Goal: Download file/media

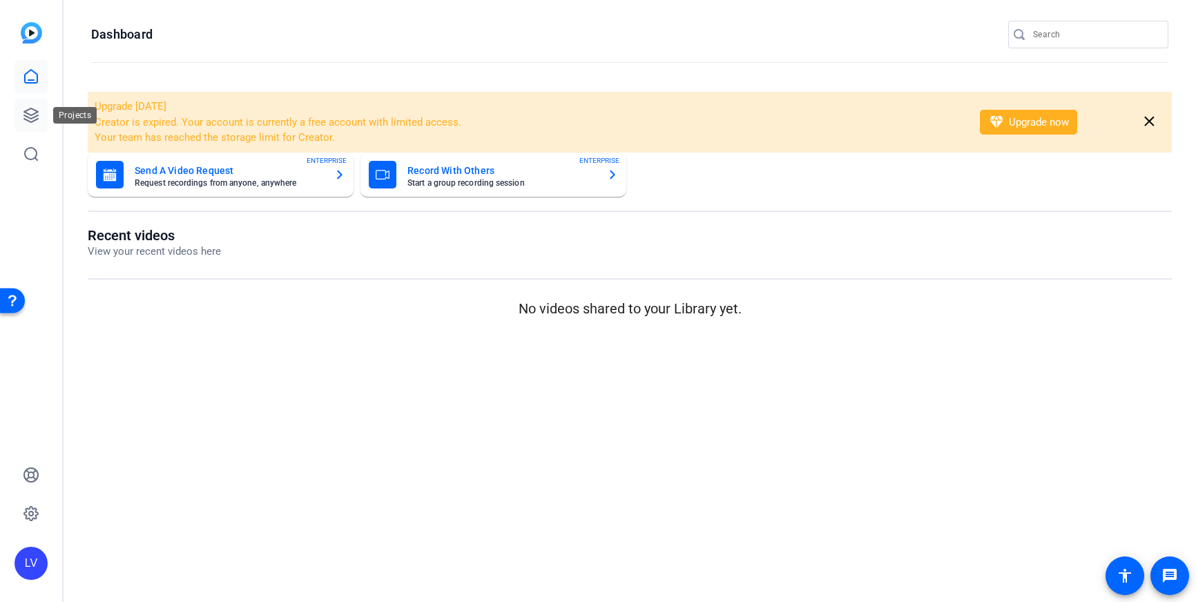
click at [28, 112] on icon at bounding box center [31, 115] width 17 height 17
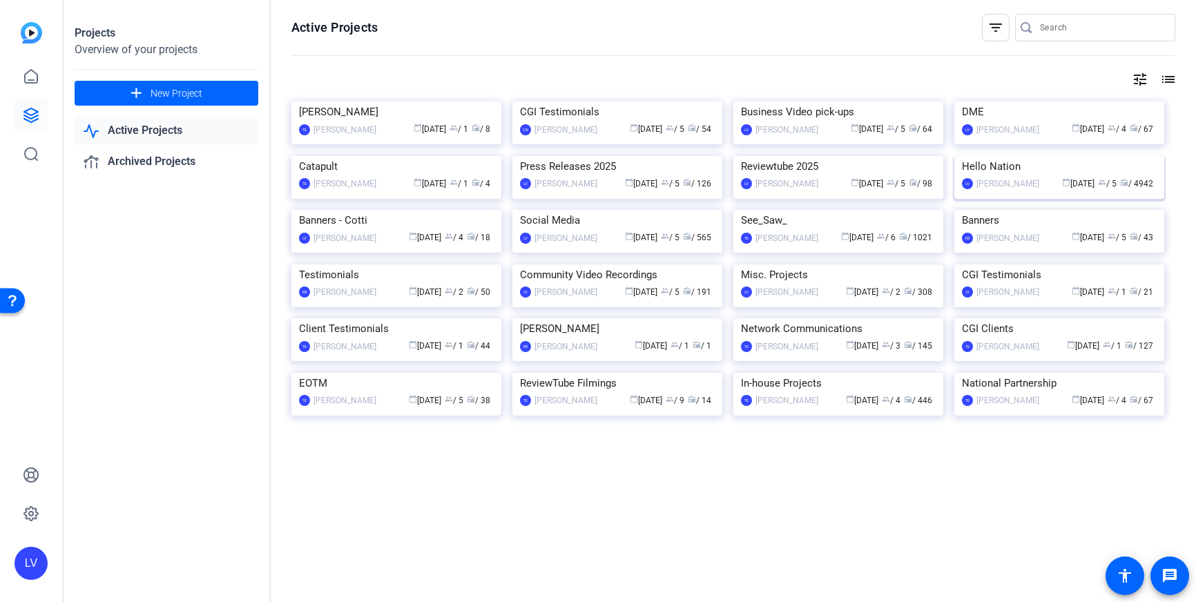
click at [1044, 156] on img at bounding box center [1059, 156] width 210 height 0
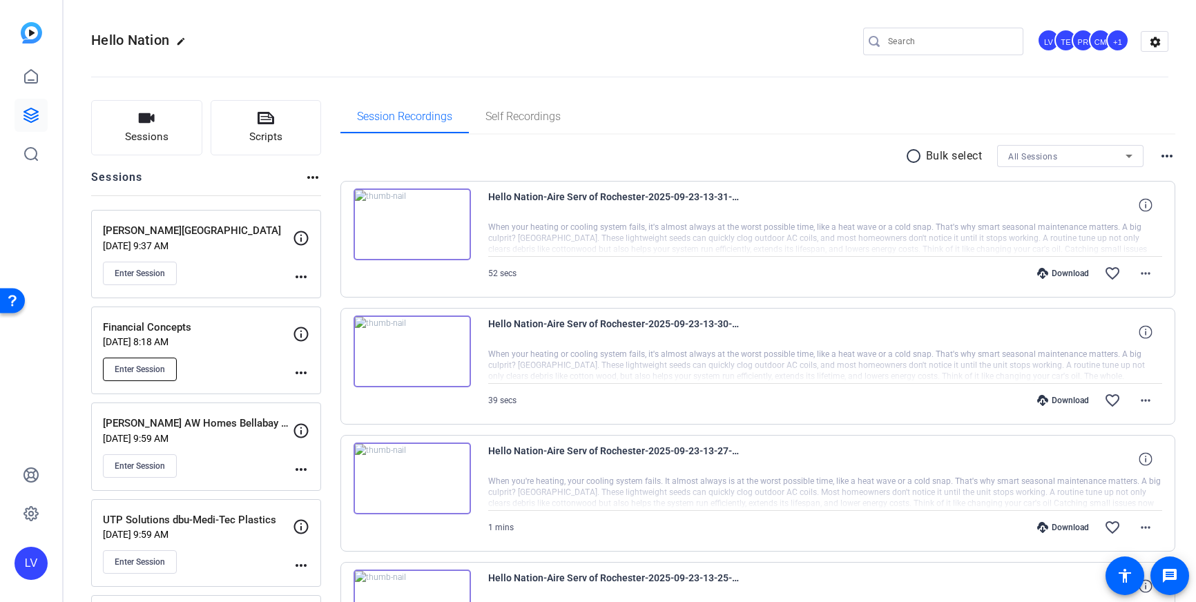
click at [119, 373] on span "Enter Session" at bounding box center [140, 369] width 50 height 11
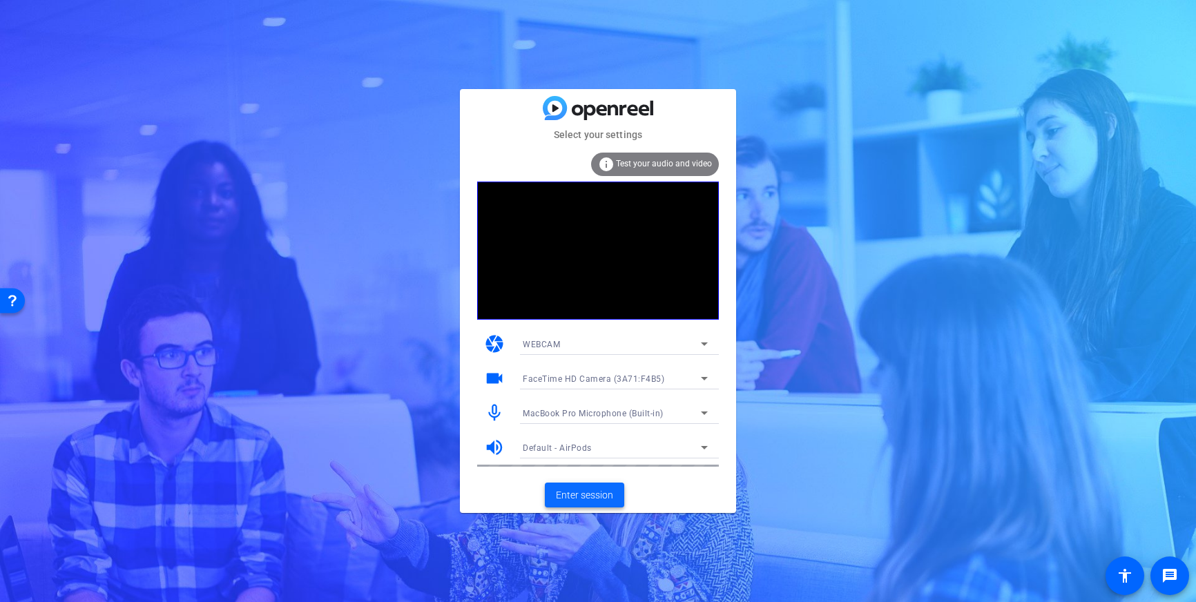
click at [583, 496] on span "Enter session" at bounding box center [584, 495] width 57 height 14
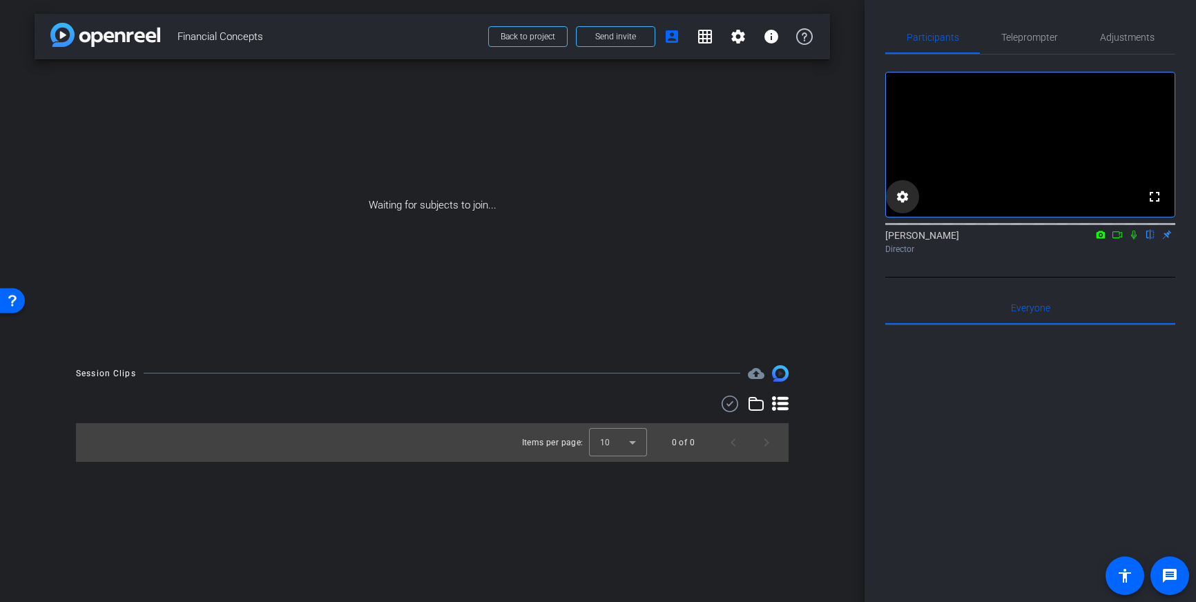
click at [904, 205] on mat-icon "settings" at bounding box center [902, 196] width 17 height 17
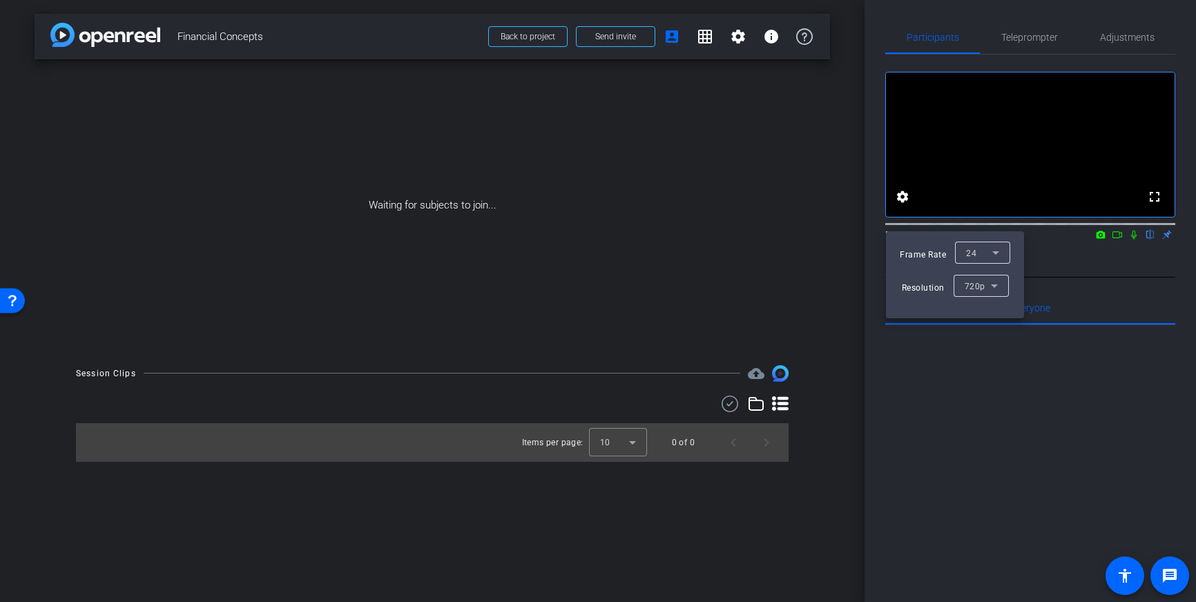
click at [904, 211] on div at bounding box center [598, 301] width 1196 height 602
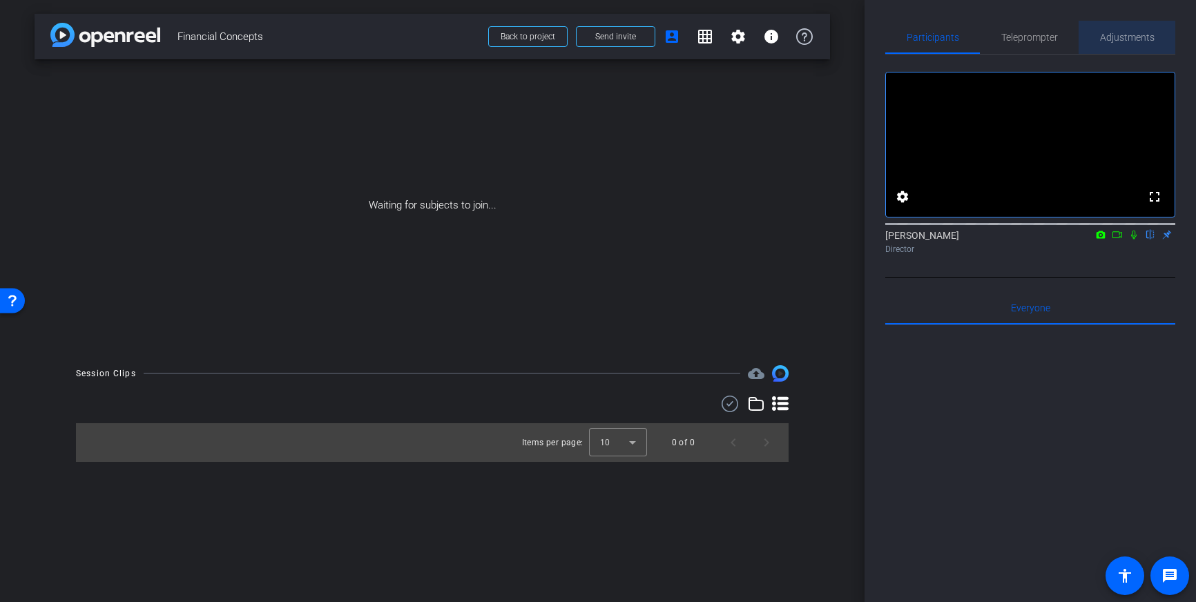
click at [1137, 35] on span "Adjustments" at bounding box center [1127, 37] width 55 height 10
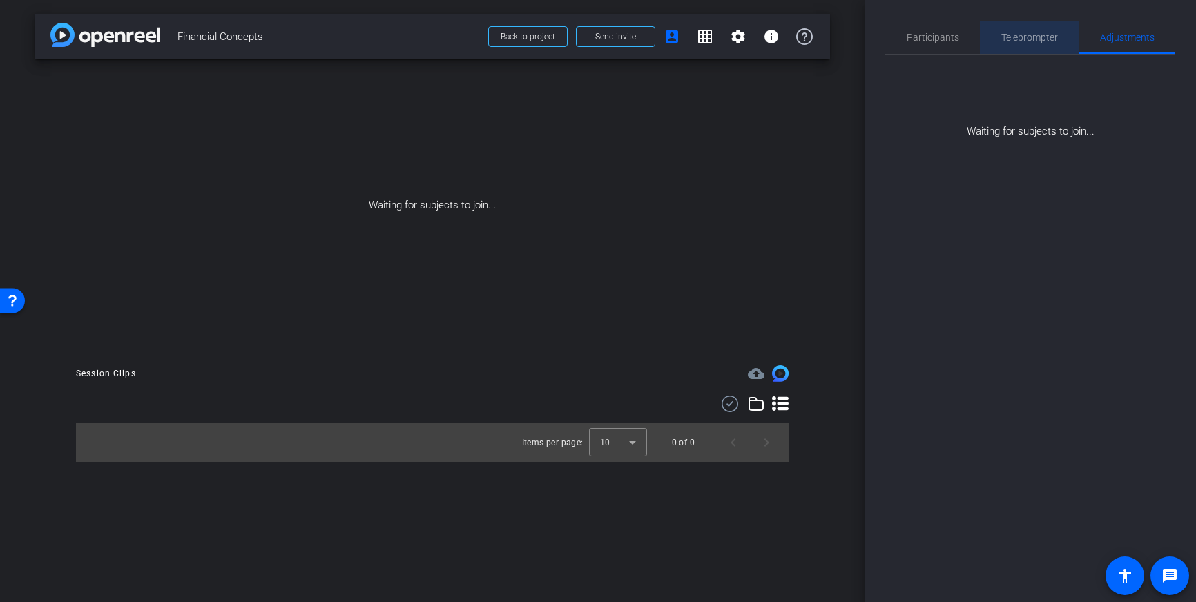
click at [1020, 43] on span "Teleprompter" at bounding box center [1029, 37] width 57 height 33
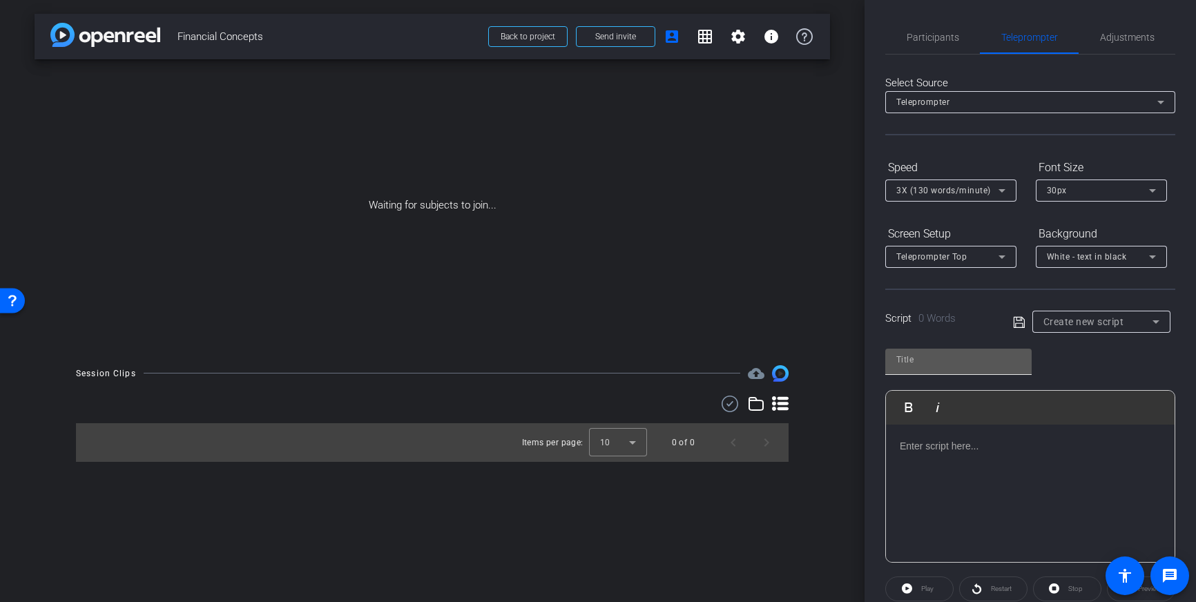
click at [999, 360] on input "text" at bounding box center [958, 359] width 124 height 17
type input "Fin Con"
click at [978, 449] on p at bounding box center [1030, 445] width 261 height 15
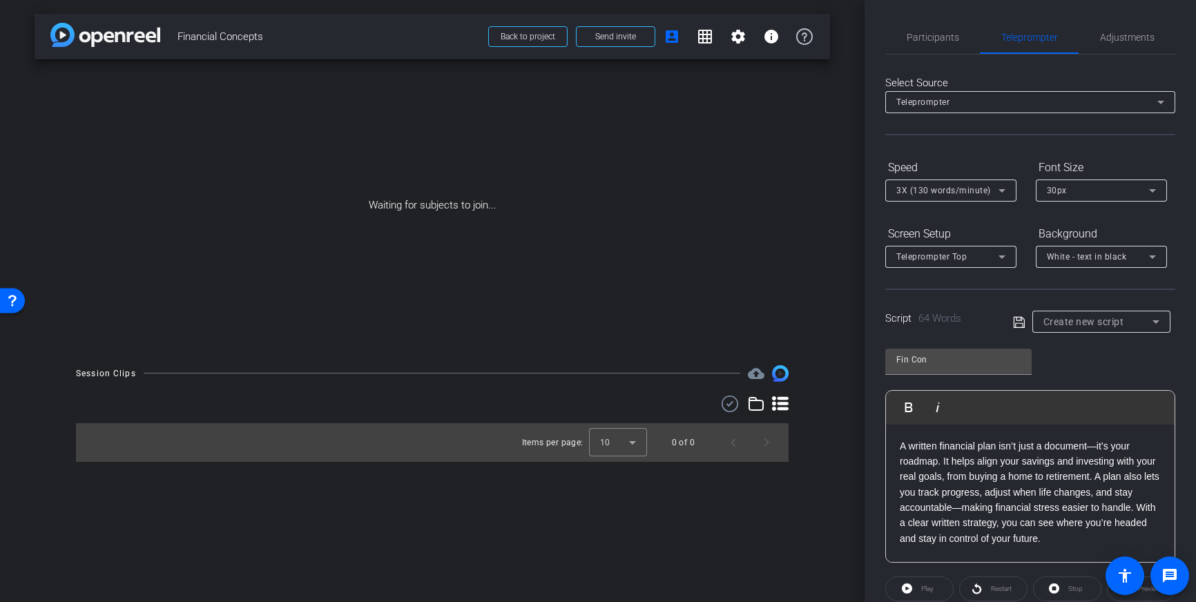
click at [1020, 324] on icon at bounding box center [1019, 322] width 12 height 17
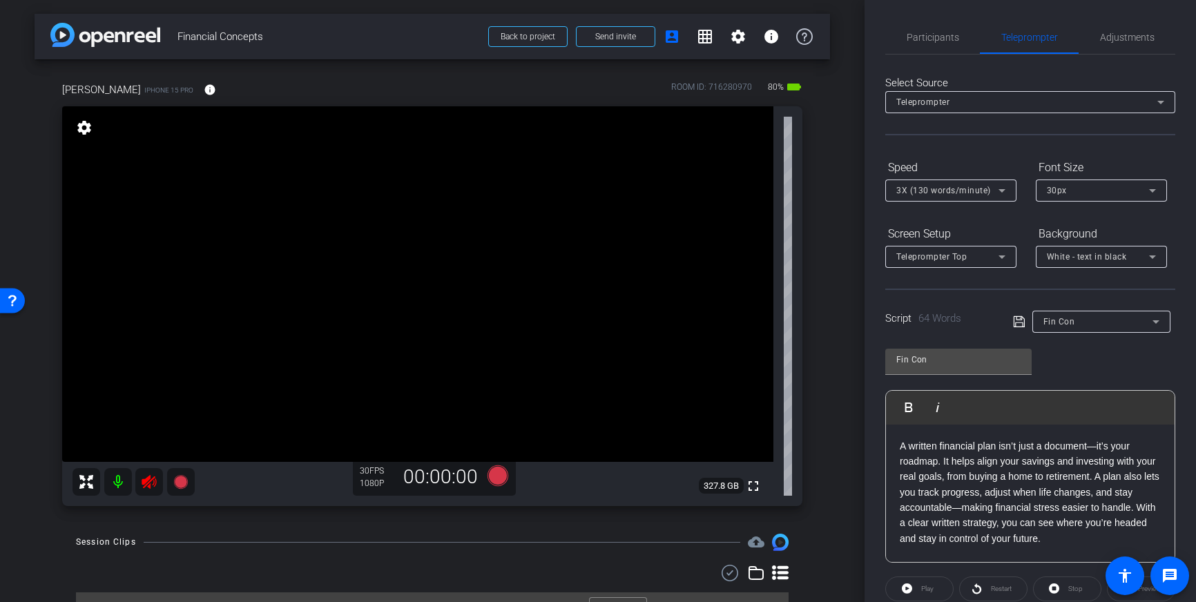
click at [153, 481] on icon at bounding box center [149, 482] width 14 height 14
click at [941, 41] on span "Participants" at bounding box center [932, 37] width 52 height 10
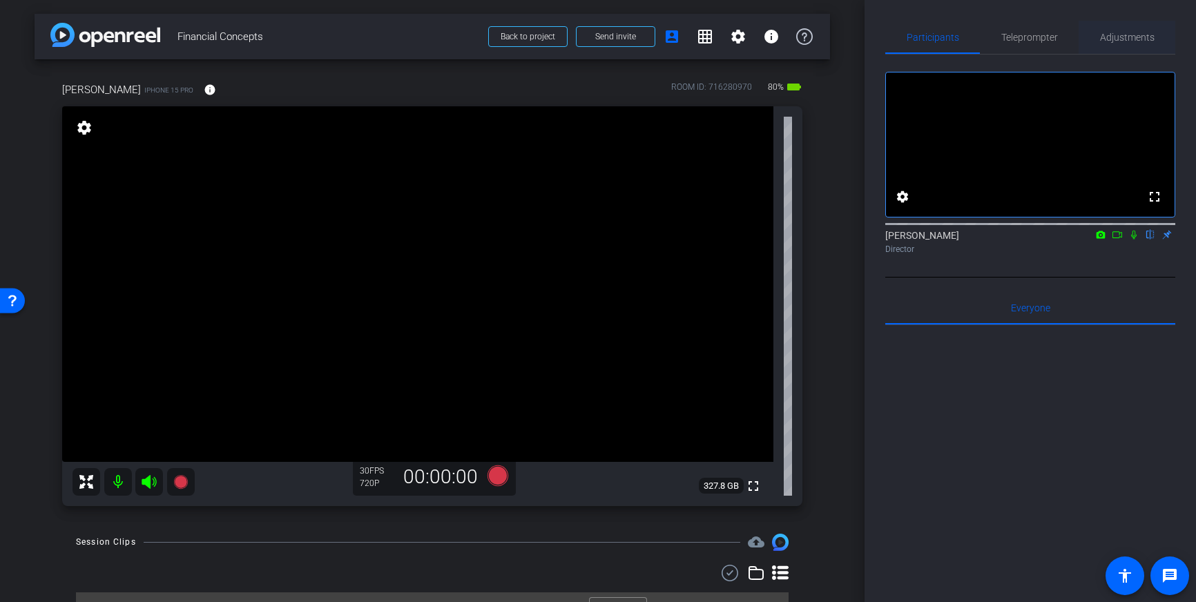
click at [1136, 32] on span "Adjustments" at bounding box center [1127, 37] width 55 height 10
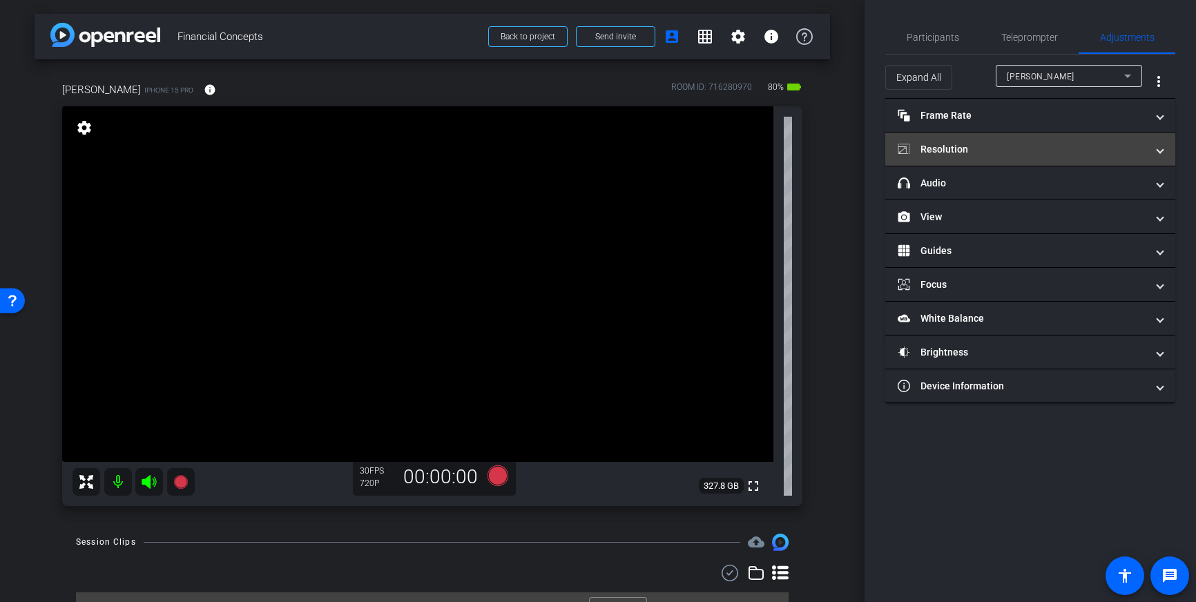
click at [1118, 156] on mat-panel-title "Resolution" at bounding box center [1021, 149] width 249 height 14
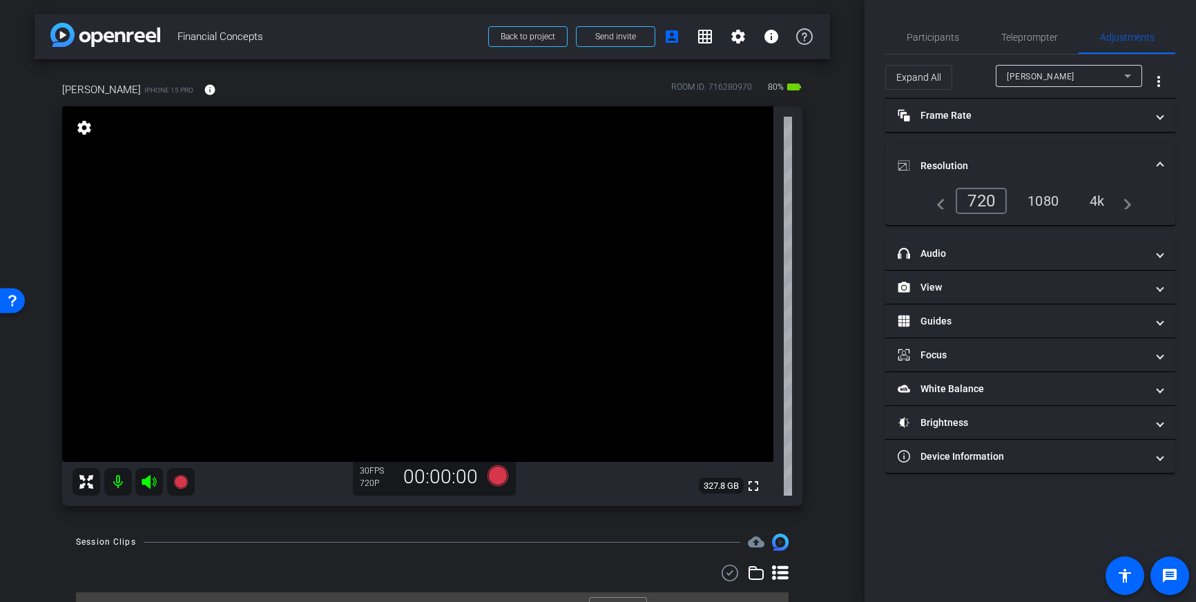
click at [1092, 202] on div "4k" at bounding box center [1097, 200] width 36 height 23
click at [496, 478] on icon at bounding box center [497, 475] width 21 height 21
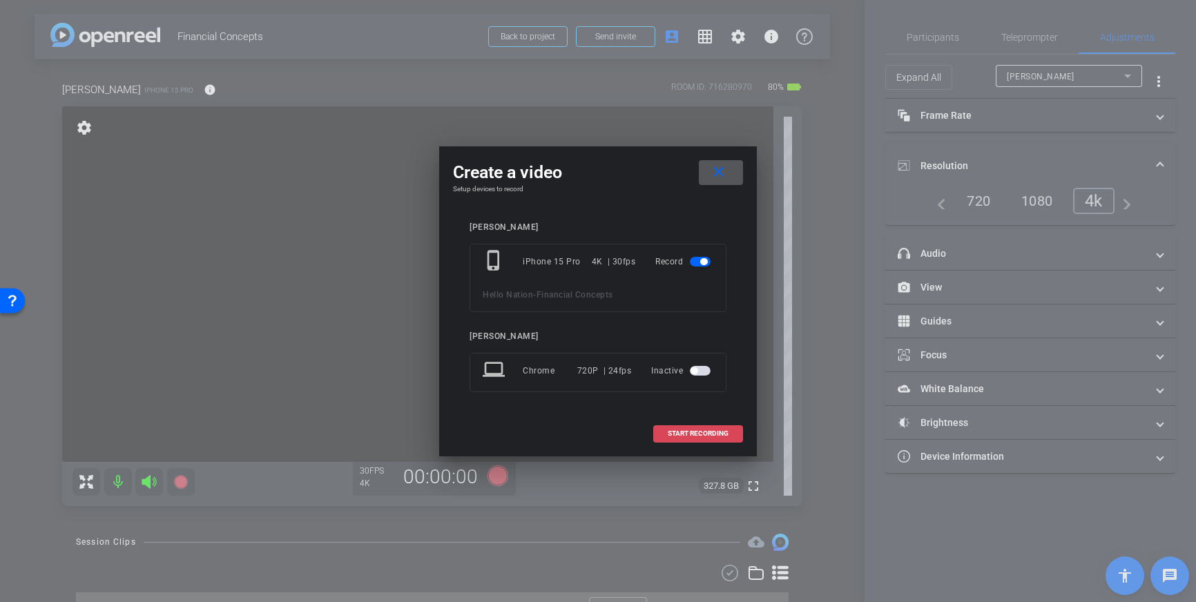
click at [683, 430] on span "START RECORDING" at bounding box center [698, 433] width 61 height 7
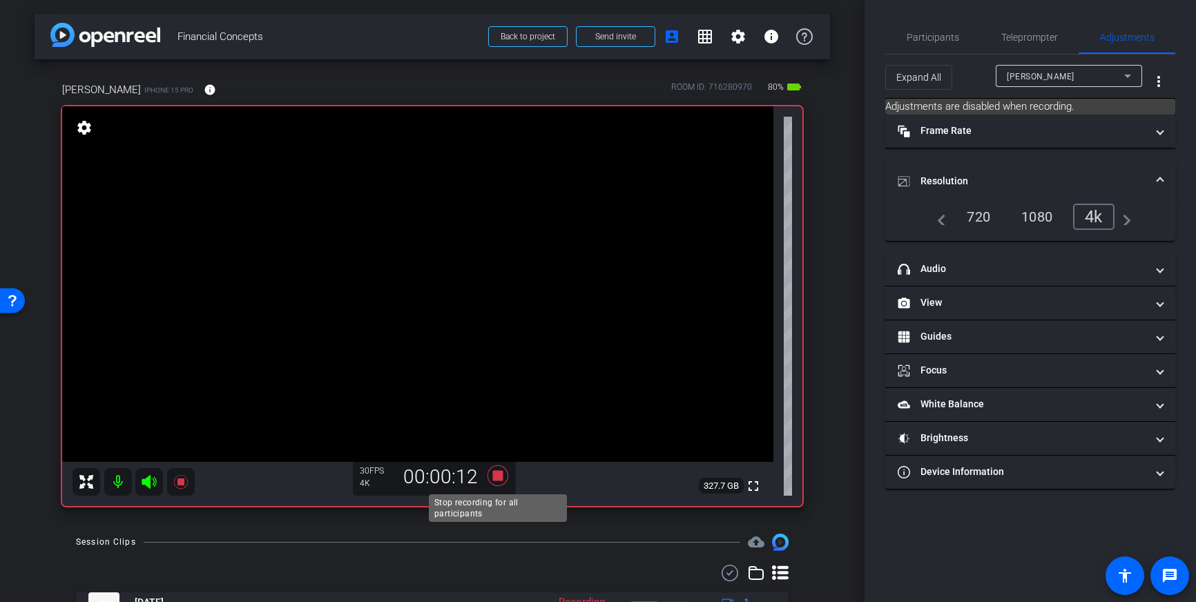
click at [498, 476] on icon at bounding box center [497, 475] width 21 height 21
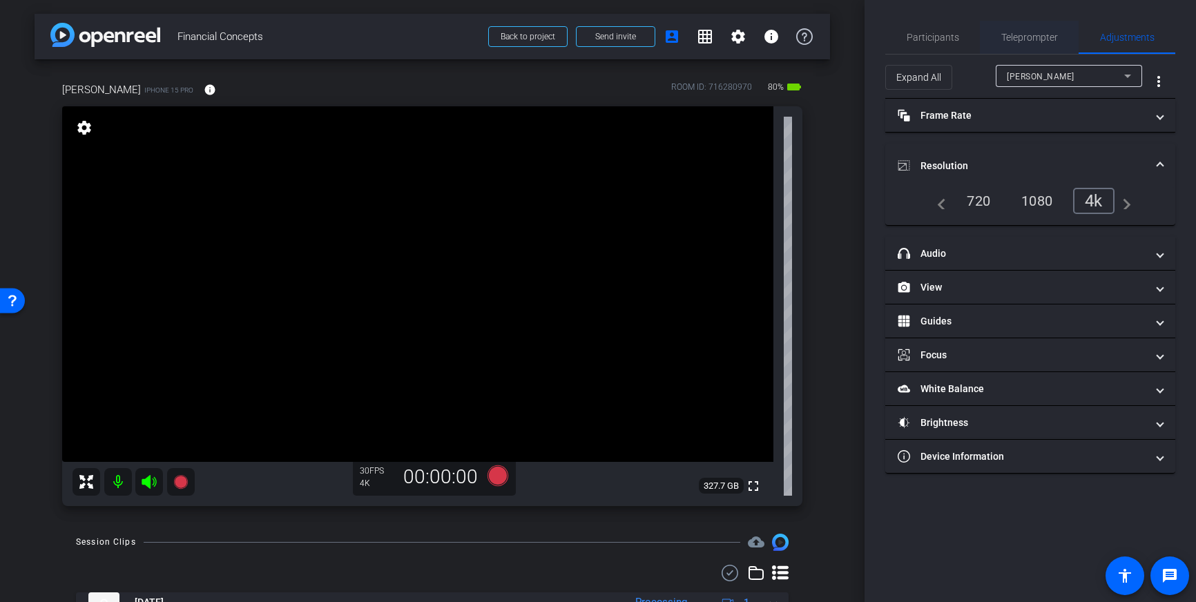
click at [1049, 45] on span "Teleprompter" at bounding box center [1029, 37] width 57 height 33
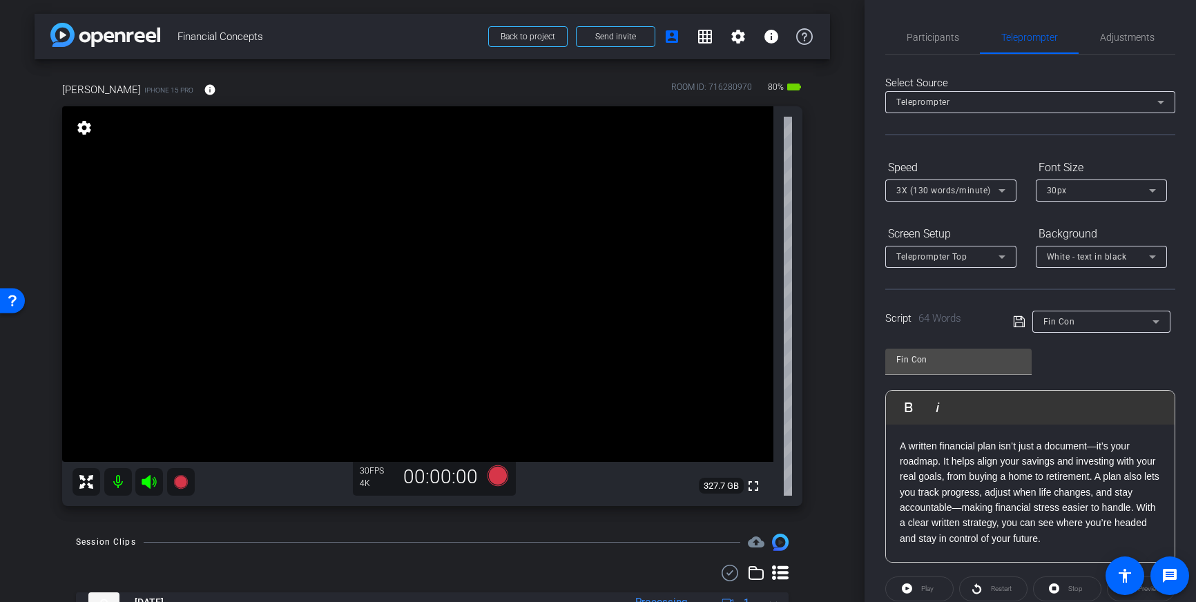
scroll to position [153, 0]
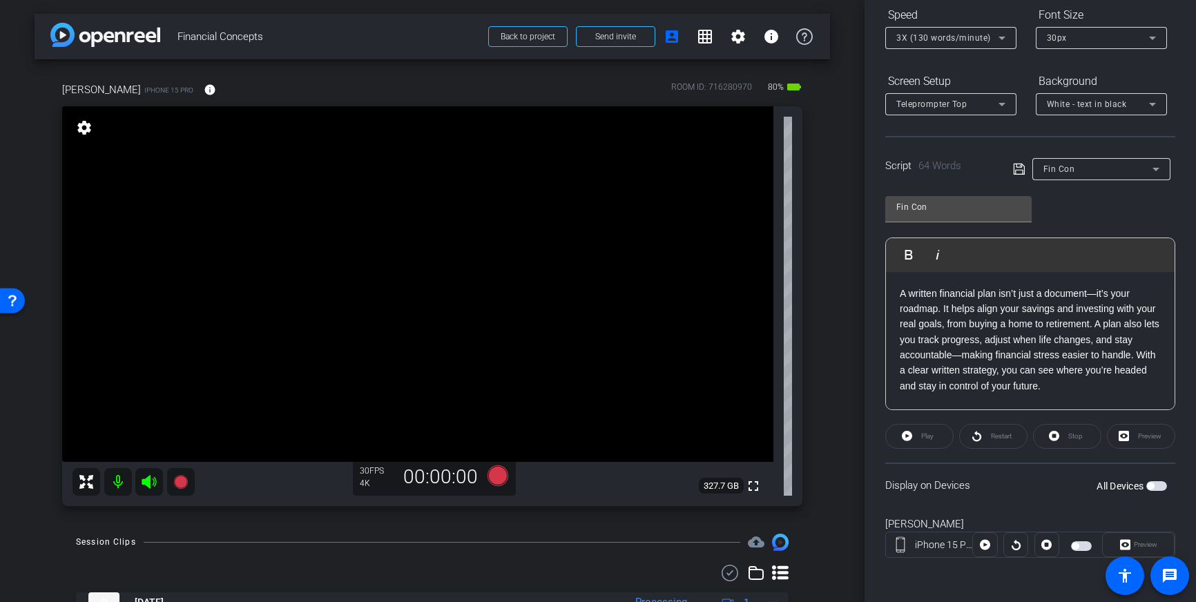
drag, startPoint x: 1150, startPoint y: 481, endPoint x: 1152, endPoint y: 501, distance: 19.4
click at [1151, 484] on button "All Devices" at bounding box center [1156, 486] width 21 height 10
click at [1096, 30] on div "30px" at bounding box center [1098, 37] width 102 height 17
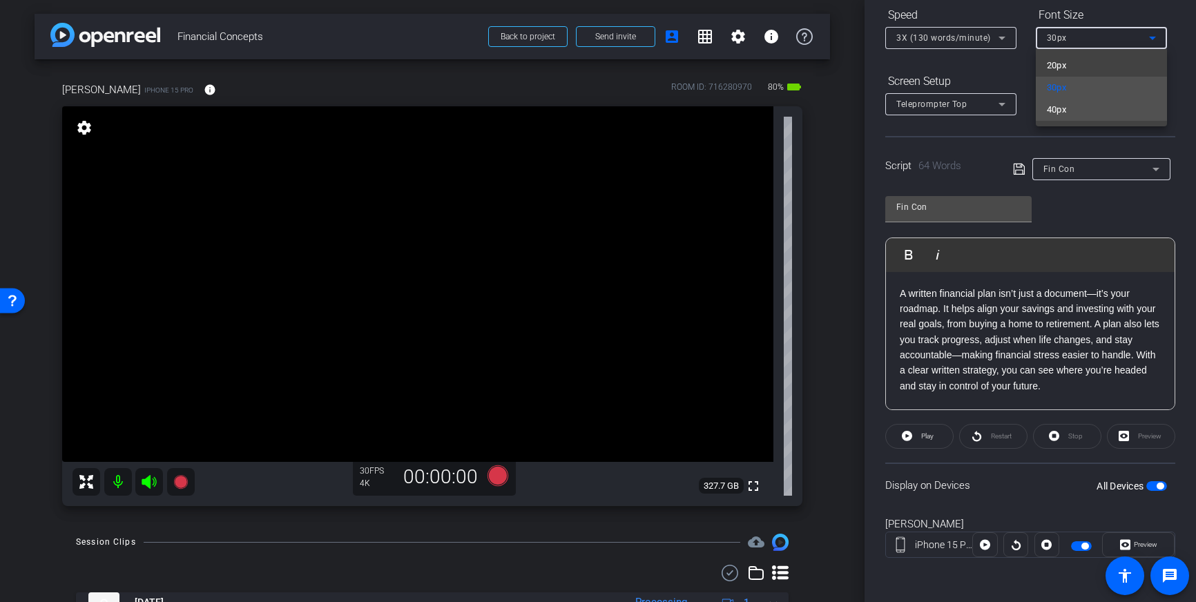
click at [1085, 116] on mat-option "40px" at bounding box center [1101, 110] width 131 height 22
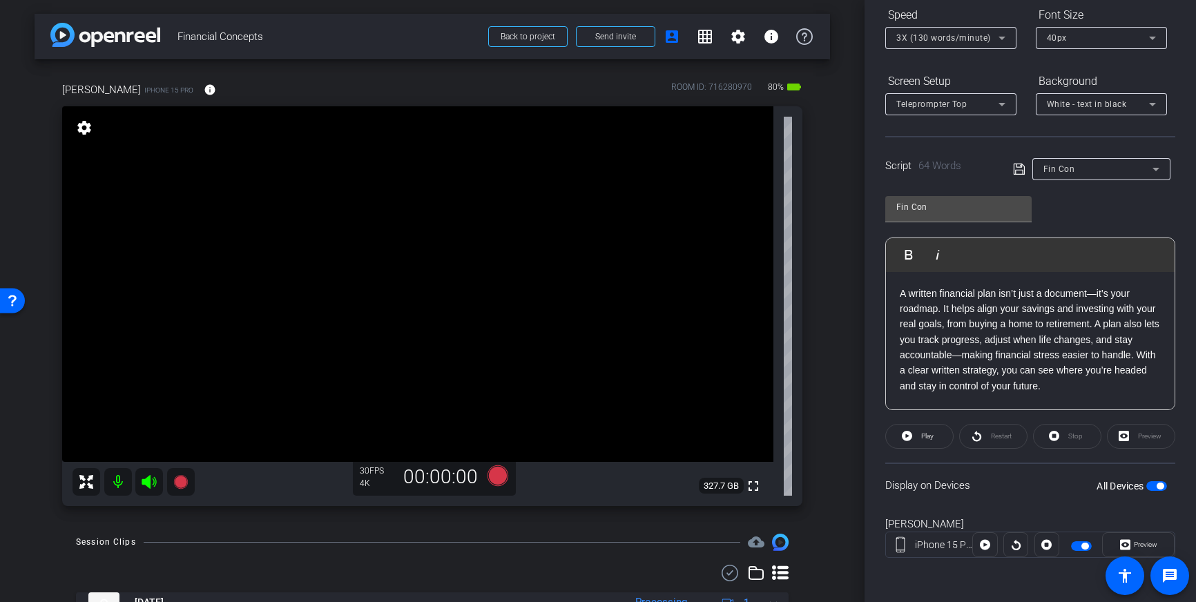
click at [1156, 485] on span "button" at bounding box center [1159, 486] width 7 height 7
click at [491, 477] on icon at bounding box center [497, 475] width 21 height 21
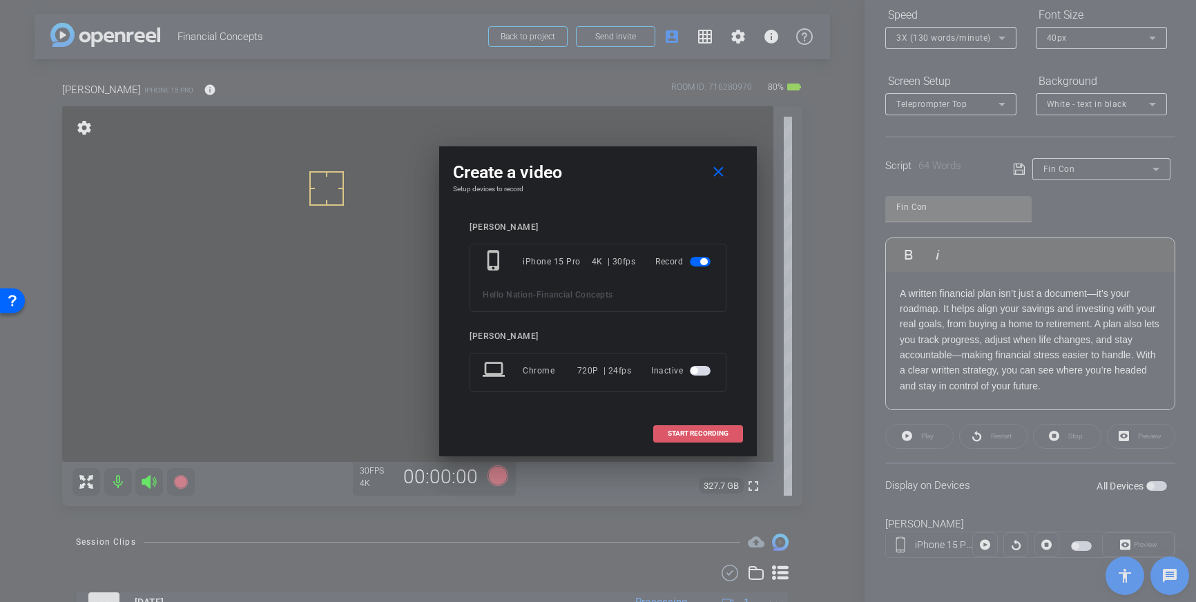
click at [701, 421] on span at bounding box center [698, 433] width 88 height 33
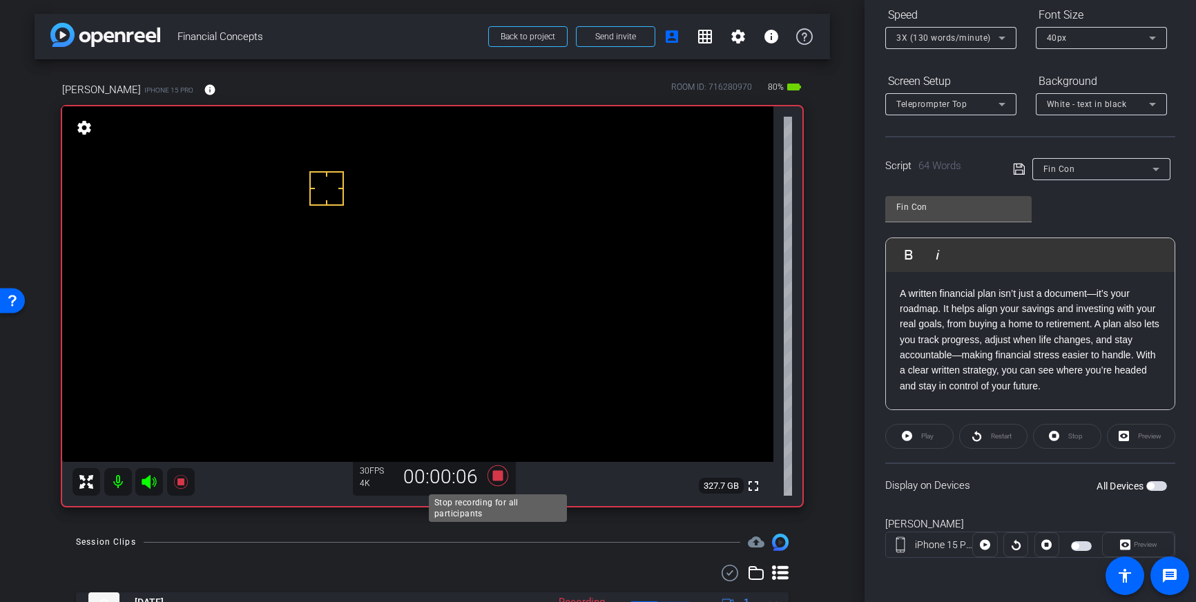
click at [496, 476] on icon at bounding box center [497, 475] width 21 height 21
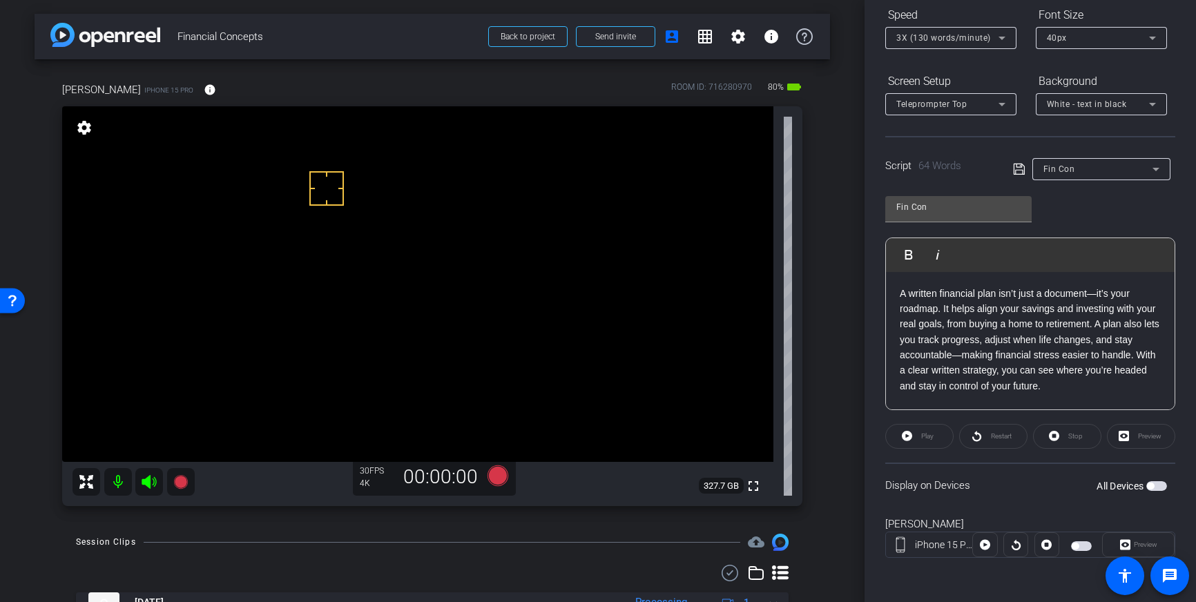
click at [1154, 485] on span "button" at bounding box center [1156, 486] width 21 height 10
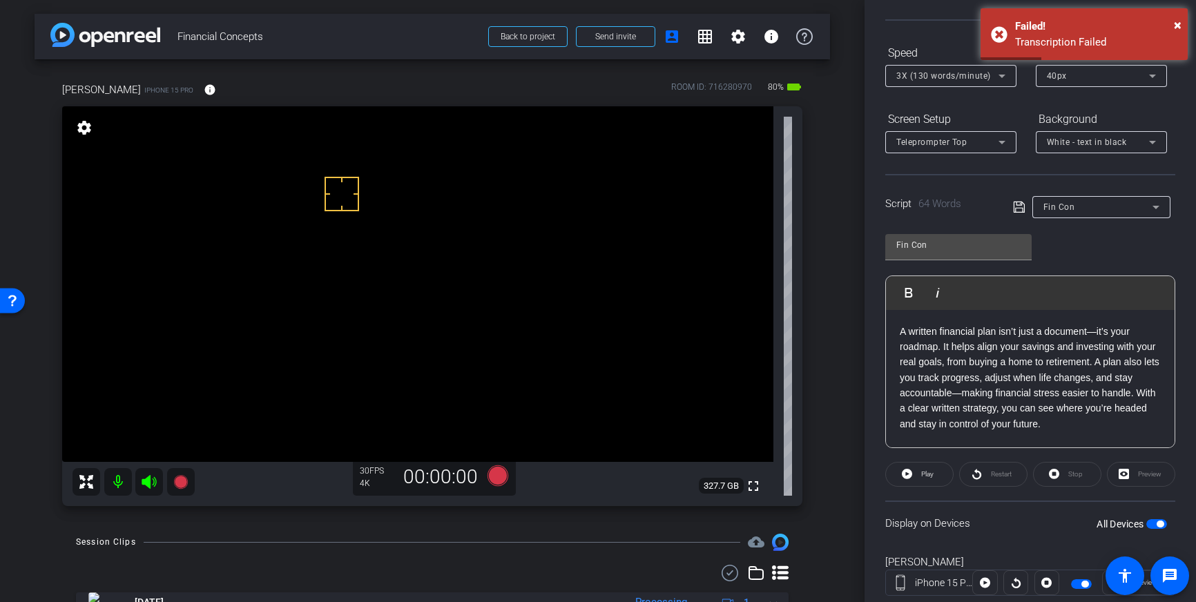
scroll to position [106, 0]
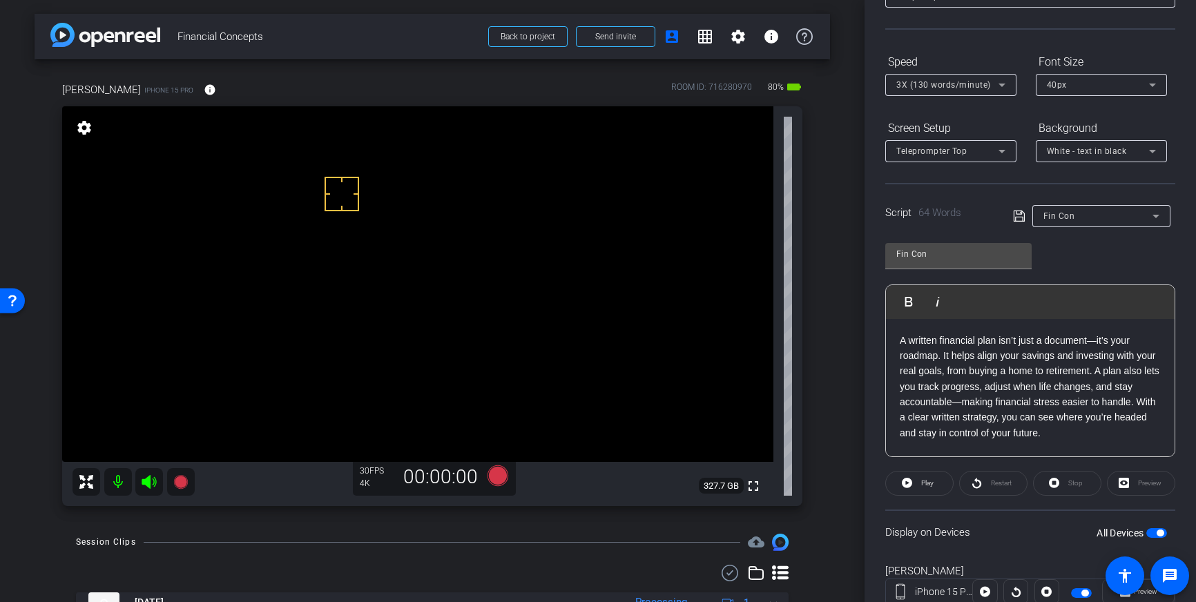
click at [1158, 532] on span "button" at bounding box center [1159, 533] width 7 height 7
drag, startPoint x: 344, startPoint y: 222, endPoint x: 349, endPoint y: 233, distance: 12.7
click at [1156, 530] on span "button" at bounding box center [1156, 533] width 21 height 10
click at [501, 477] on icon at bounding box center [497, 475] width 21 height 21
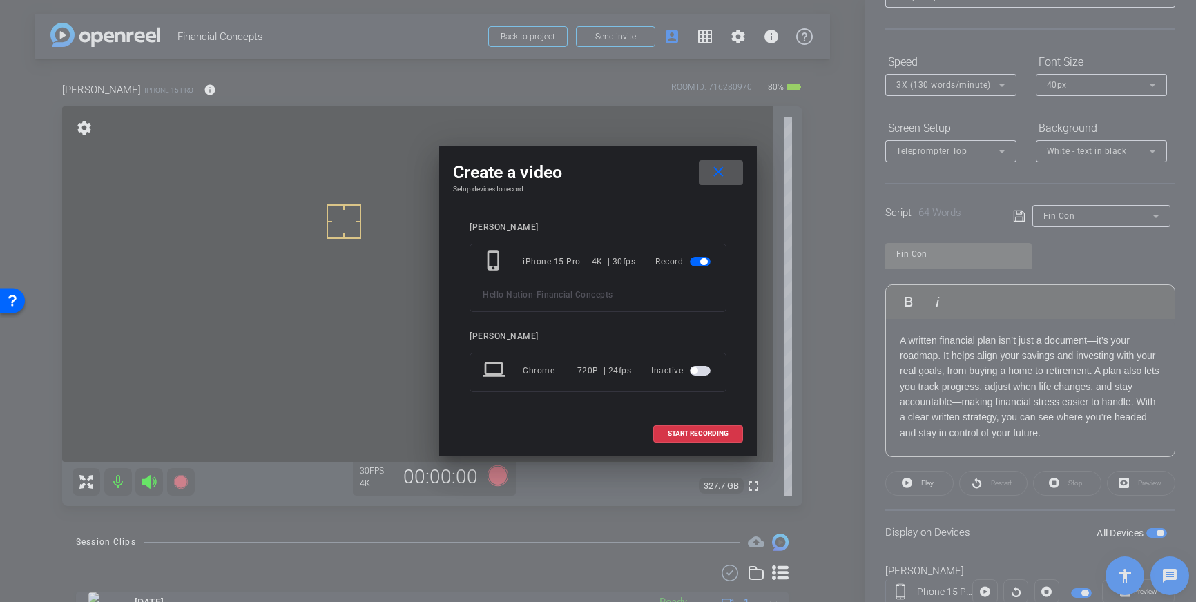
drag, startPoint x: 680, startPoint y: 427, endPoint x: 728, endPoint y: 416, distance: 48.9
click at [680, 427] on span at bounding box center [698, 433] width 88 height 33
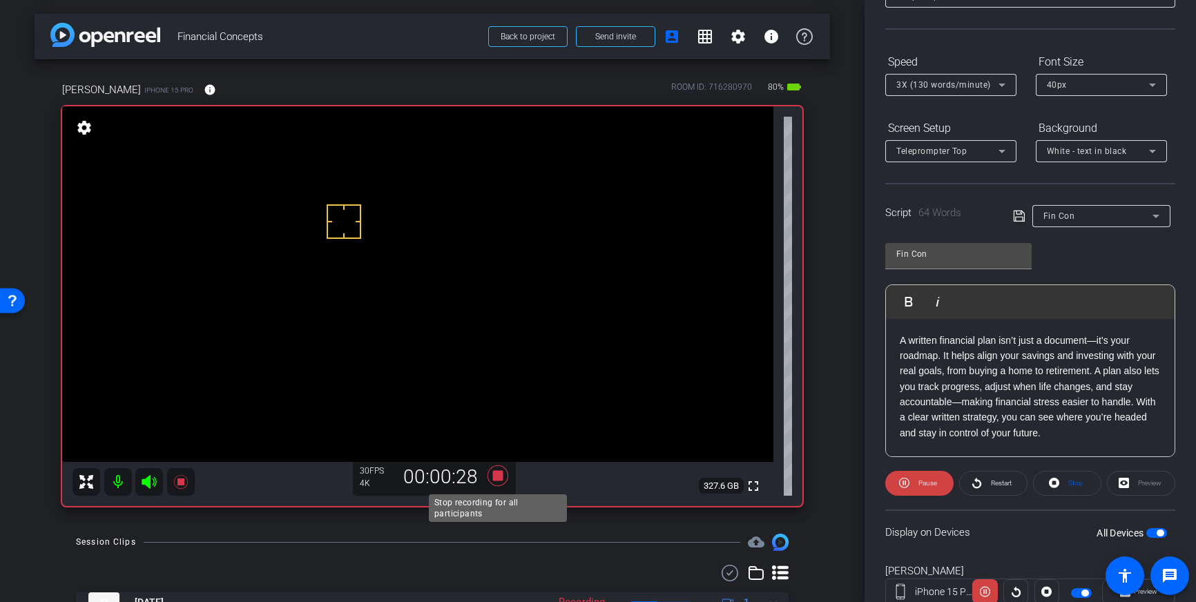
click at [494, 483] on icon at bounding box center [497, 475] width 33 height 25
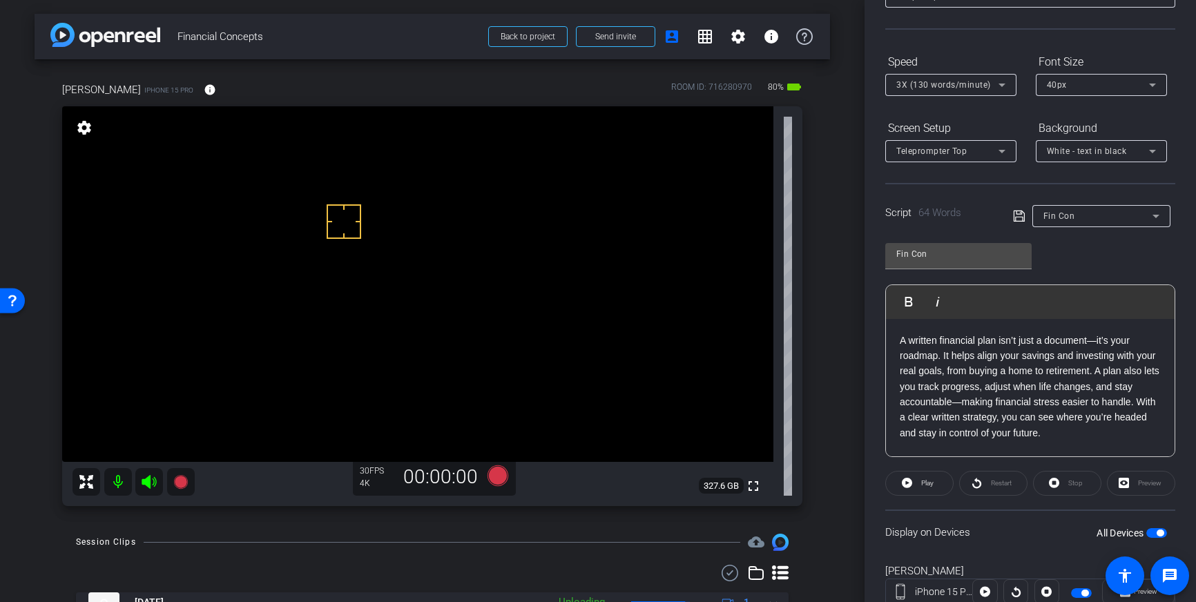
scroll to position [64, 0]
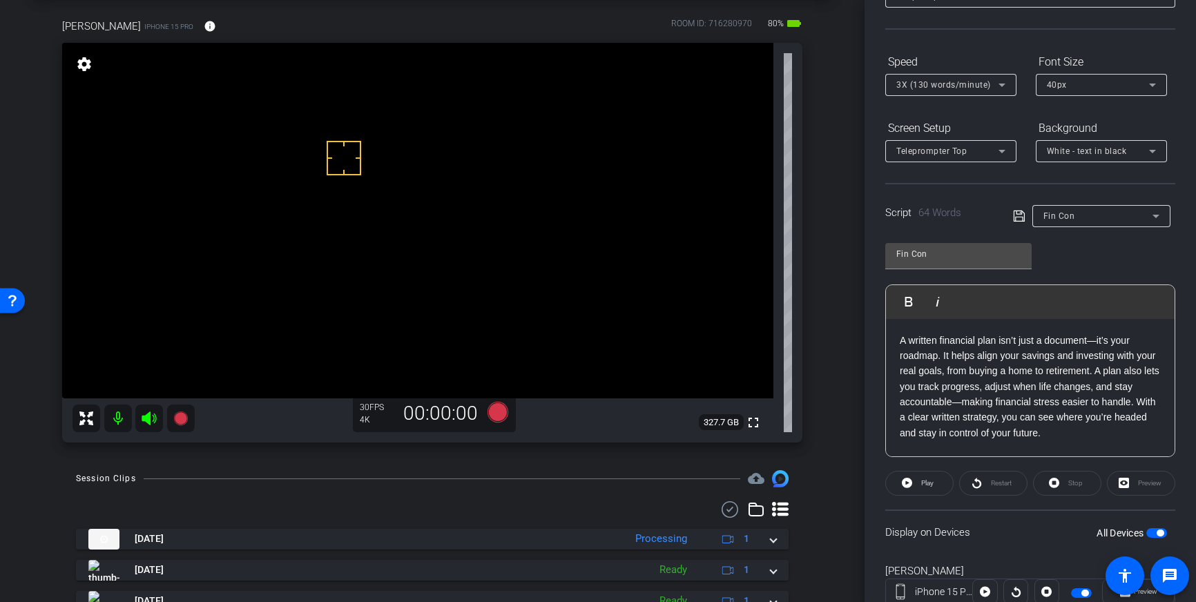
click at [989, 77] on div "3X (130 words/minute)" at bounding box center [947, 84] width 102 height 17
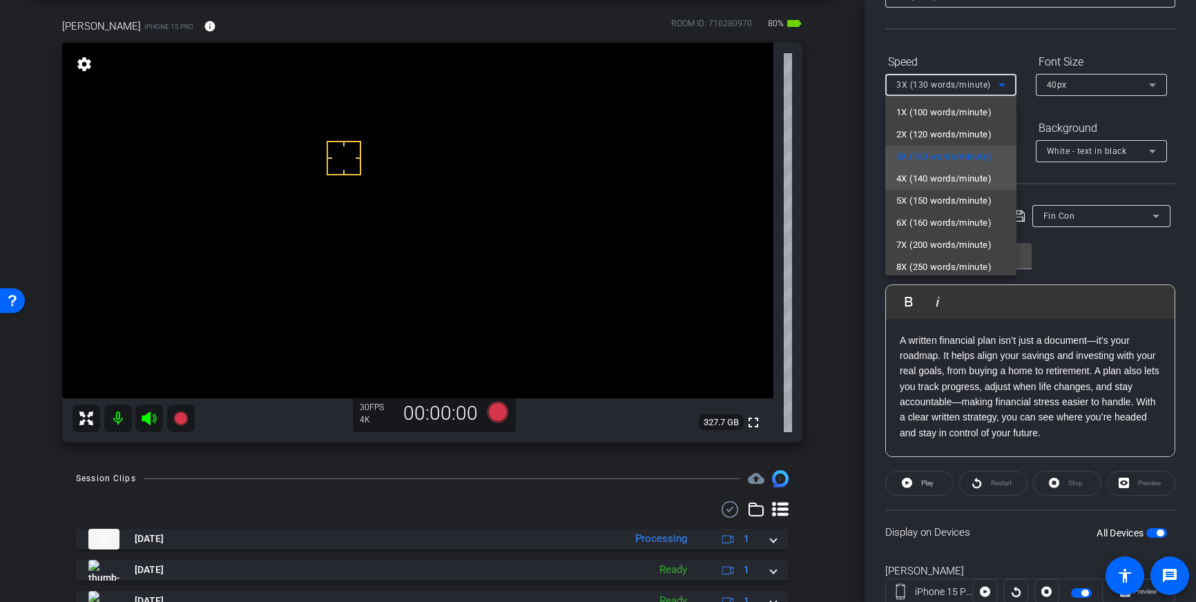
click at [950, 171] on span "4X (140 words/minute)" at bounding box center [943, 179] width 95 height 17
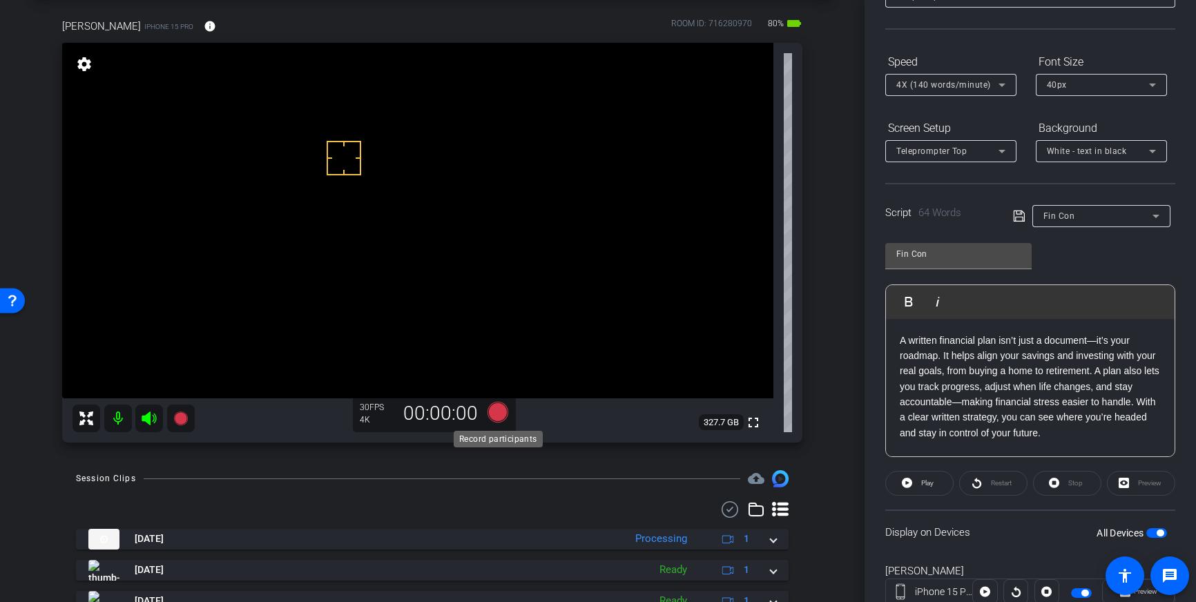
click at [500, 418] on icon at bounding box center [497, 412] width 21 height 21
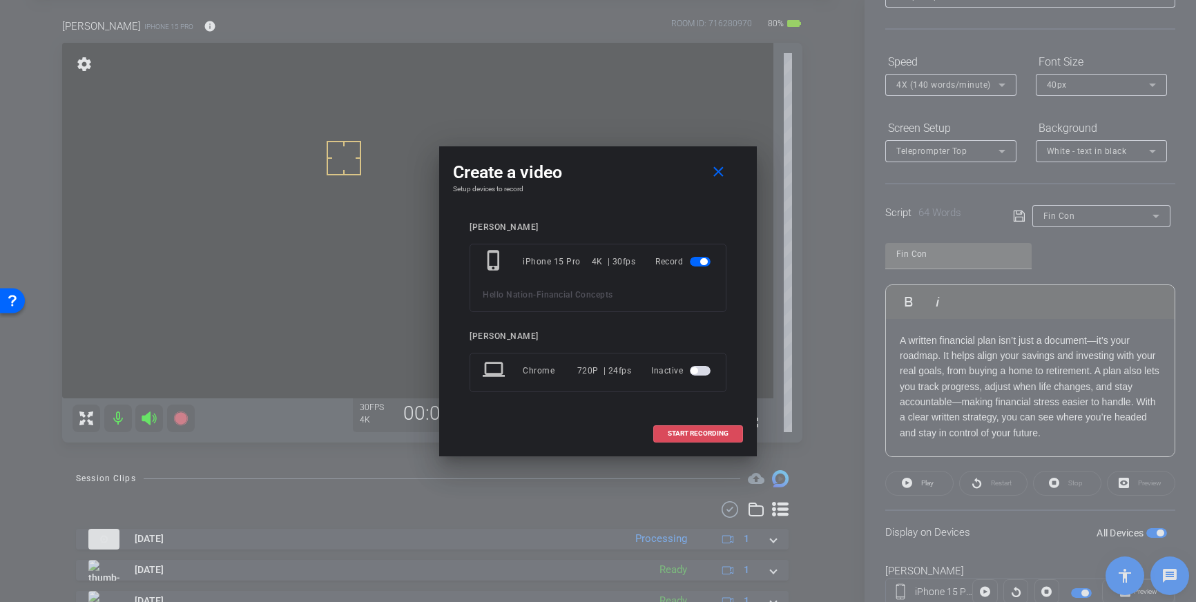
drag, startPoint x: 681, startPoint y: 429, endPoint x: 740, endPoint y: 409, distance: 62.7
click at [681, 430] on span "START RECORDING" at bounding box center [698, 433] width 61 height 7
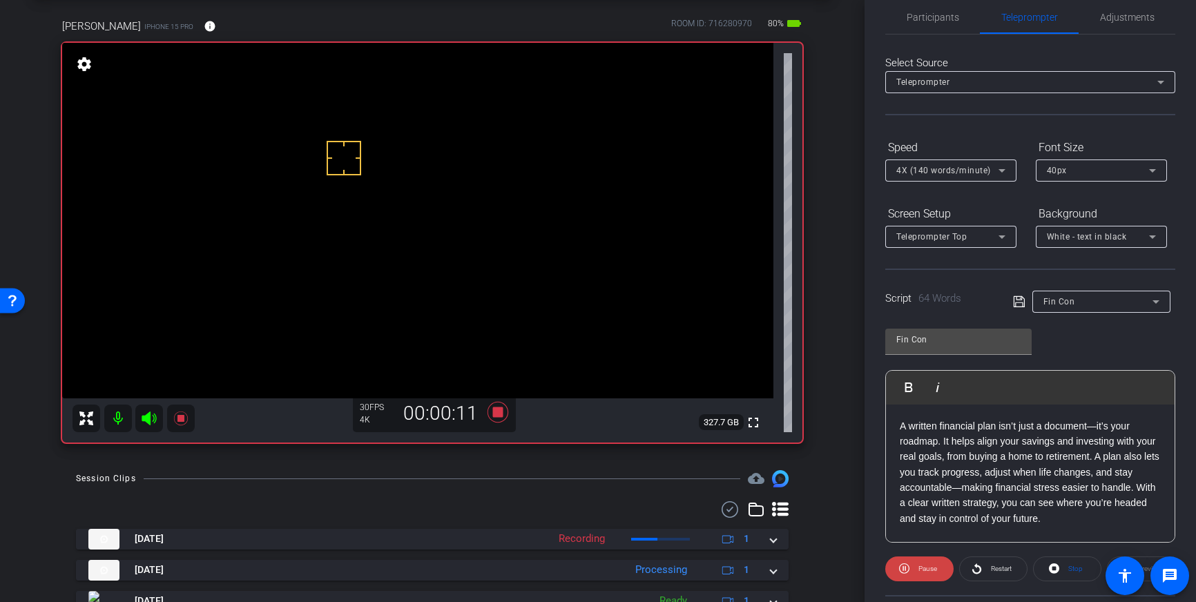
scroll to position [0, 0]
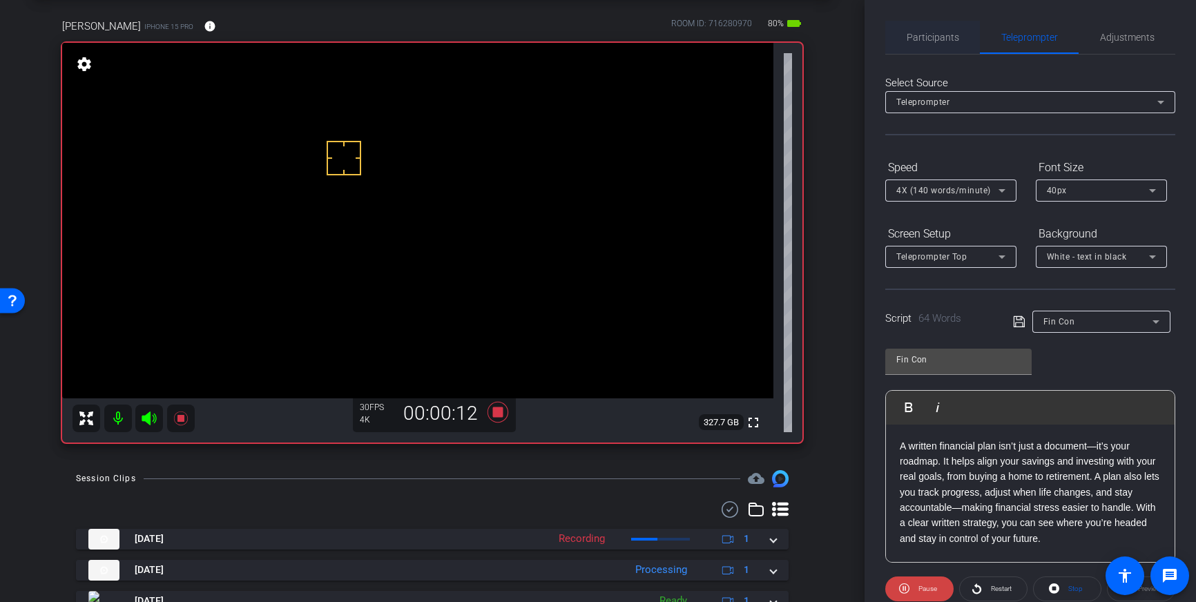
click at [926, 48] on span "Participants" at bounding box center [932, 37] width 52 height 33
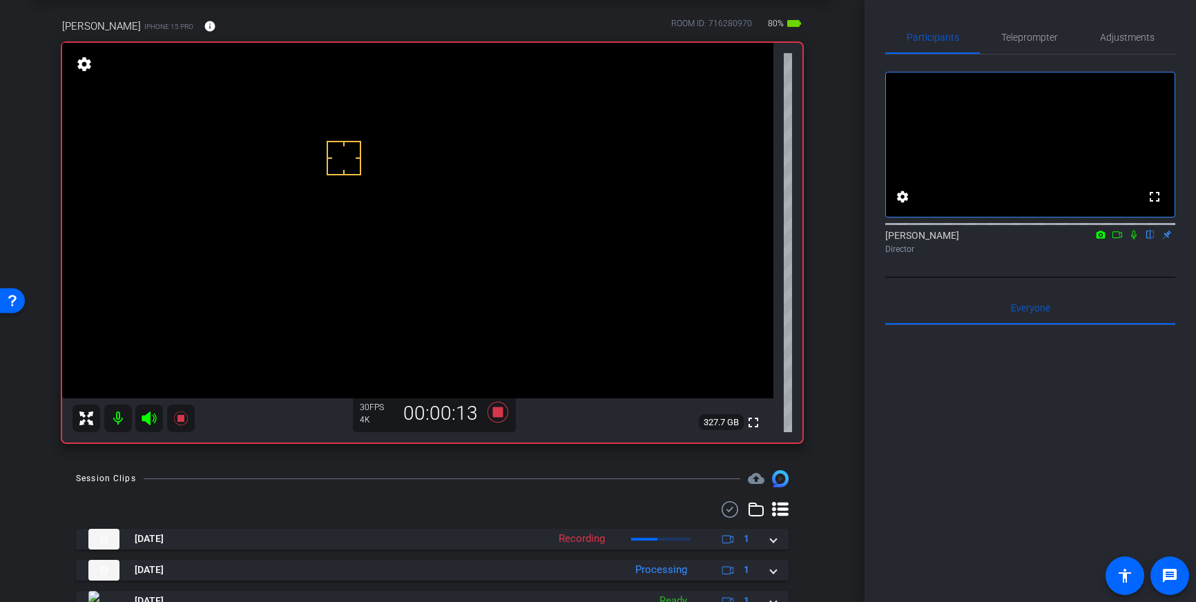
click at [1135, 240] on icon at bounding box center [1134, 235] width 6 height 9
click at [1135, 240] on icon at bounding box center [1134, 235] width 8 height 9
click at [498, 414] on icon at bounding box center [497, 412] width 21 height 21
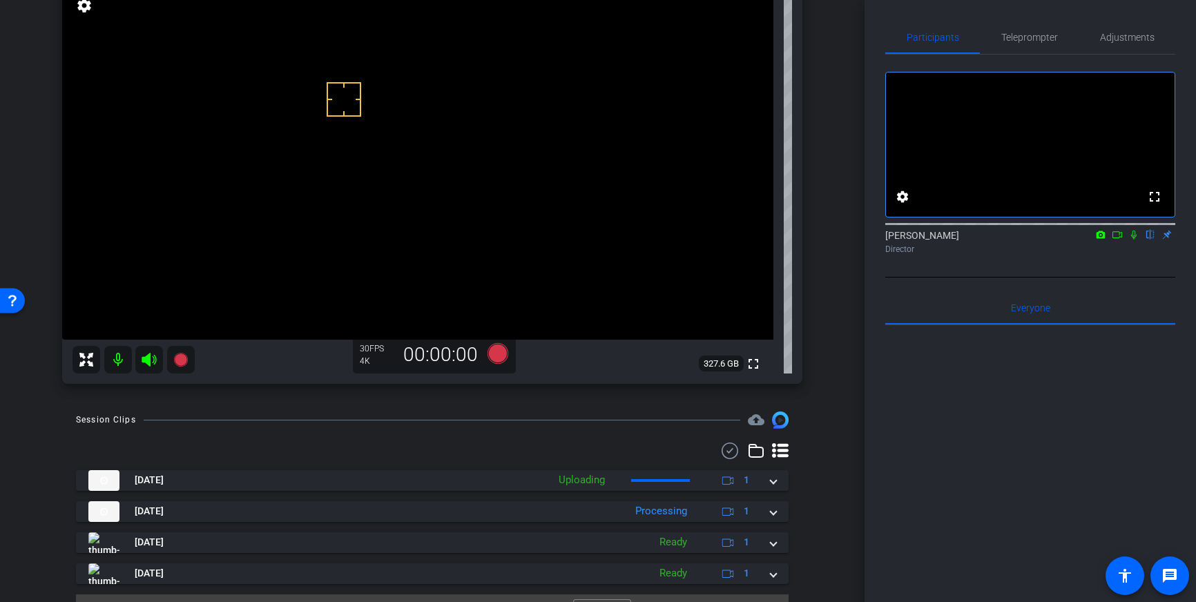
scroll to position [124, 0]
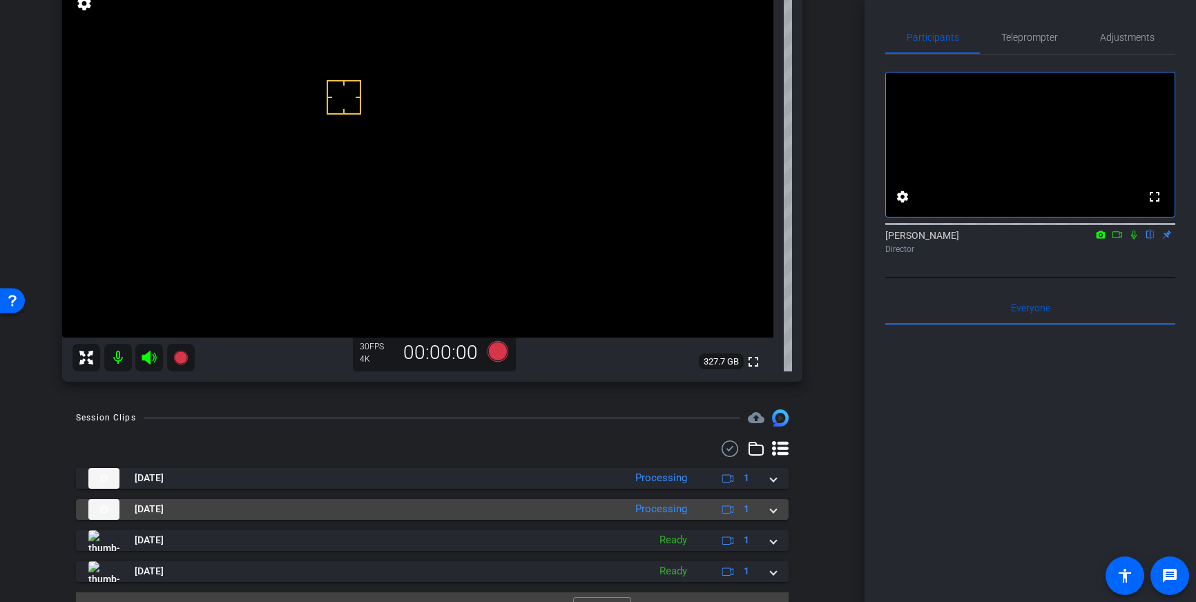
click at [774, 517] on mat-expansion-panel-header "[DATE] Processing 1" at bounding box center [432, 509] width 712 height 21
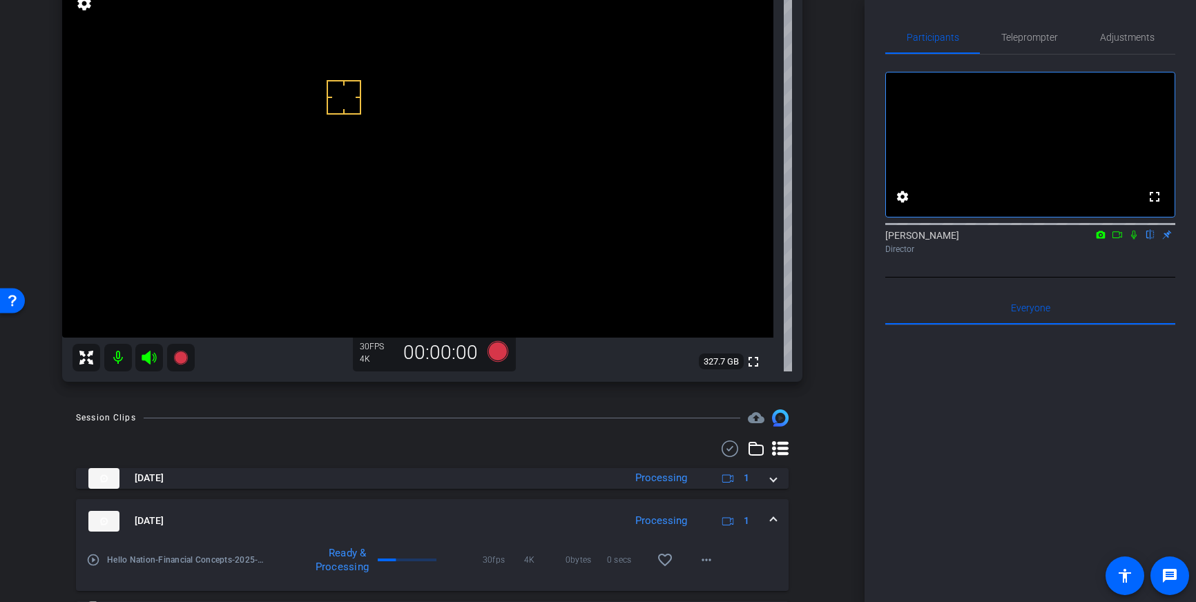
click at [774, 514] on span at bounding box center [773, 521] width 6 height 14
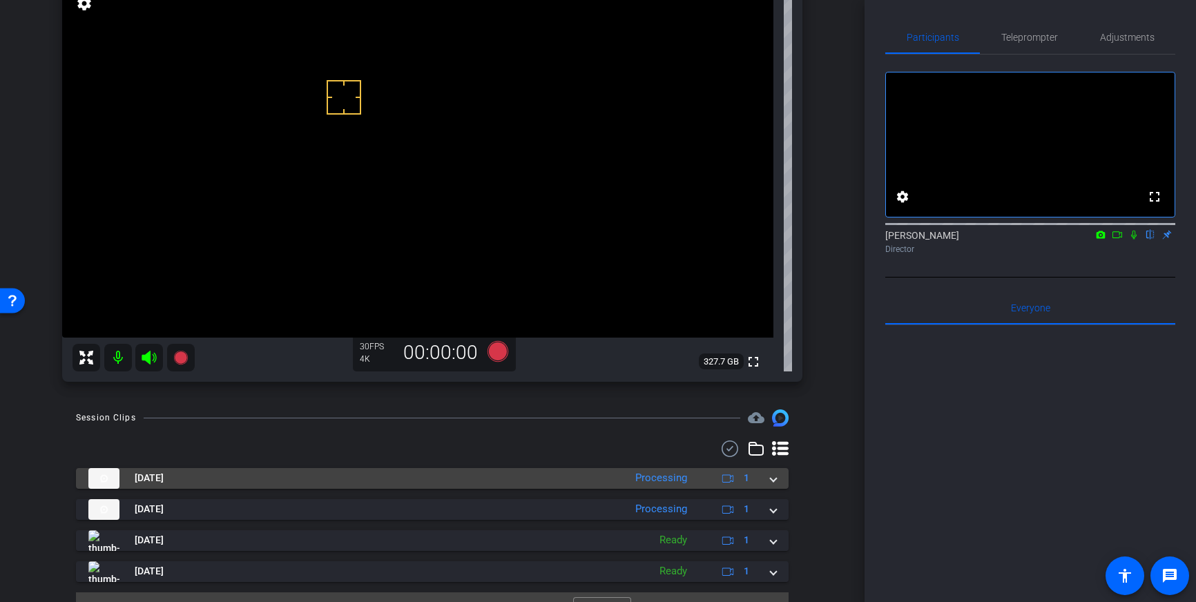
click at [774, 485] on span at bounding box center [773, 478] width 6 height 14
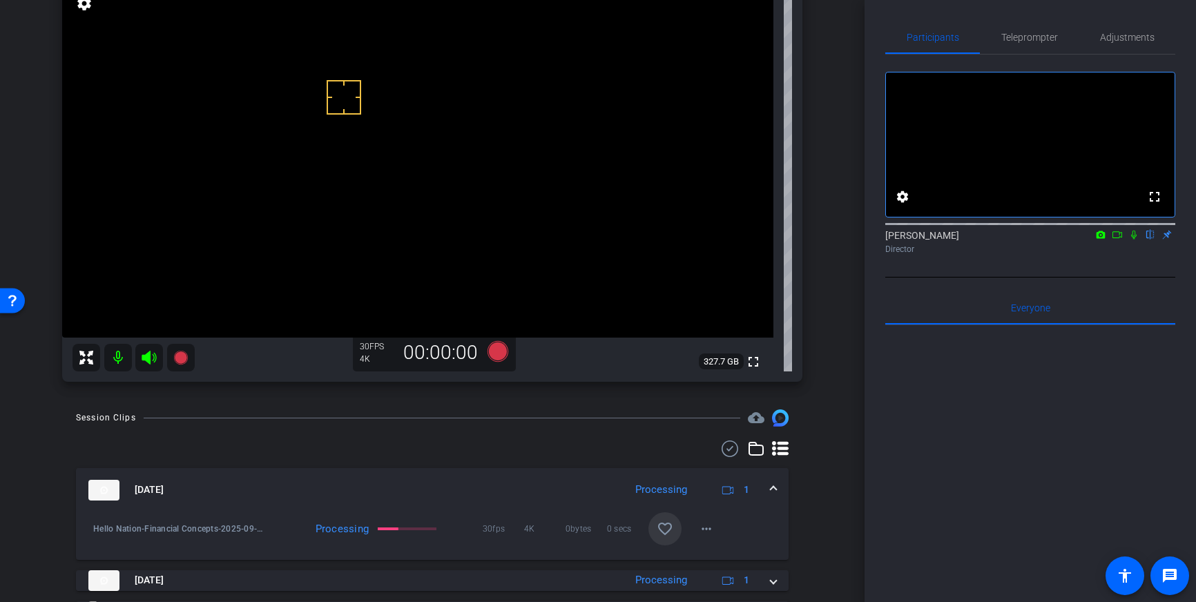
click at [666, 529] on mat-icon "favorite_border" at bounding box center [665, 529] width 17 height 17
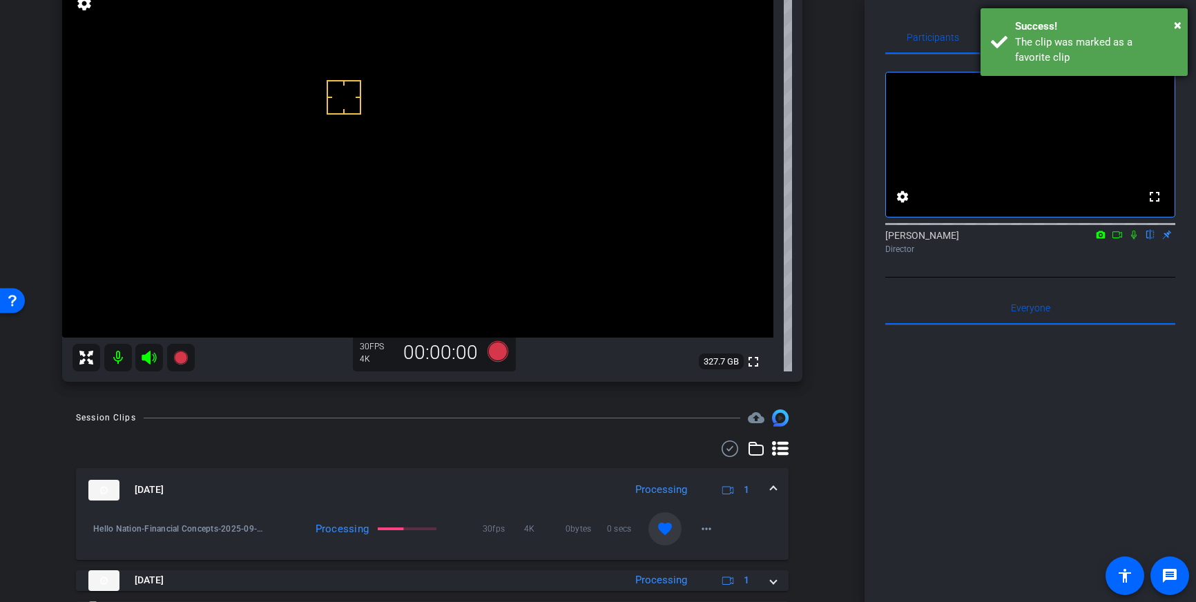
click at [1074, 57] on div "The clip was marked as a favorite clip" at bounding box center [1096, 50] width 162 height 31
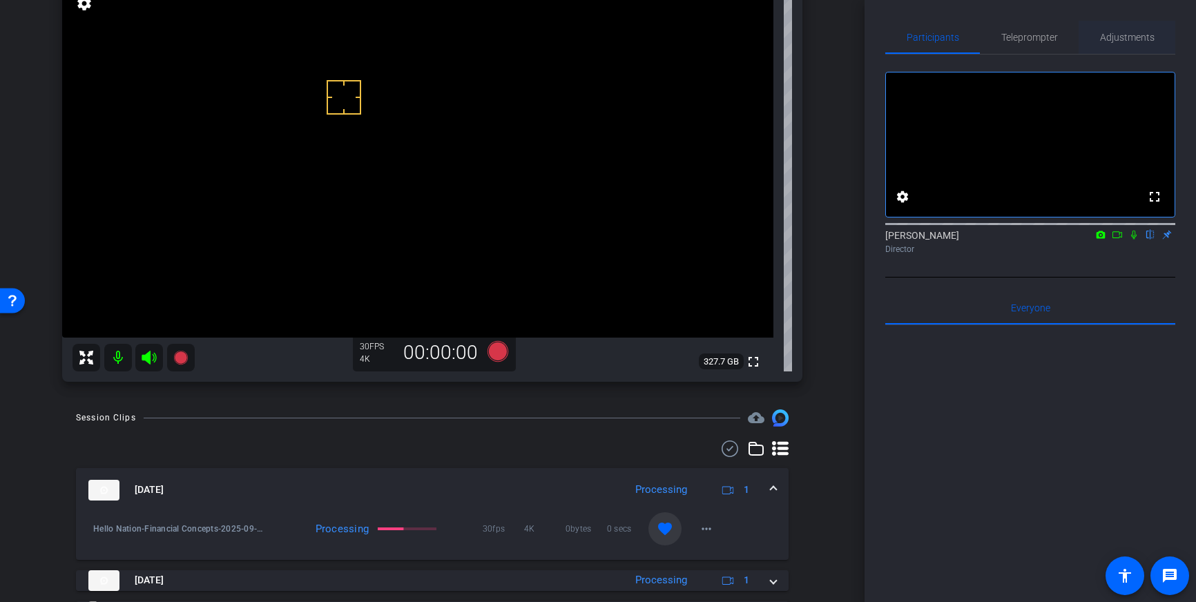
drag, startPoint x: 1114, startPoint y: 39, endPoint x: 1108, endPoint y: 50, distance: 11.7
click at [1114, 39] on span "Adjustments" at bounding box center [1127, 37] width 55 height 10
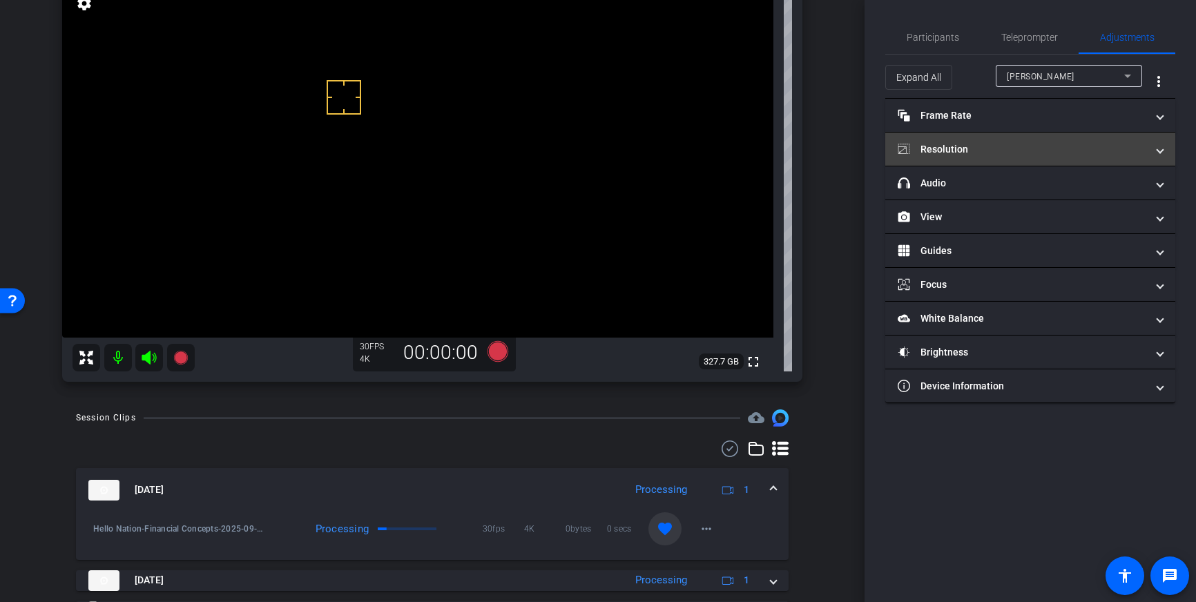
click at [1036, 144] on mat-panel-title "Resolution" at bounding box center [1021, 149] width 249 height 14
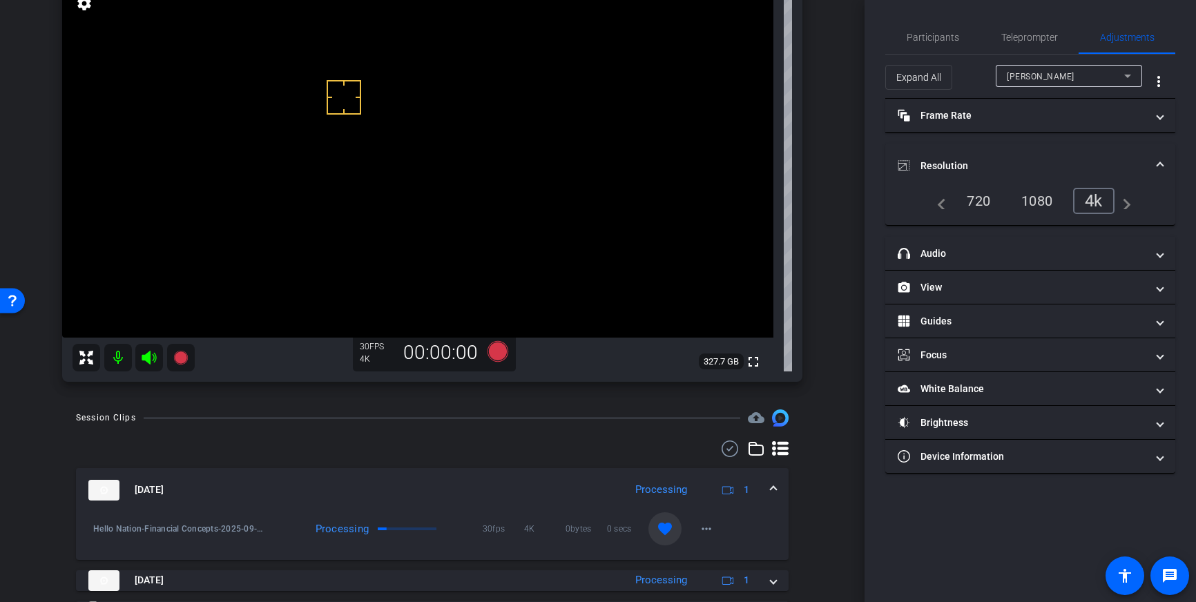
click at [1141, 168] on mat-panel-title "Resolution" at bounding box center [1021, 166] width 249 height 14
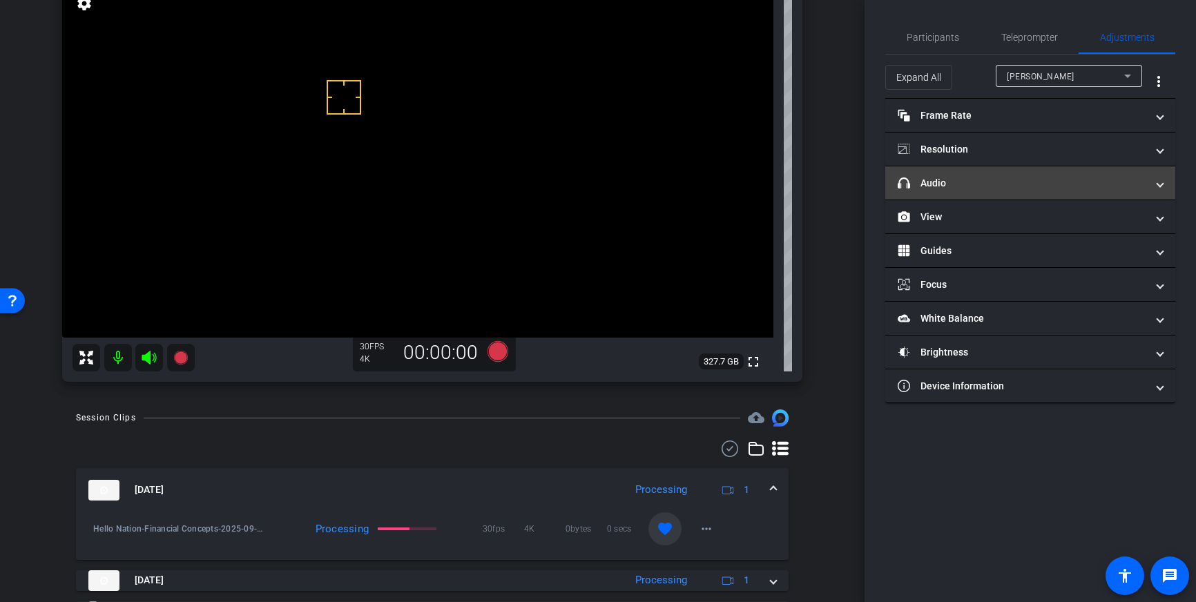
click at [1124, 181] on mat-panel-title "headphone icon Audio" at bounding box center [1021, 183] width 249 height 14
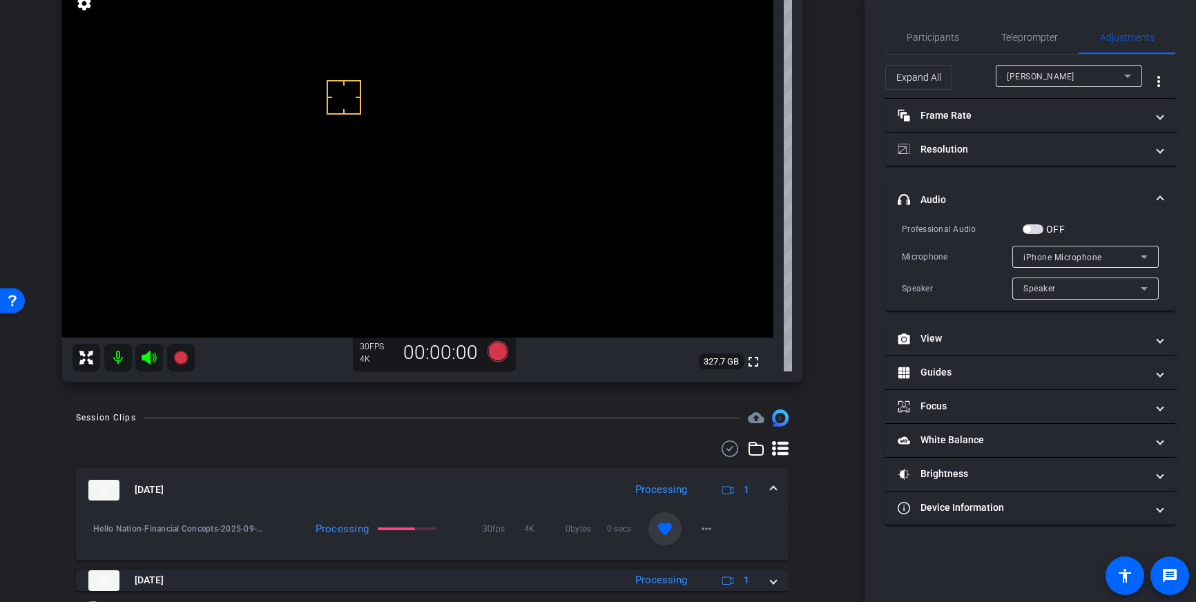
drag, startPoint x: 1036, startPoint y: 226, endPoint x: 834, endPoint y: 301, distance: 215.6
click at [1036, 226] on span "button" at bounding box center [1032, 229] width 21 height 10
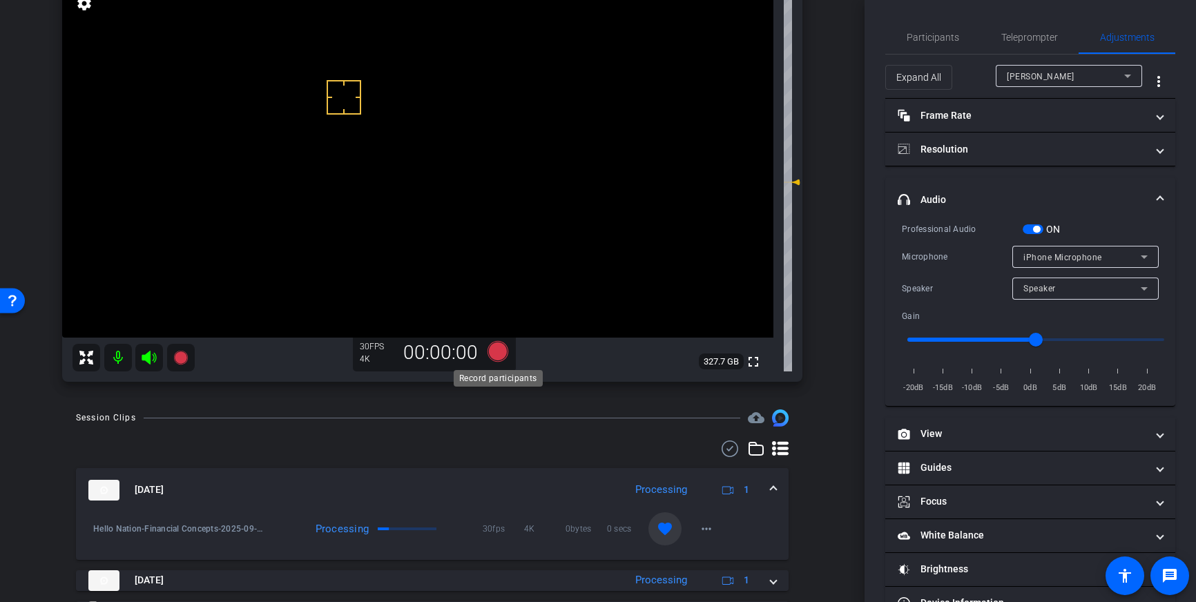
click at [498, 356] on icon at bounding box center [497, 351] width 21 height 21
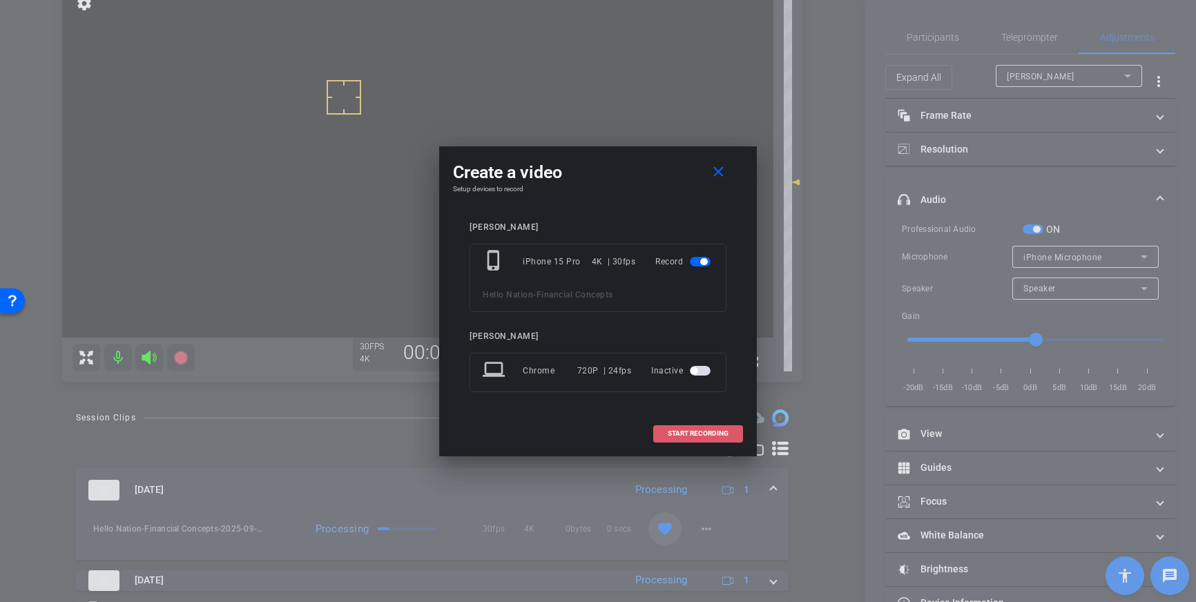
click at [674, 430] on span "START RECORDING" at bounding box center [698, 433] width 61 height 7
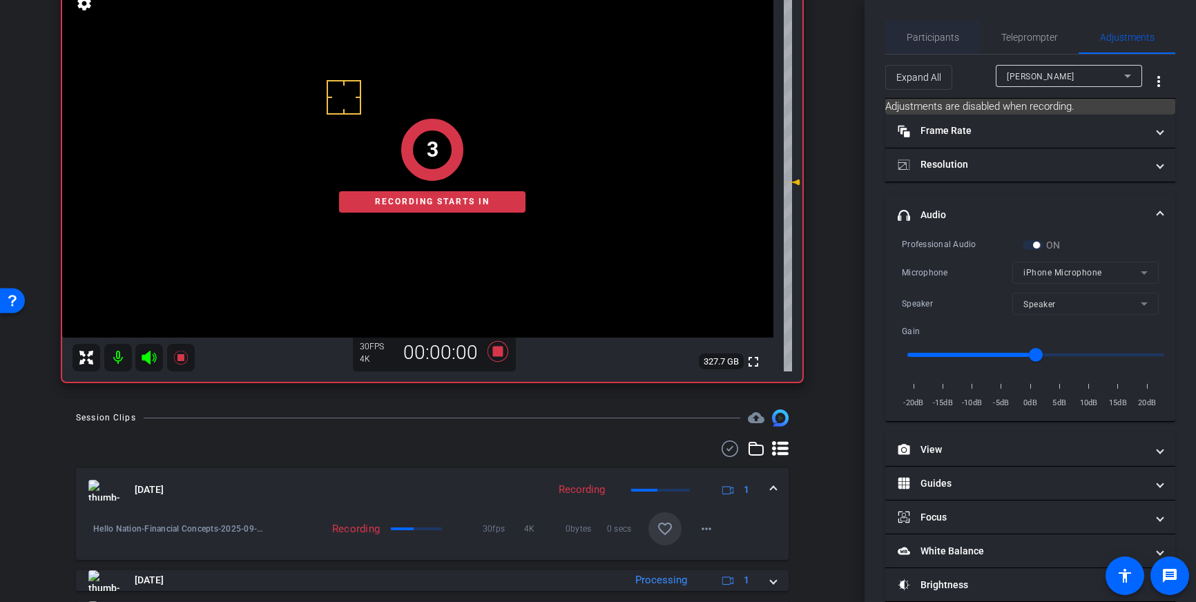
click at [933, 43] on span "Participants" at bounding box center [932, 37] width 52 height 33
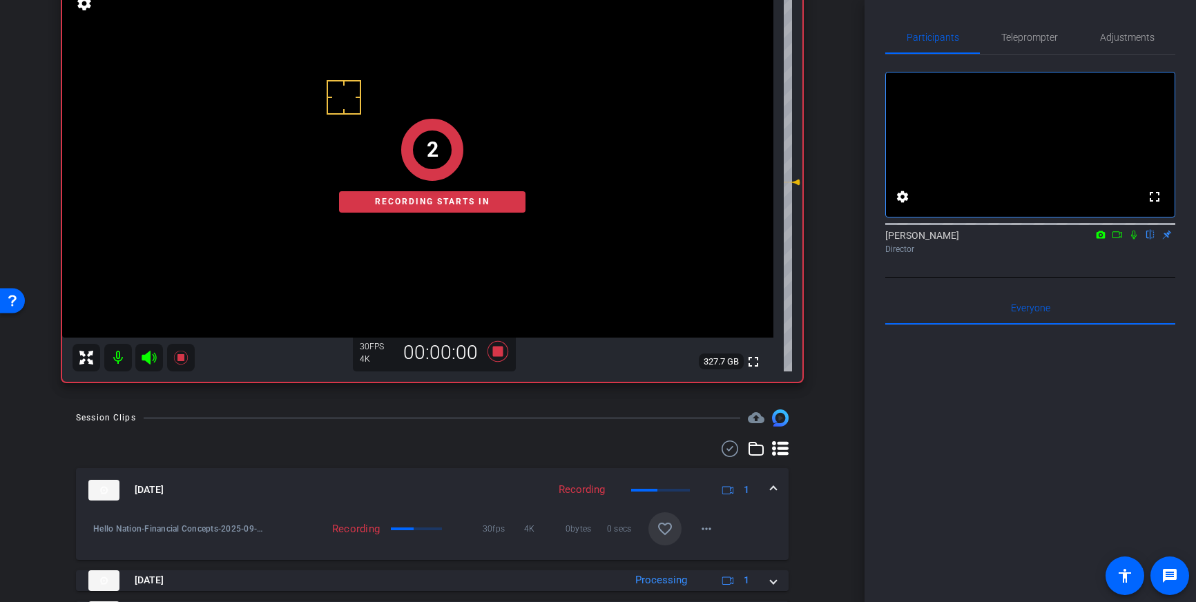
click at [1138, 240] on icon at bounding box center [1133, 235] width 11 height 10
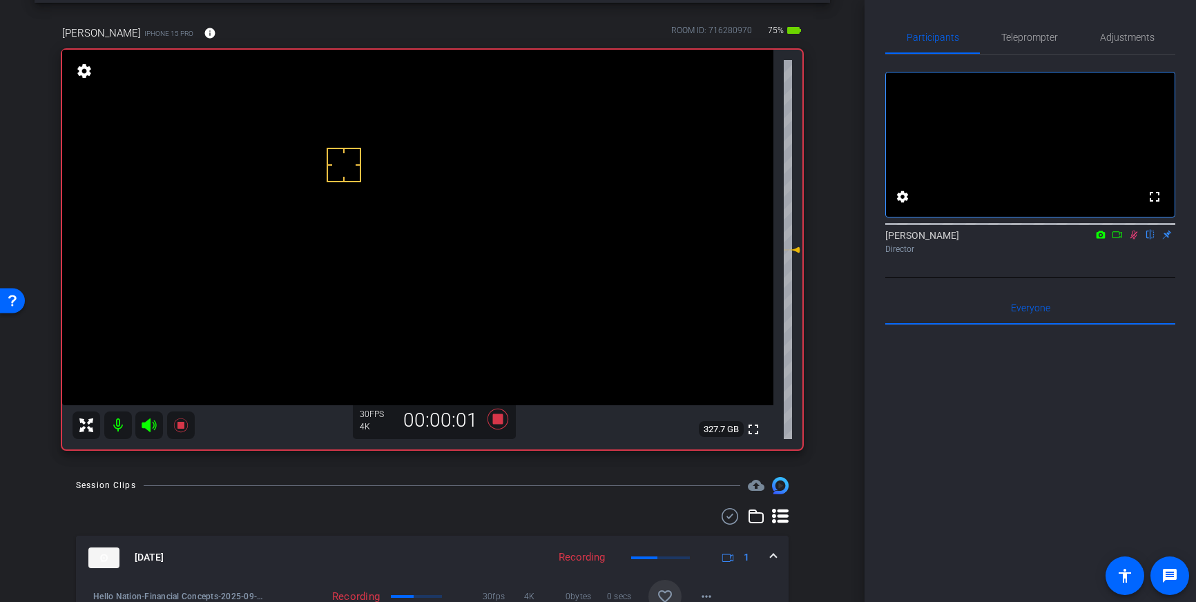
scroll to position [54, 0]
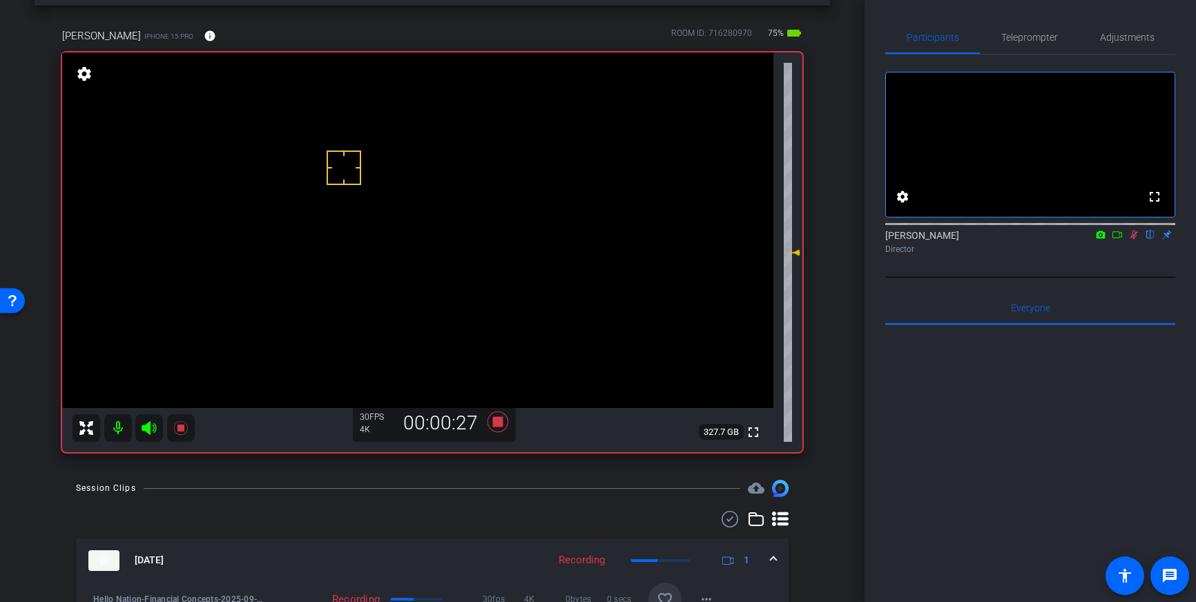
click at [1133, 240] on icon at bounding box center [1133, 235] width 11 height 10
click at [497, 429] on icon at bounding box center [497, 421] width 33 height 25
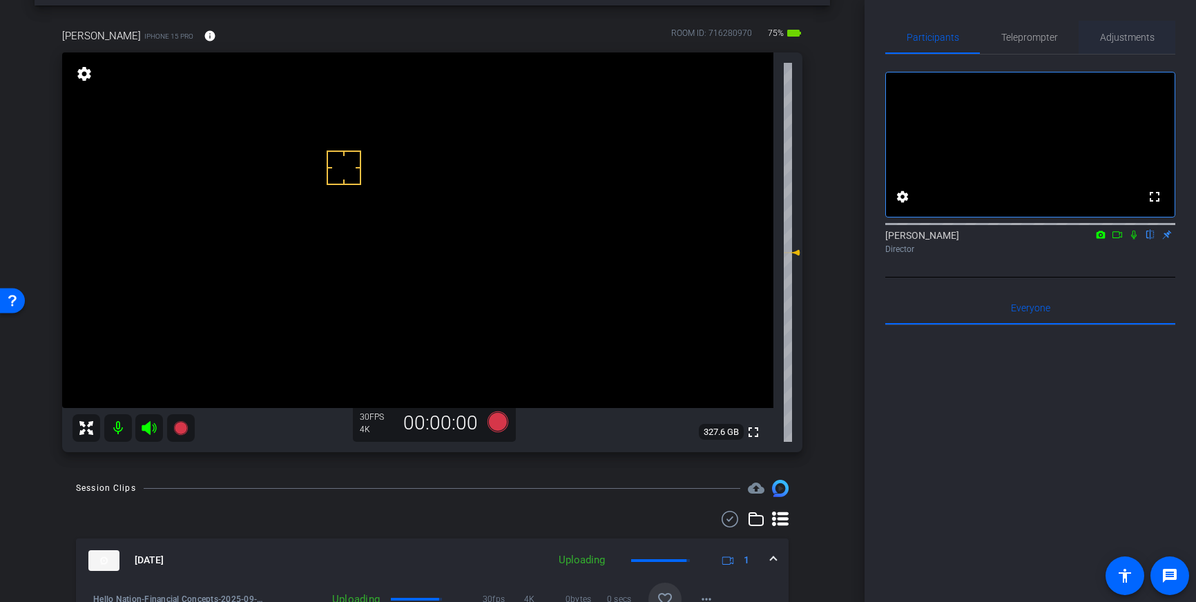
click at [1128, 37] on span "Adjustments" at bounding box center [1127, 37] width 55 height 10
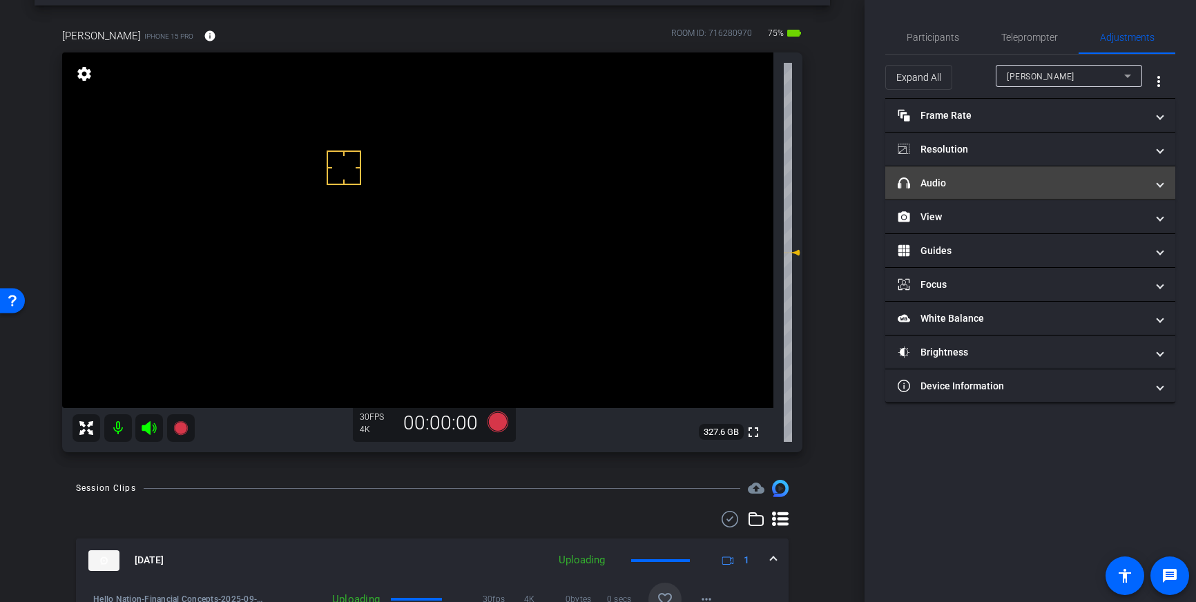
click at [1069, 172] on mat-expansion-panel-header "headphone icon Audio" at bounding box center [1030, 182] width 290 height 33
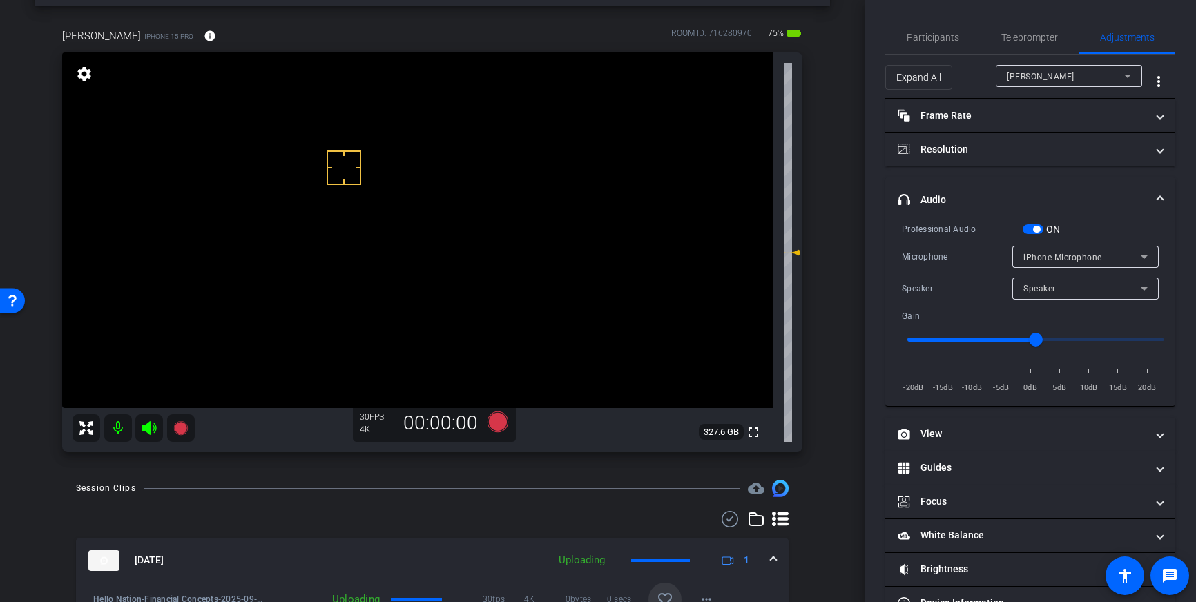
click at [1033, 224] on span "button" at bounding box center [1032, 229] width 21 height 10
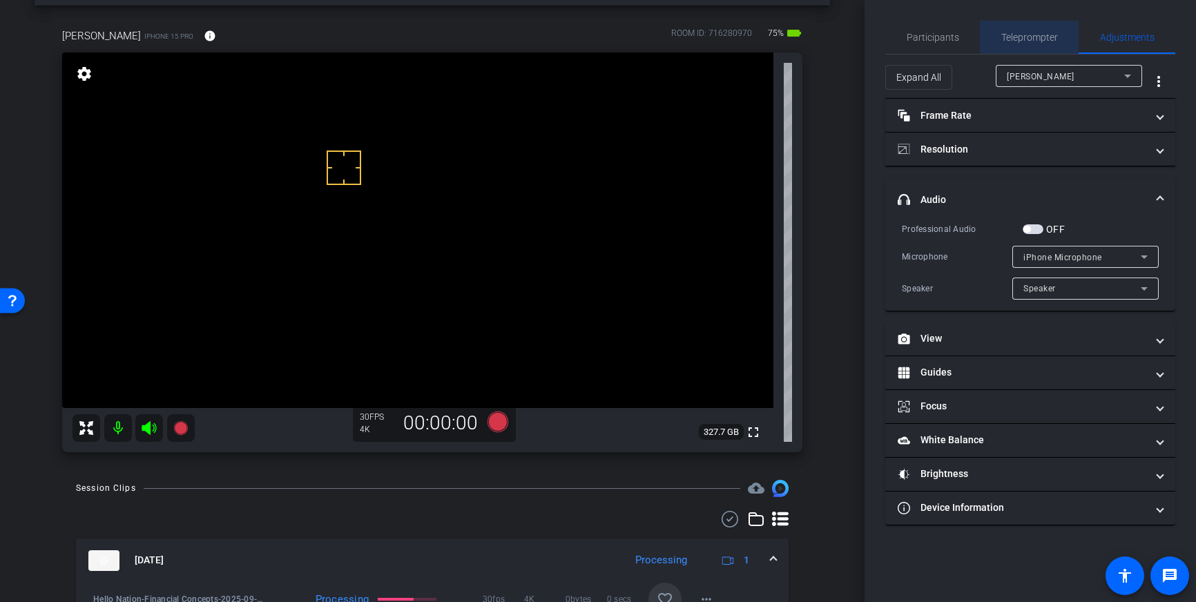
click at [1016, 39] on span "Teleprompter" at bounding box center [1029, 37] width 57 height 10
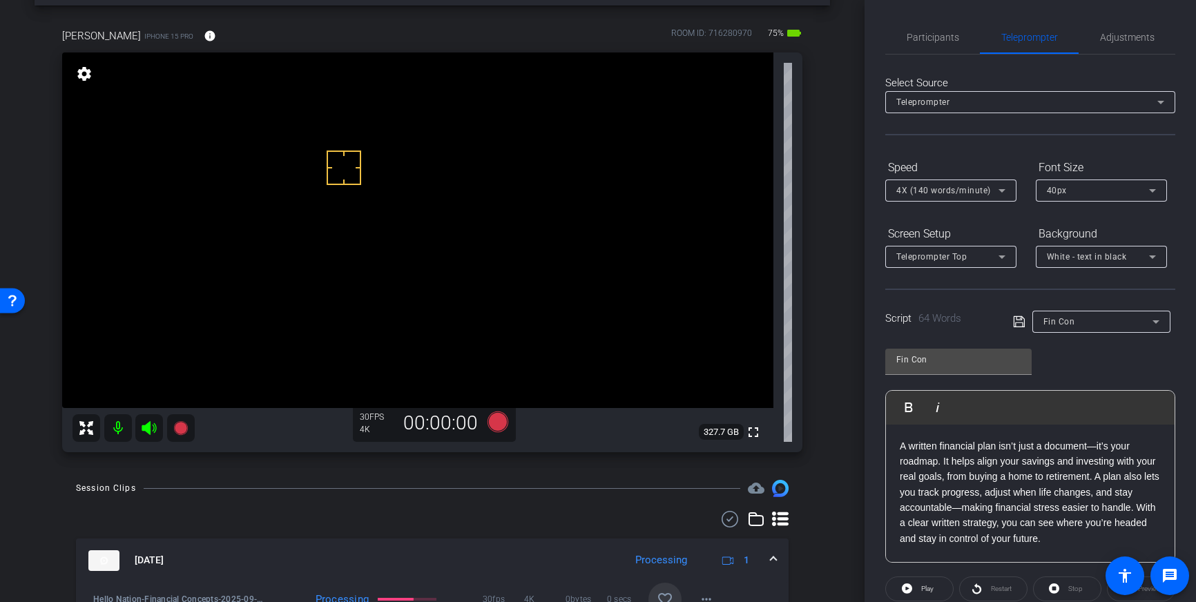
scroll to position [153, 0]
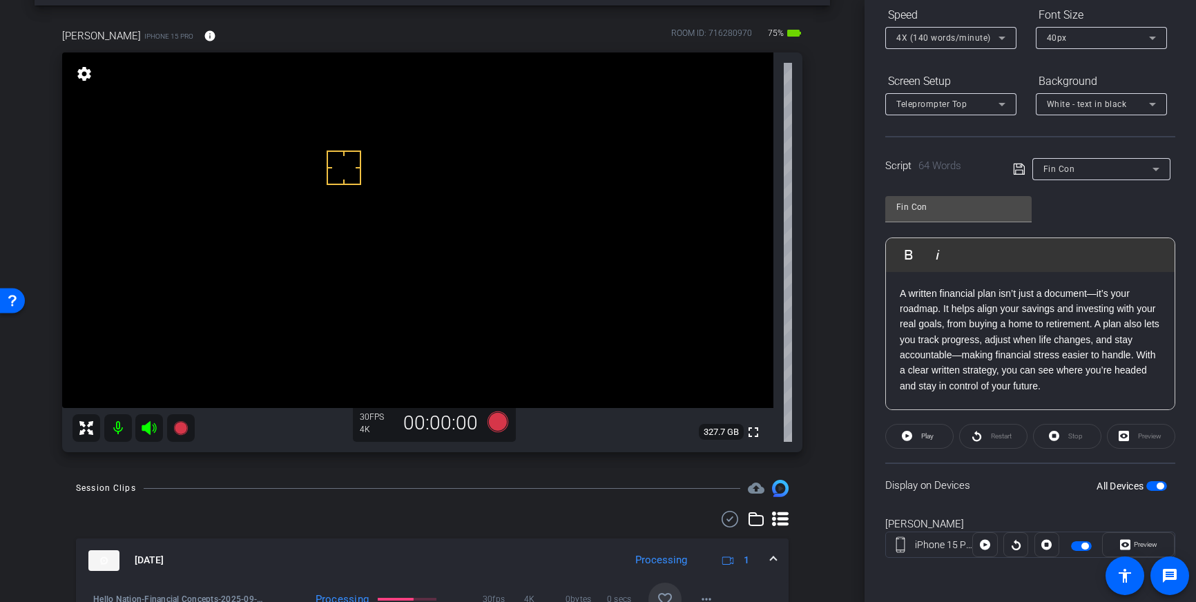
click at [1152, 488] on span "button" at bounding box center [1156, 486] width 21 height 10
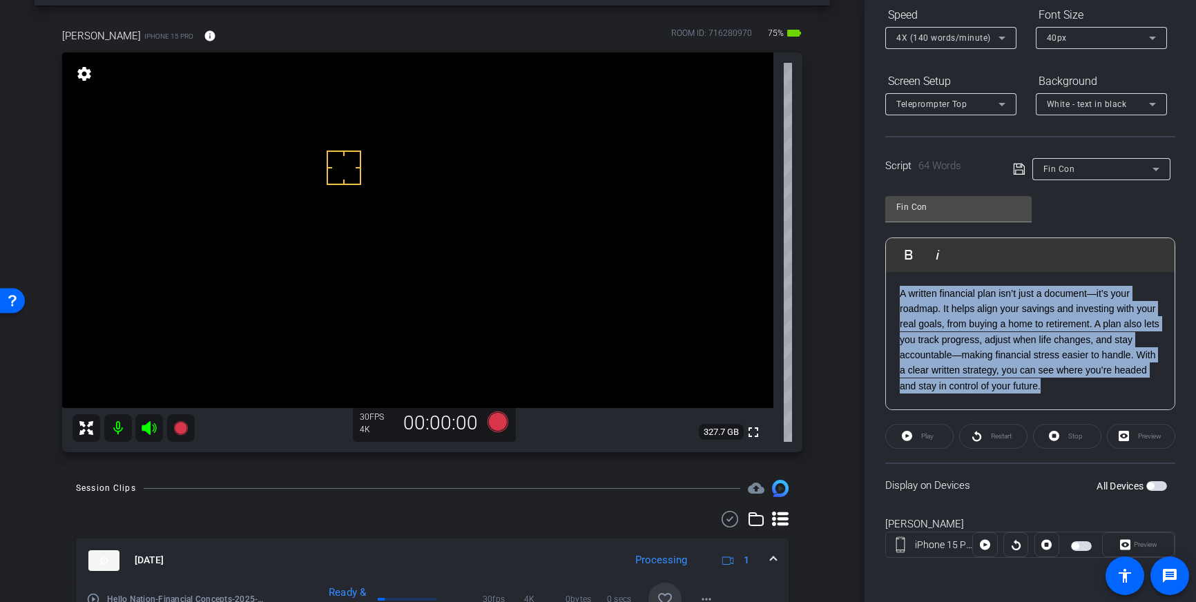
drag, startPoint x: 1052, startPoint y: 391, endPoint x: 897, endPoint y: 293, distance: 184.1
click at [897, 293] on div "A written financial plan isn’t just a document—it’s your roadmap. It helps alig…" at bounding box center [1030, 341] width 289 height 138
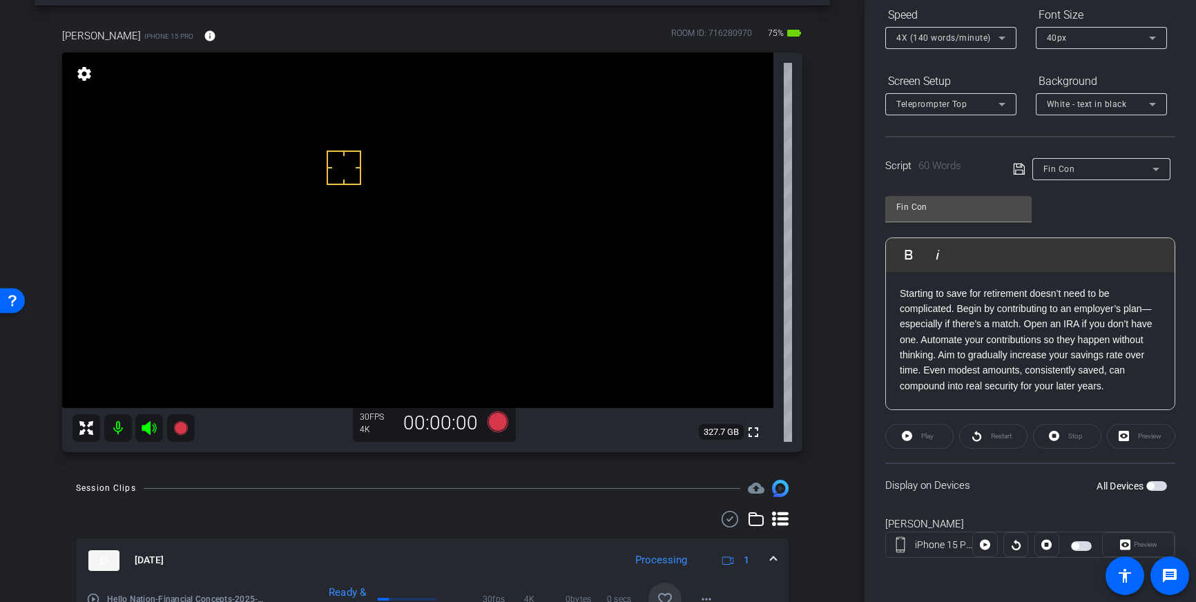
click at [1014, 168] on icon at bounding box center [1019, 169] width 12 height 17
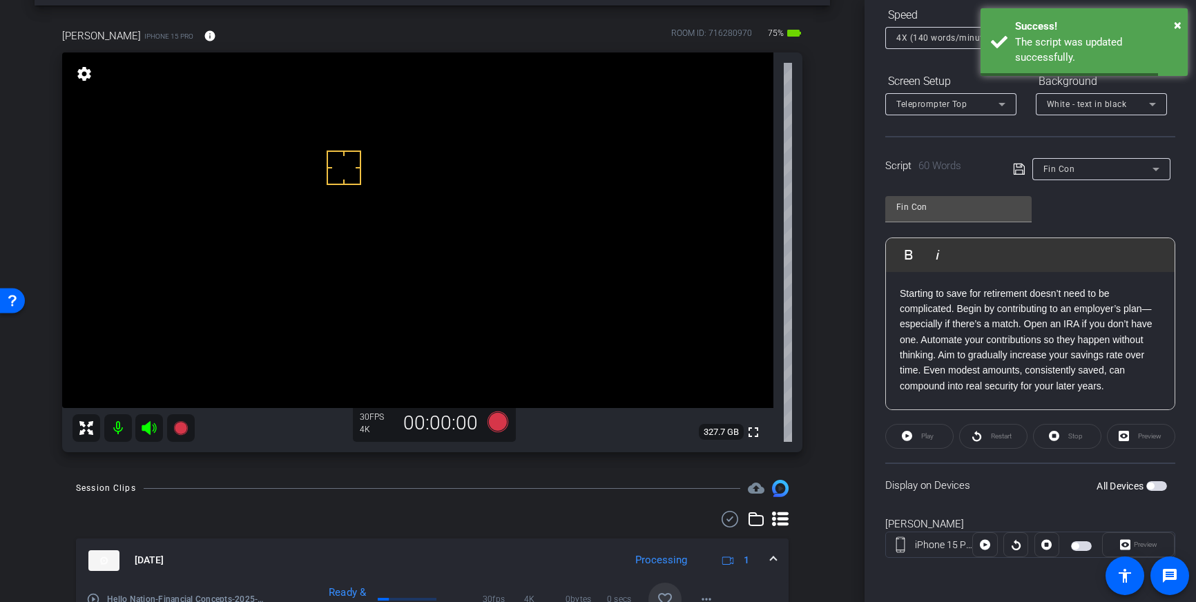
click at [1154, 485] on span "button" at bounding box center [1156, 486] width 21 height 10
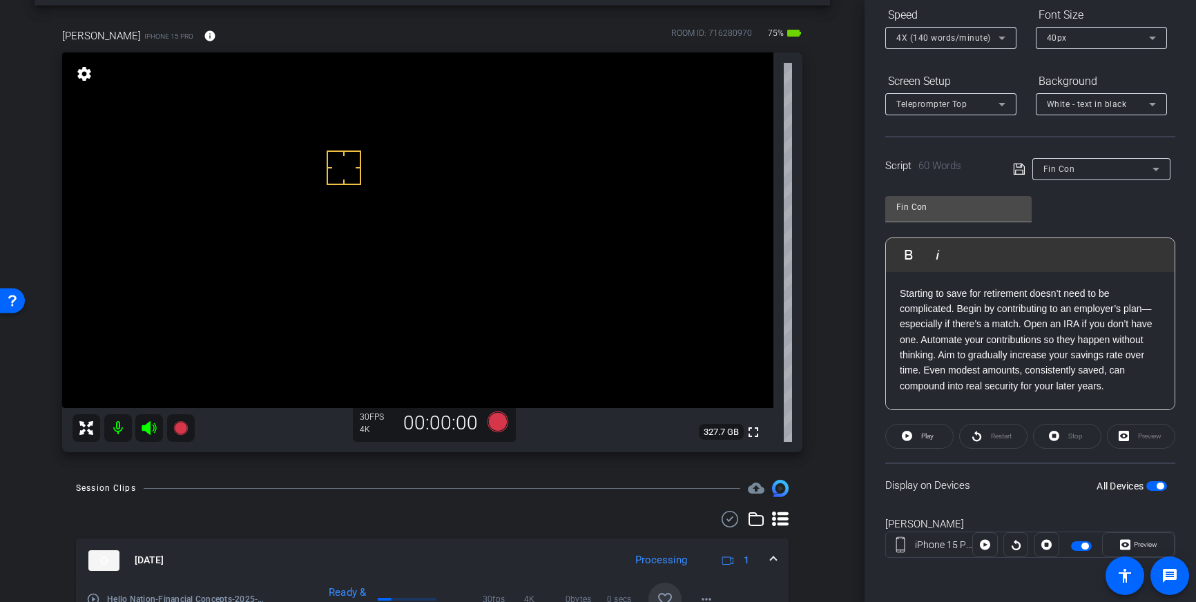
click at [974, 36] on span "4X (140 words/minute)" at bounding box center [943, 38] width 95 height 10
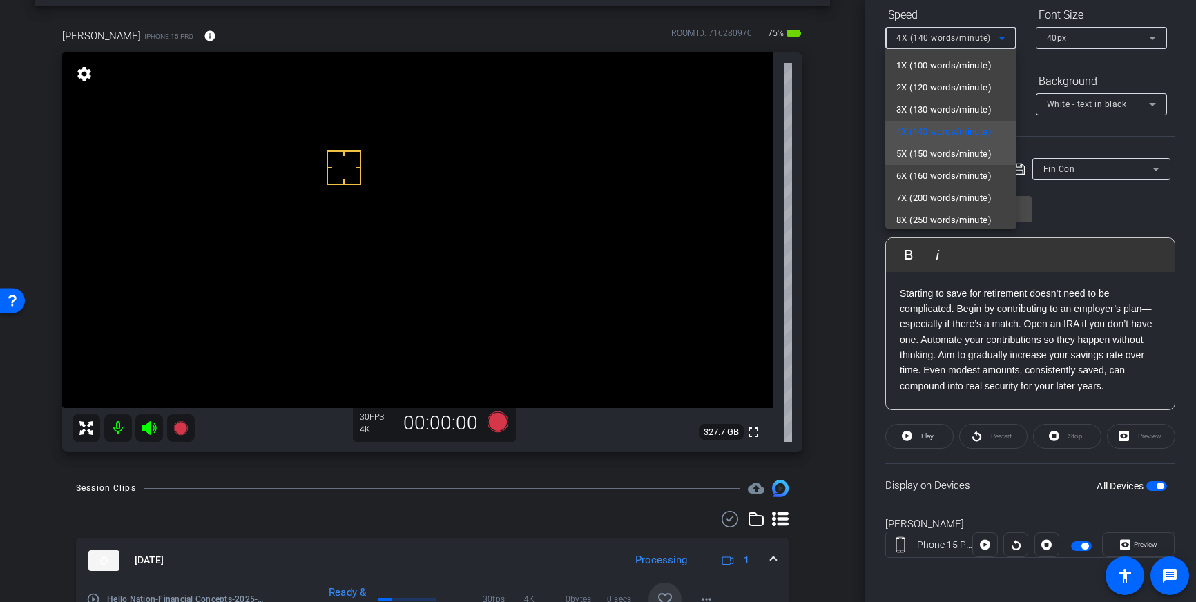
click at [957, 149] on span "5X (150 words/minute)" at bounding box center [943, 154] width 95 height 17
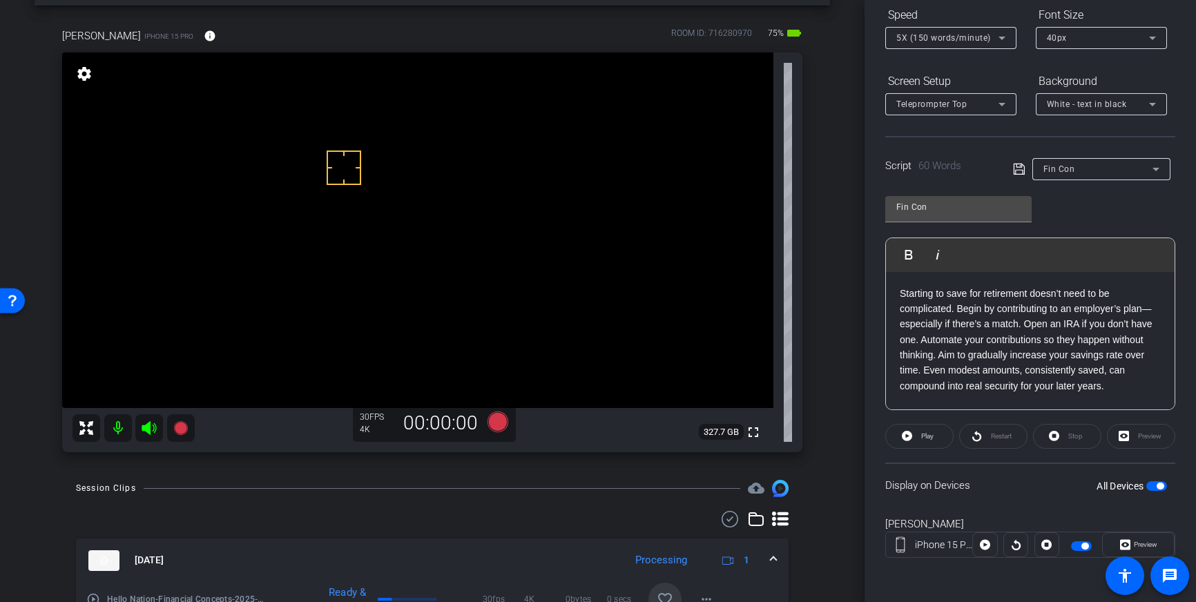
click at [1013, 166] on icon at bounding box center [1019, 169] width 12 height 17
click at [492, 425] on icon at bounding box center [497, 421] width 21 height 21
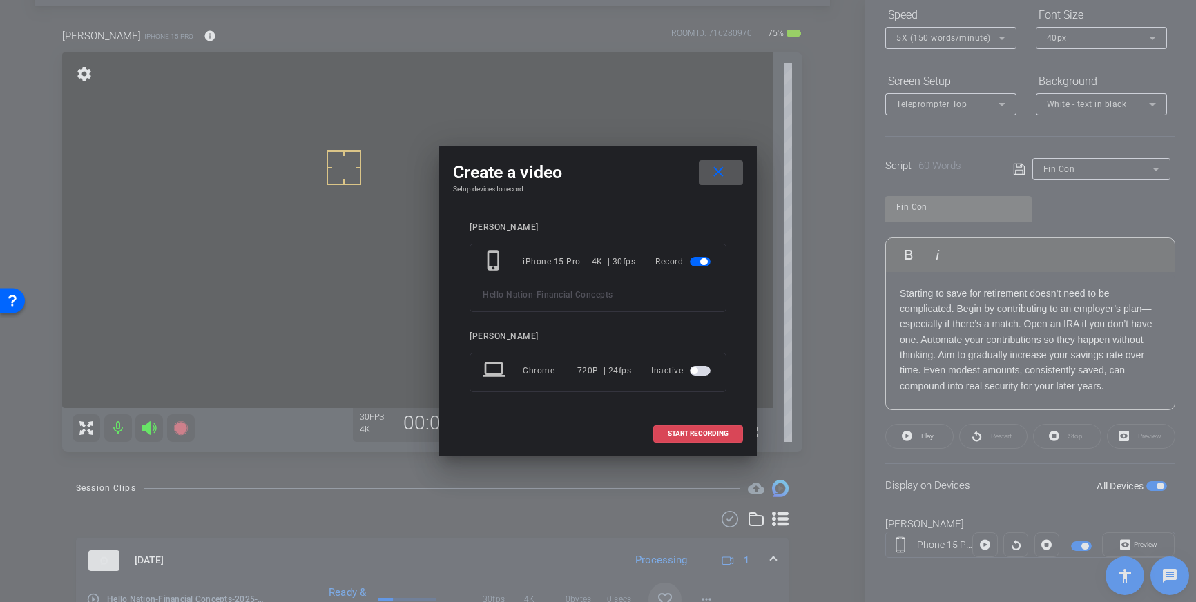
click at [708, 434] on span "START RECORDING" at bounding box center [698, 433] width 61 height 7
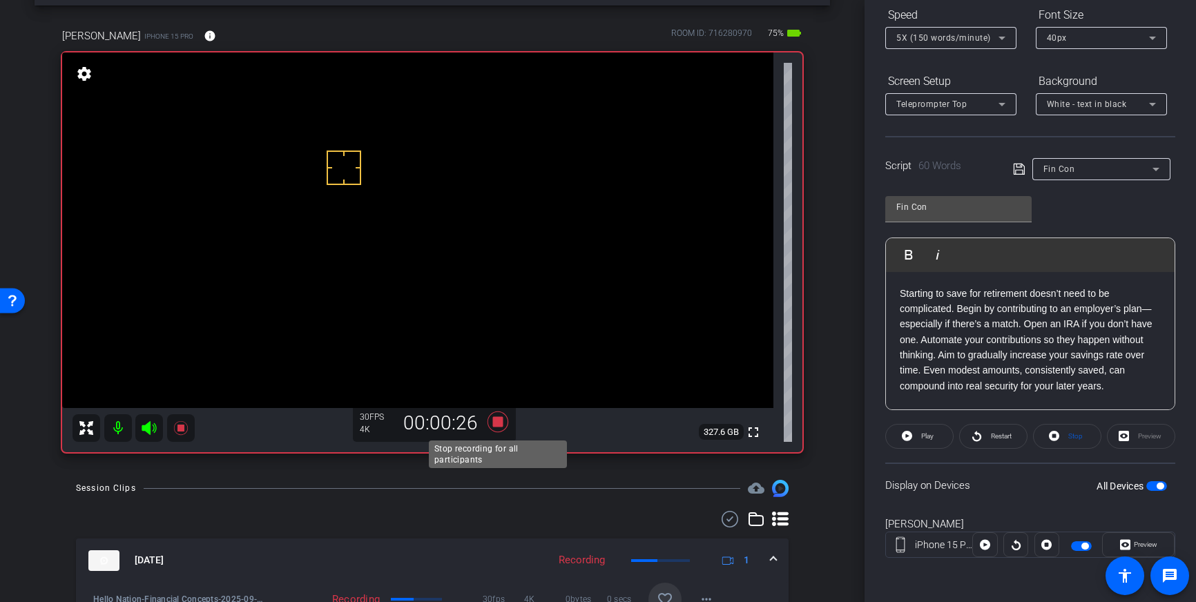
click at [495, 425] on icon at bounding box center [497, 421] width 21 height 21
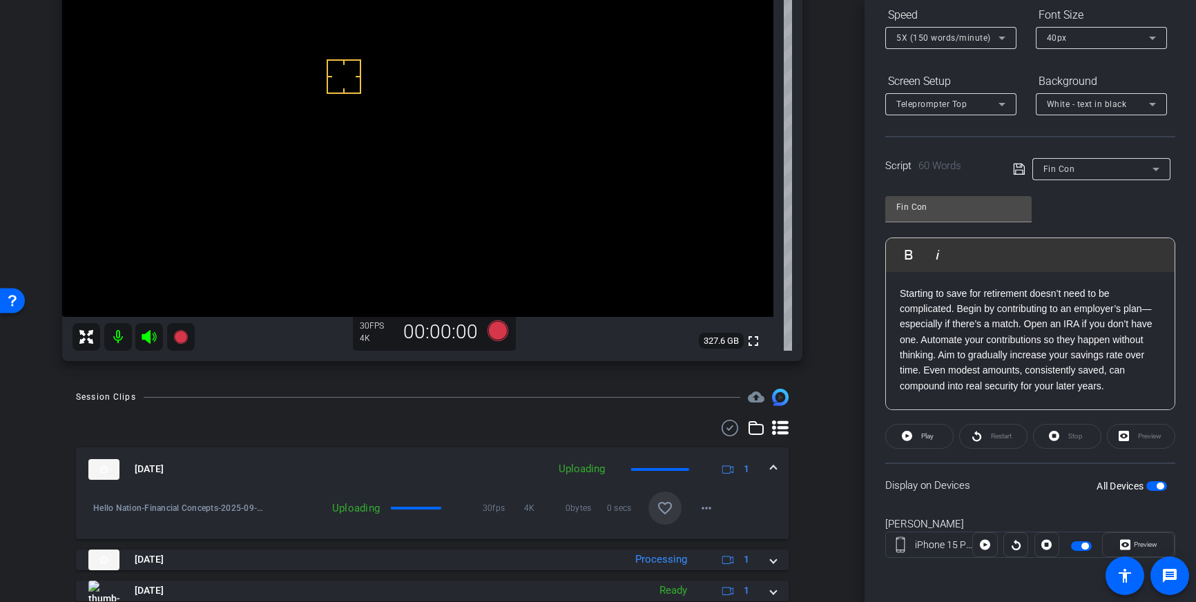
scroll to position [153, 0]
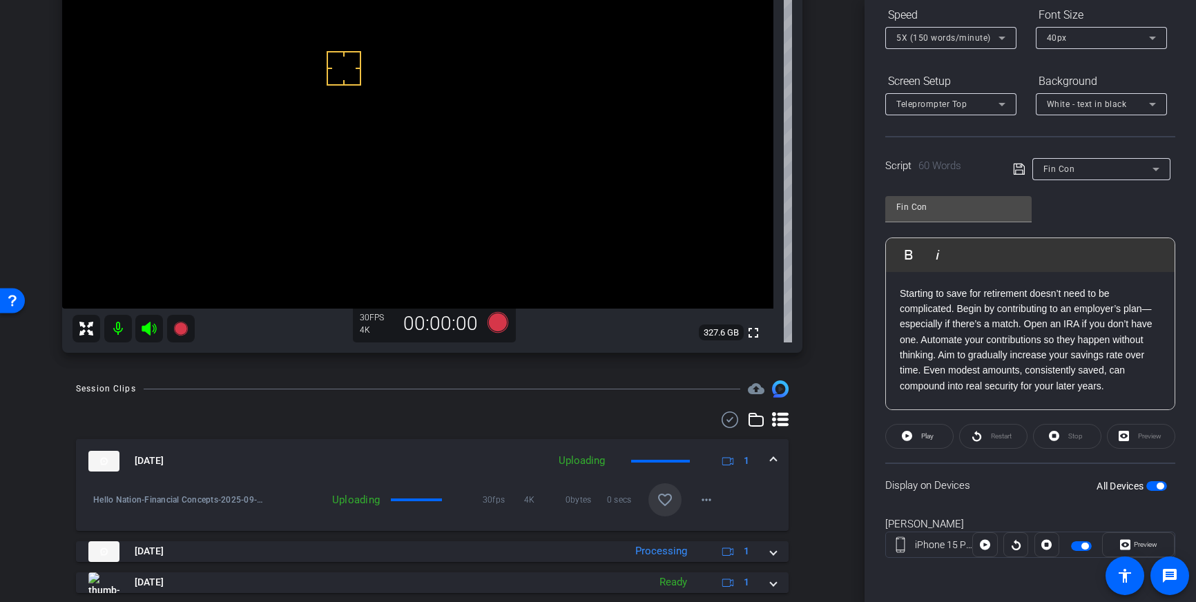
click at [657, 498] on mat-icon "favorite_border" at bounding box center [665, 500] width 17 height 17
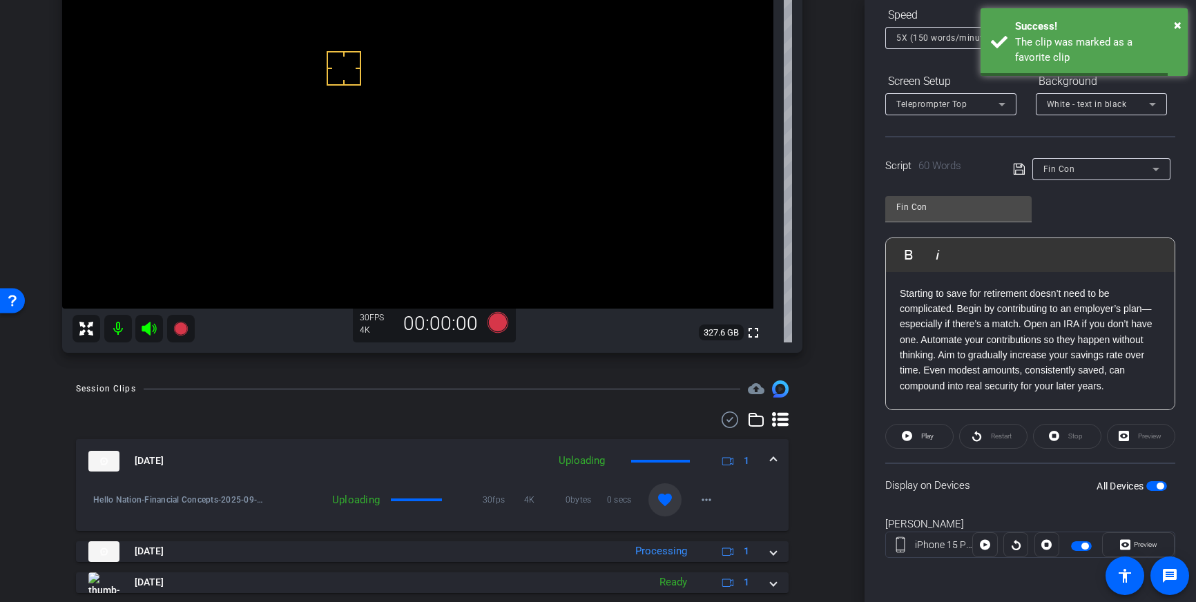
click at [768, 458] on div "[DATE] Uploading 1" at bounding box center [429, 461] width 682 height 21
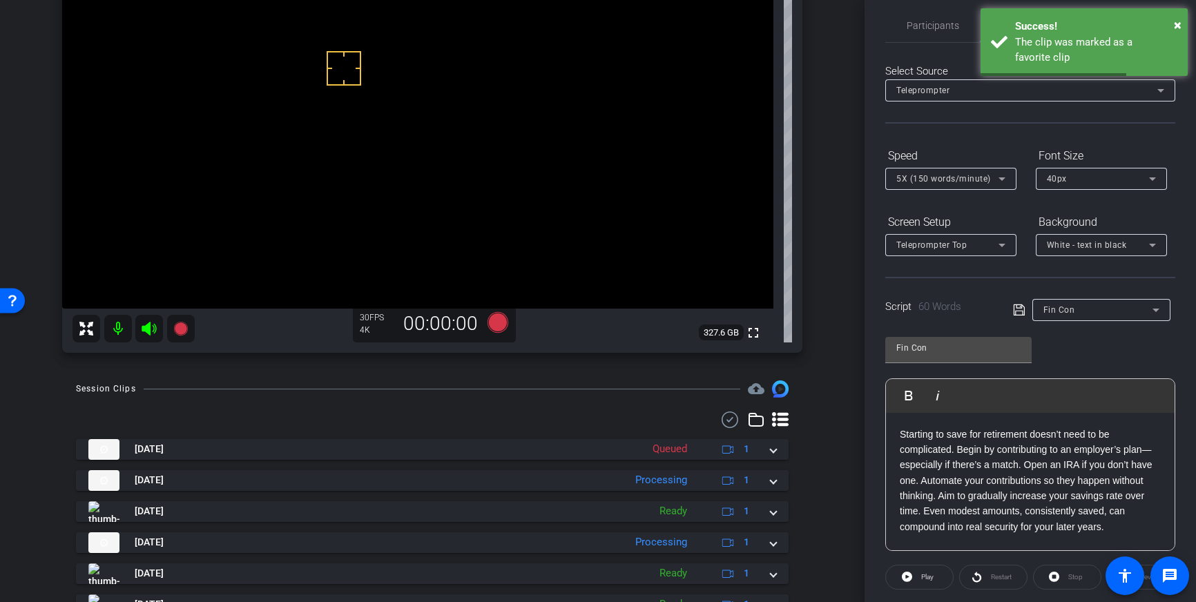
scroll to position [0, 0]
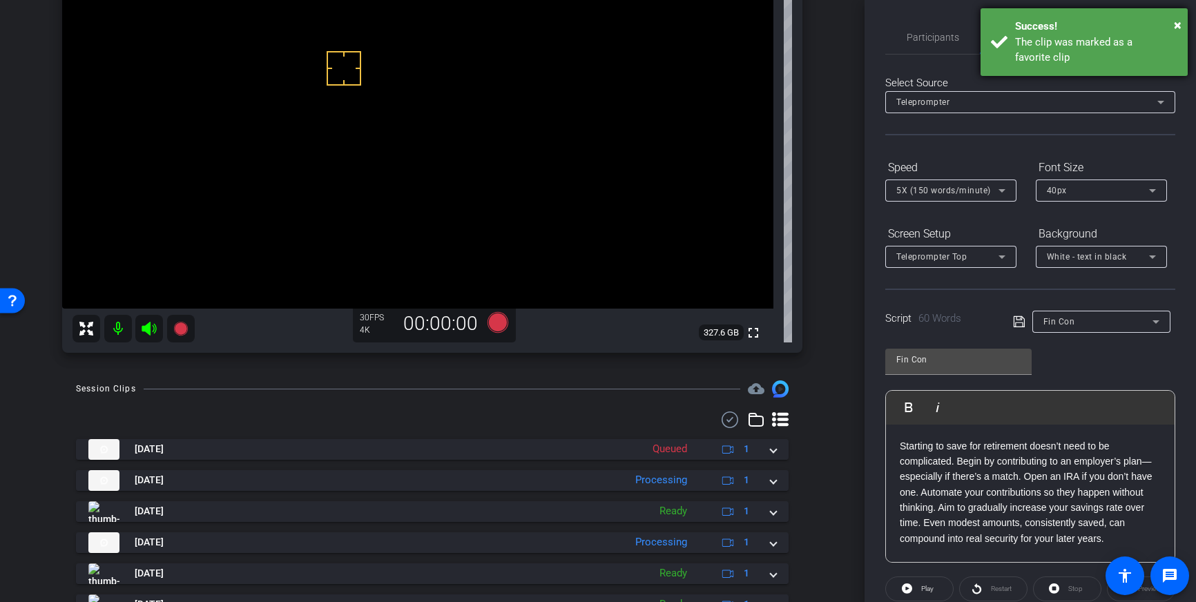
click at [1087, 54] on div "The clip was marked as a favorite clip" at bounding box center [1096, 50] width 162 height 31
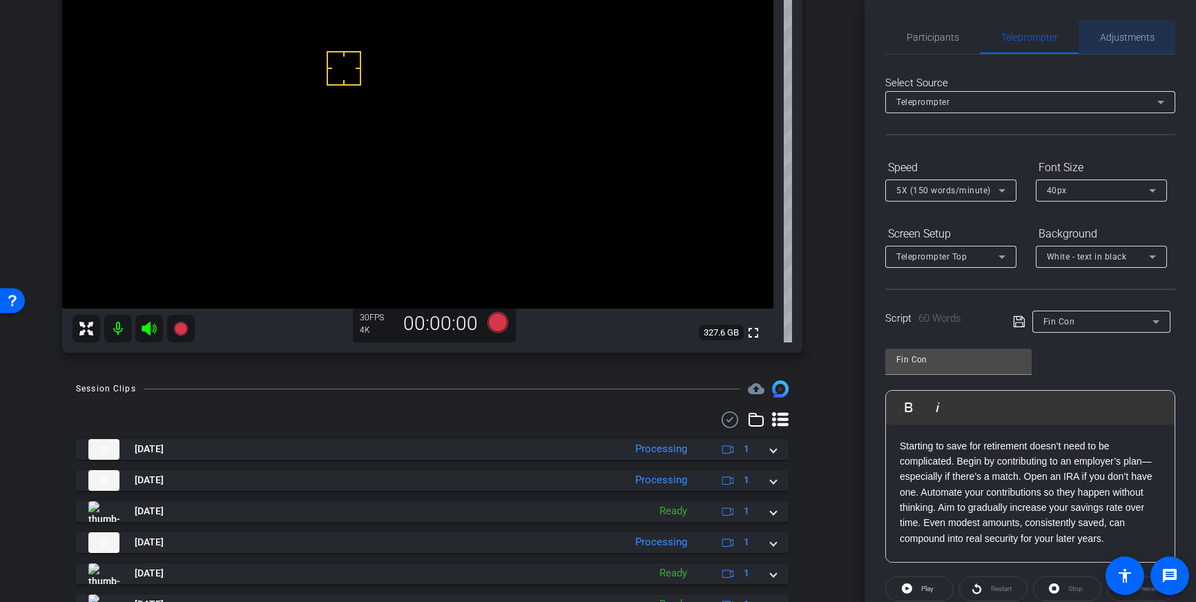
click at [1136, 30] on span "Adjustments" at bounding box center [1127, 37] width 55 height 33
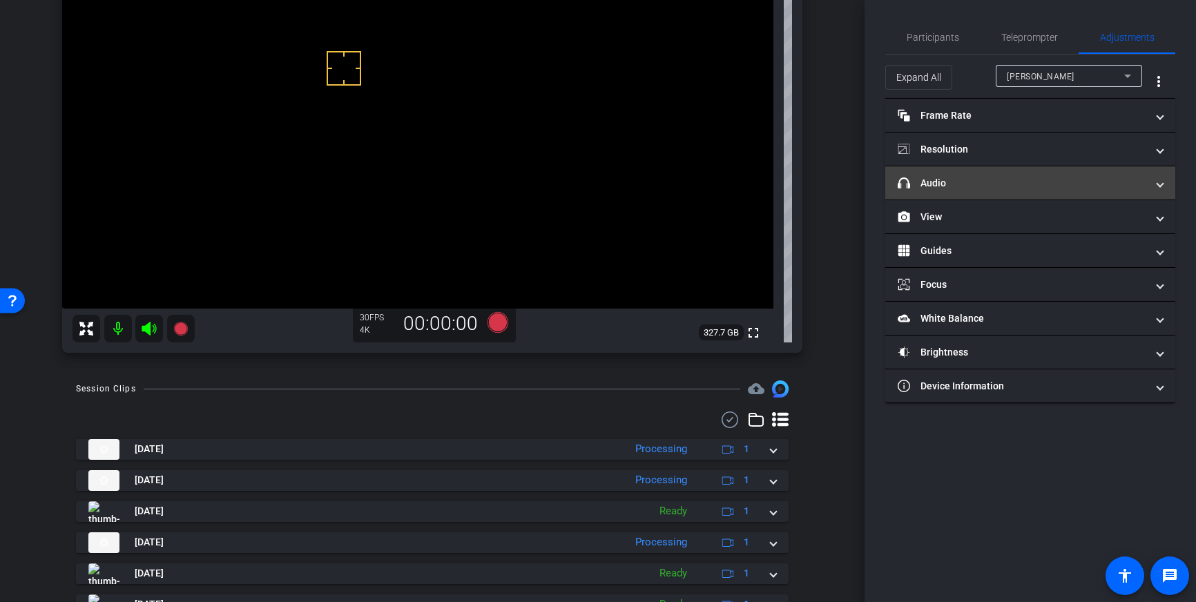
click at [1058, 186] on mat-panel-title "headphone icon Audio" at bounding box center [1021, 183] width 249 height 14
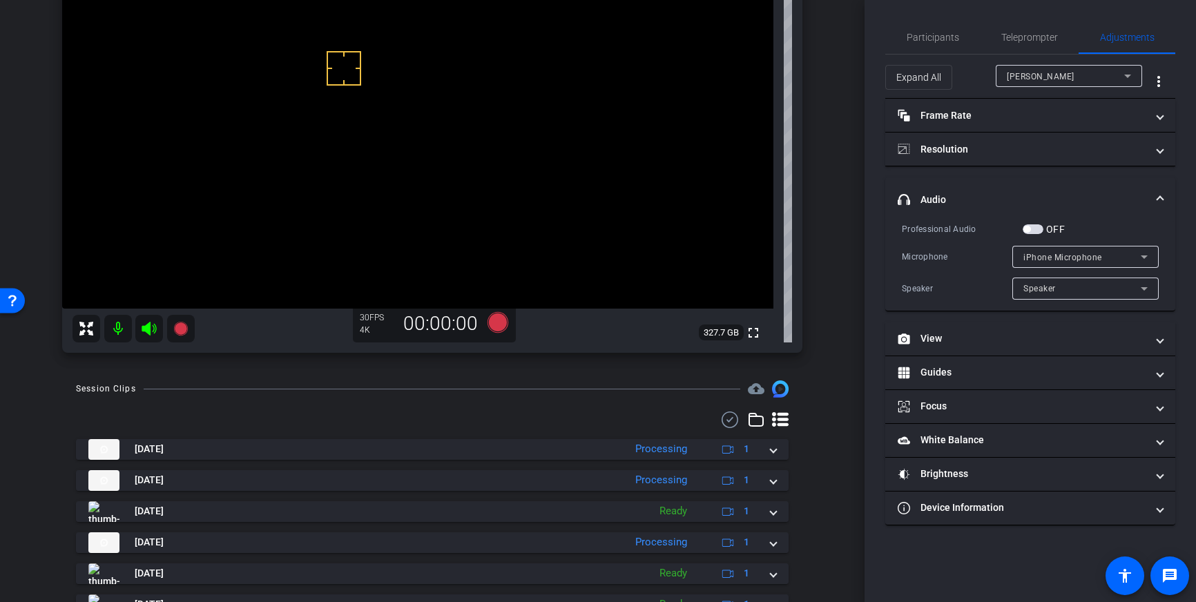
drag, startPoint x: 1035, startPoint y: 228, endPoint x: 450, endPoint y: 331, distance: 593.8
click at [1035, 228] on span "button" at bounding box center [1032, 229] width 21 height 10
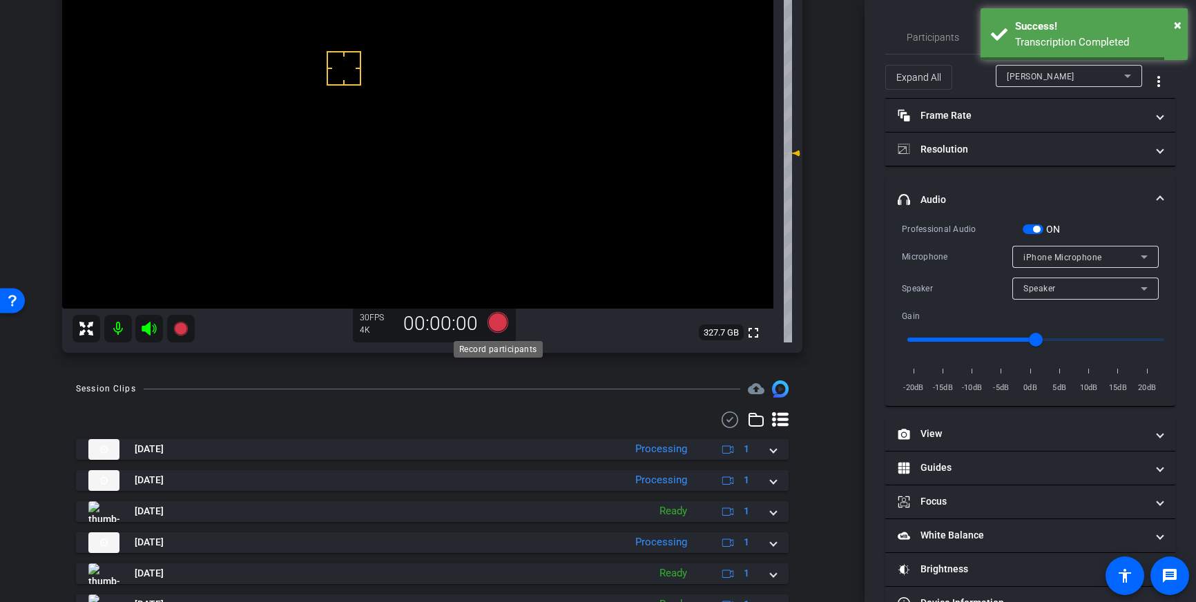
click at [494, 323] on icon at bounding box center [497, 322] width 21 height 21
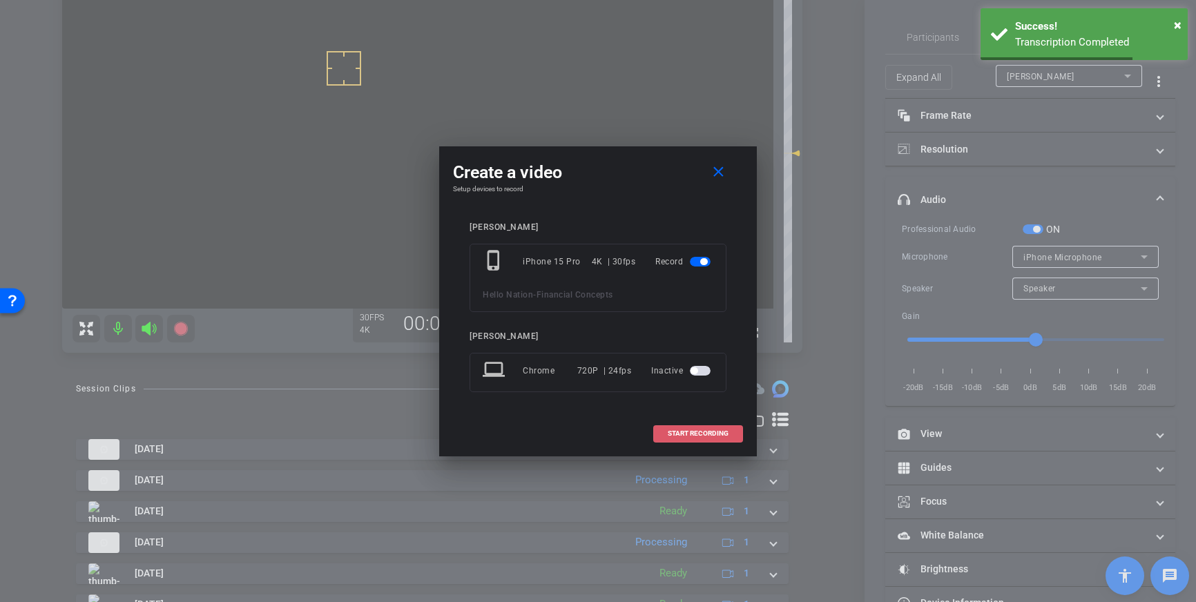
click at [715, 420] on span at bounding box center [698, 433] width 88 height 33
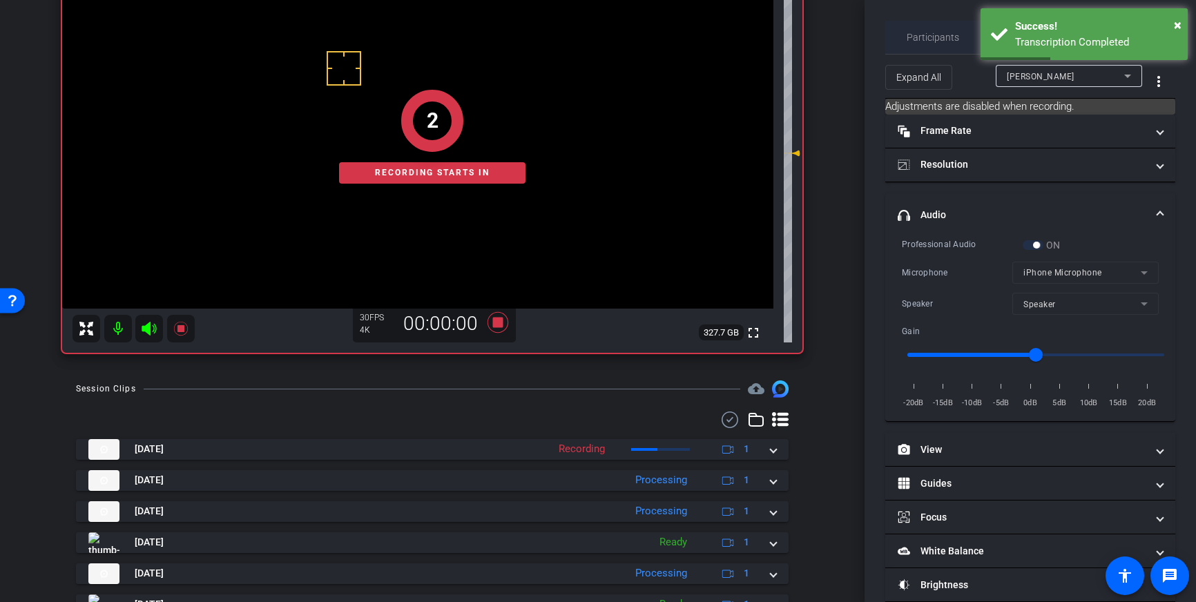
click at [926, 28] on span "Participants" at bounding box center [932, 37] width 52 height 33
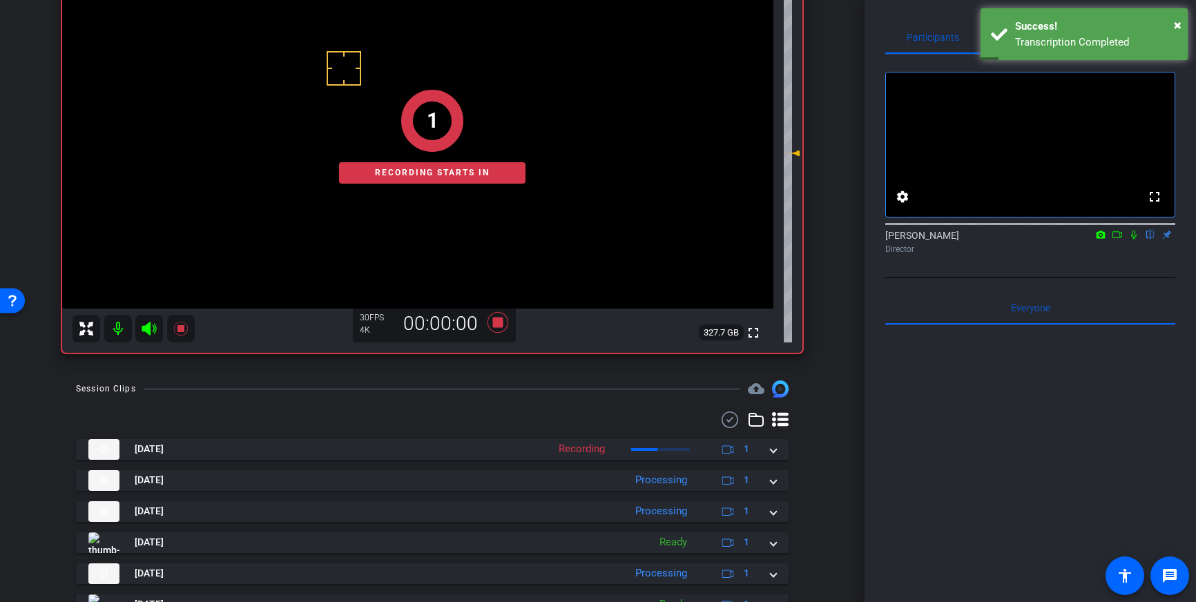
click at [1137, 240] on icon at bounding box center [1133, 235] width 11 height 10
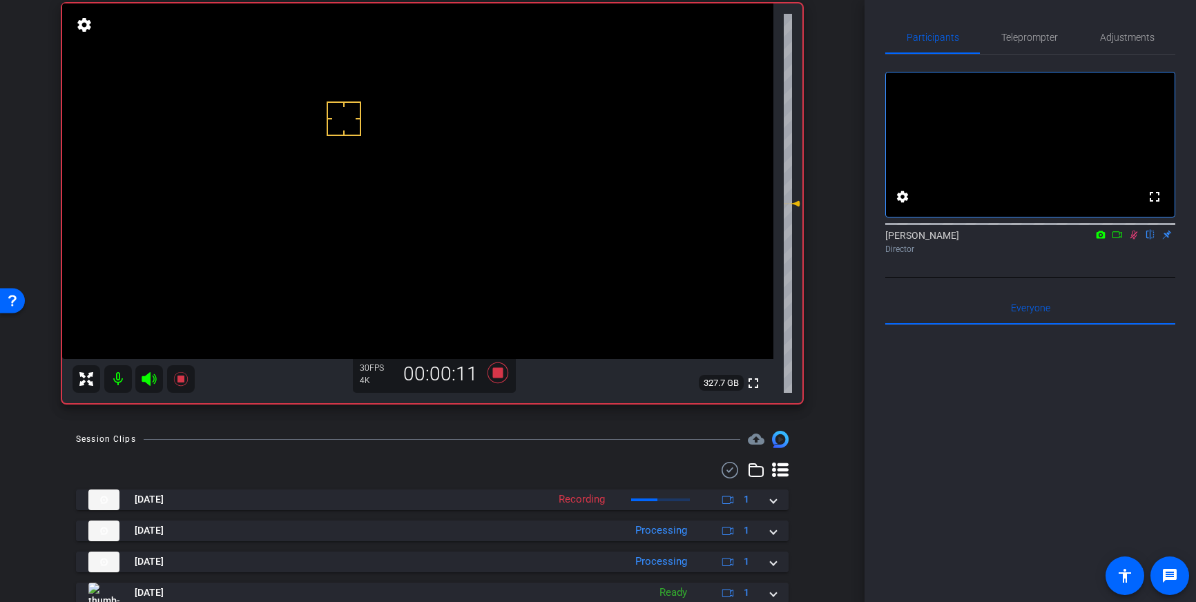
scroll to position [95, 0]
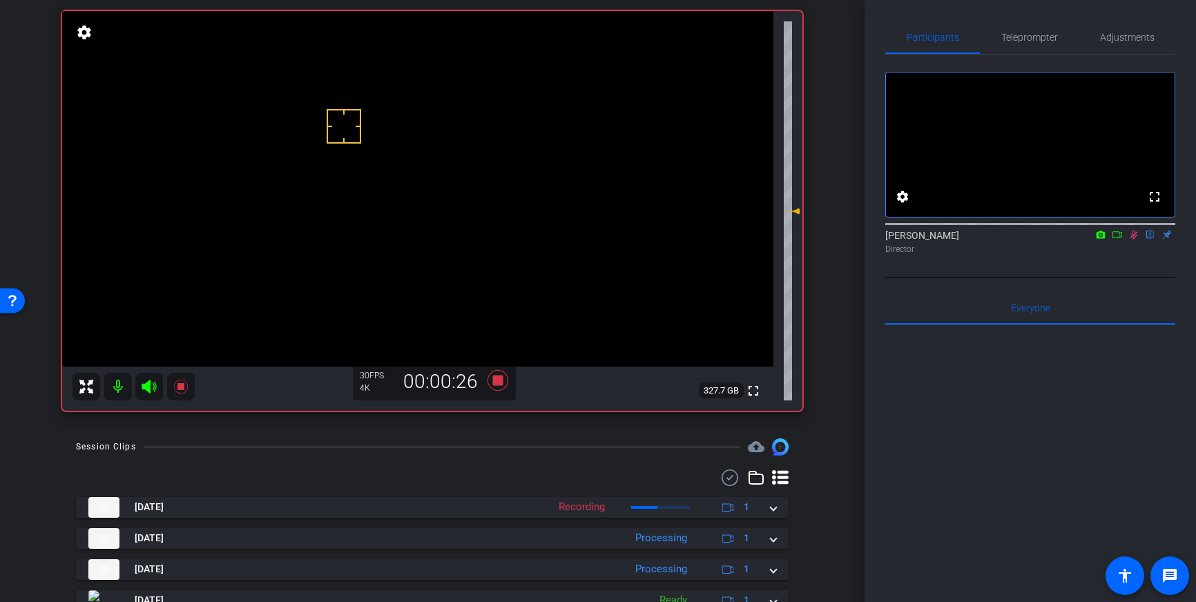
click at [1134, 240] on icon at bounding box center [1133, 235] width 11 height 10
drag, startPoint x: 499, startPoint y: 379, endPoint x: 955, endPoint y: 160, distance: 505.5
click at [499, 378] on icon at bounding box center [497, 380] width 21 height 21
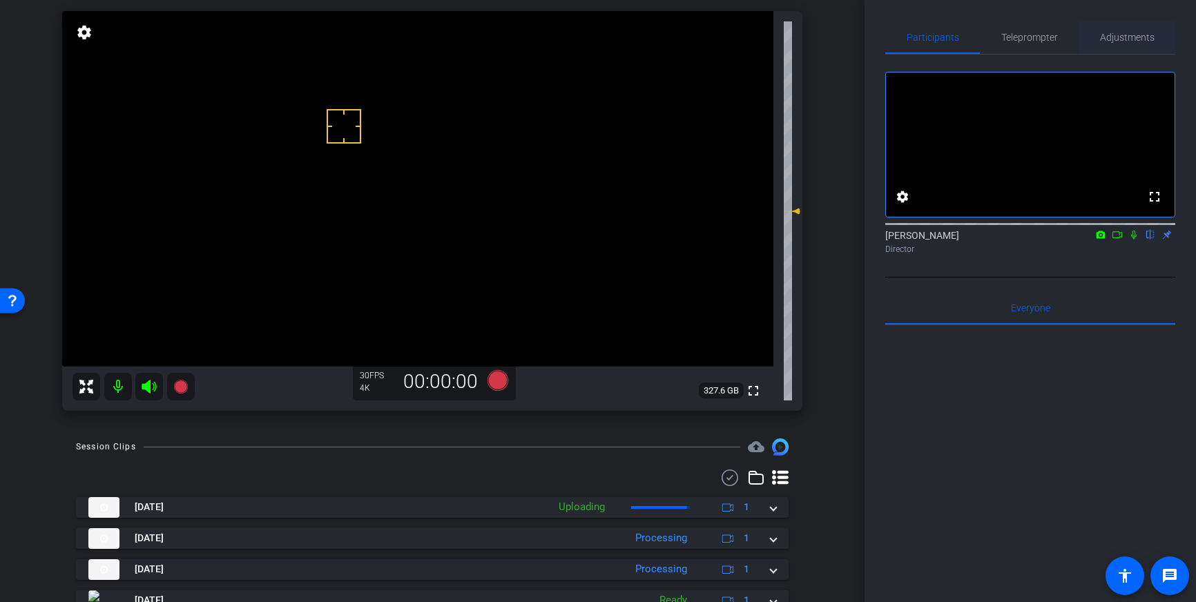
click at [1134, 35] on span "Adjustments" at bounding box center [1127, 37] width 55 height 10
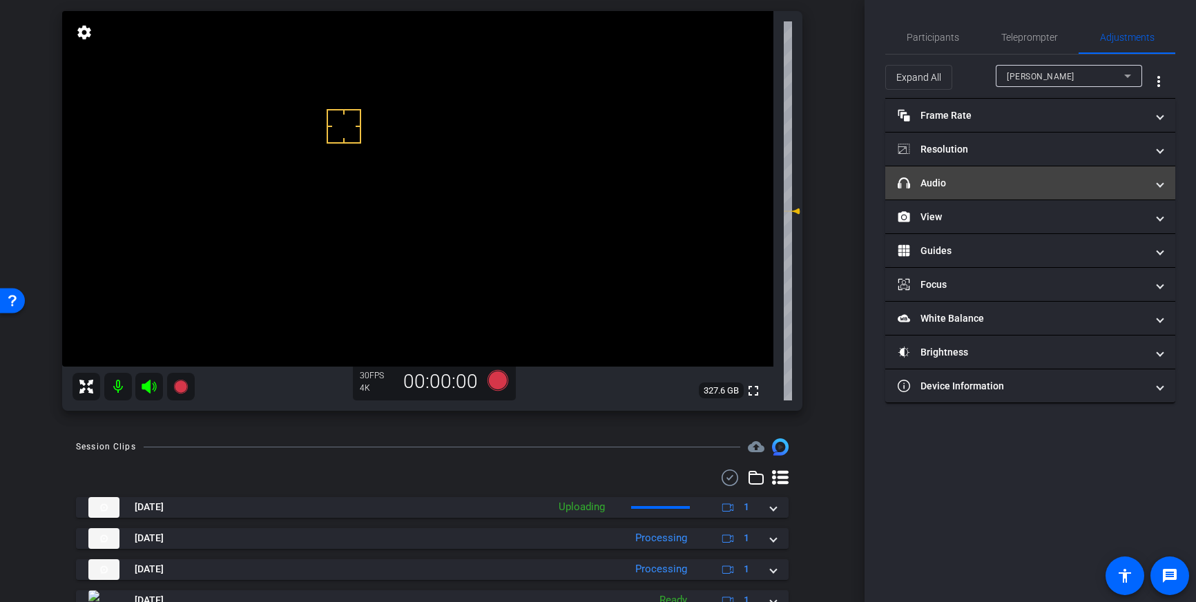
drag, startPoint x: 1037, startPoint y: 176, endPoint x: 1031, endPoint y: 199, distance: 23.4
click at [1037, 176] on mat-panel-title "headphone icon Audio" at bounding box center [1021, 183] width 249 height 14
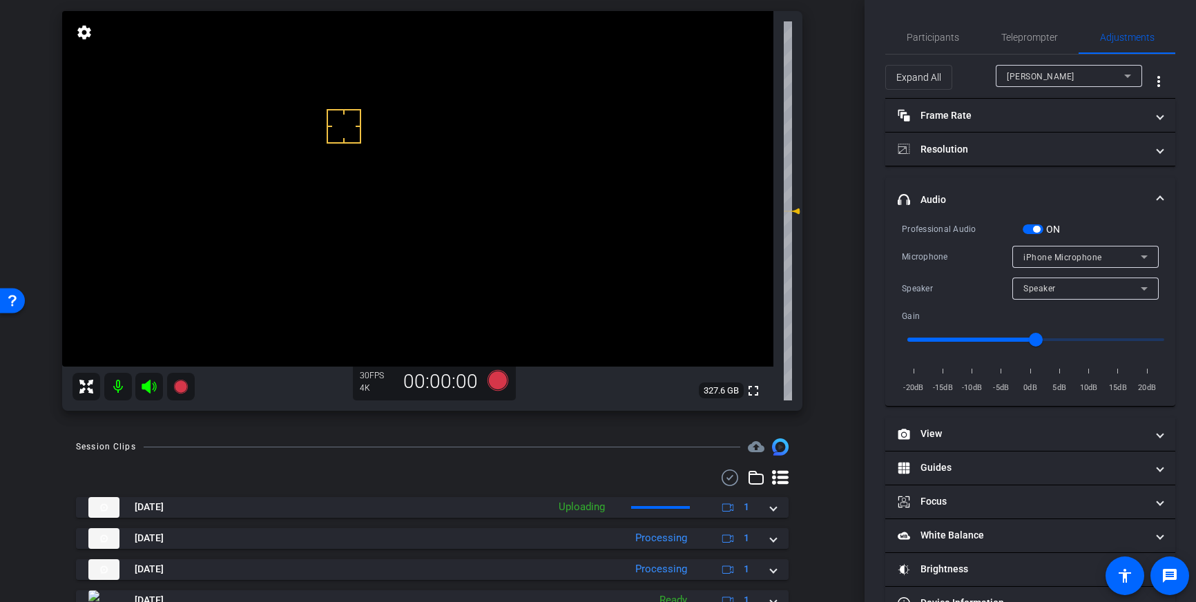
click at [1033, 227] on span "button" at bounding box center [1036, 229] width 7 height 7
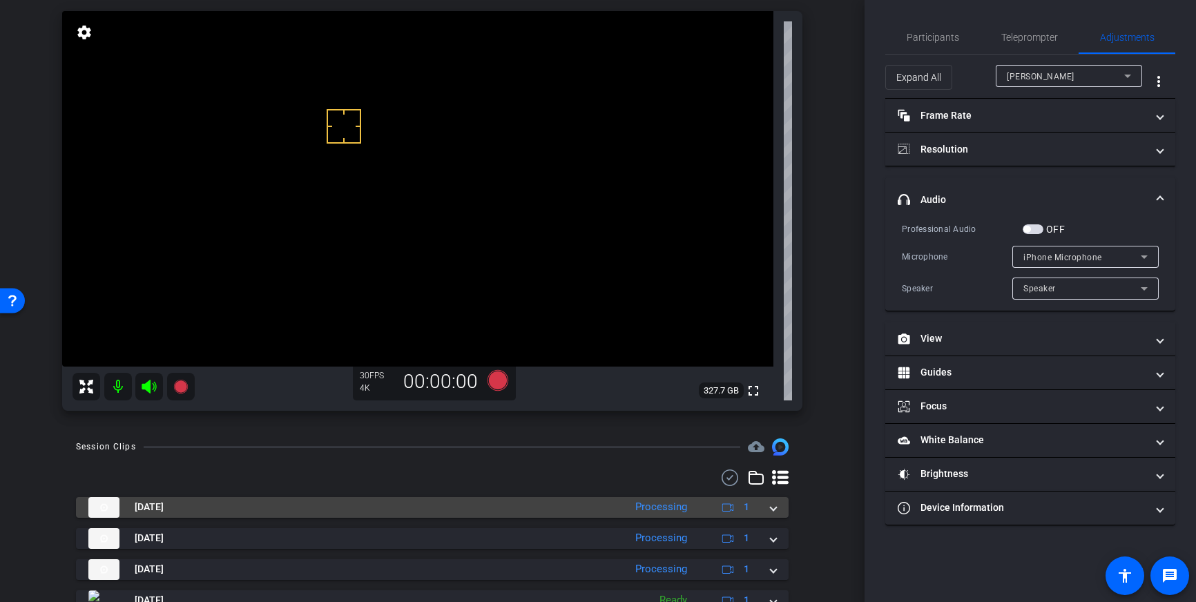
drag, startPoint x: 773, startPoint y: 509, endPoint x: 766, endPoint y: 515, distance: 9.4
click at [773, 509] on span at bounding box center [773, 507] width 6 height 14
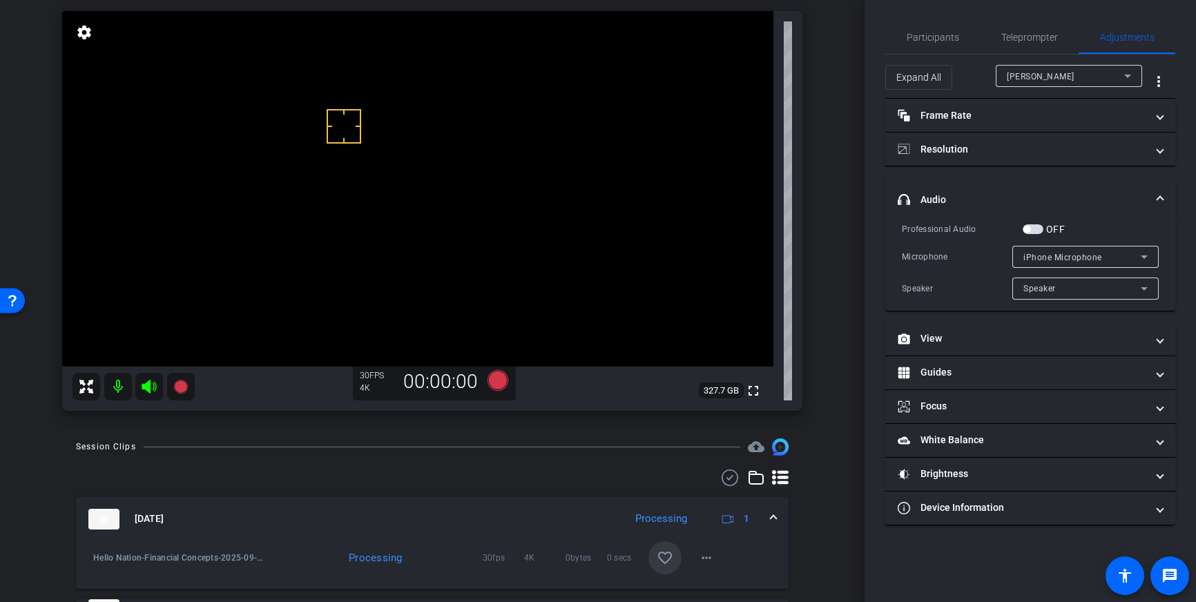
click at [654, 566] on span at bounding box center [664, 557] width 33 height 33
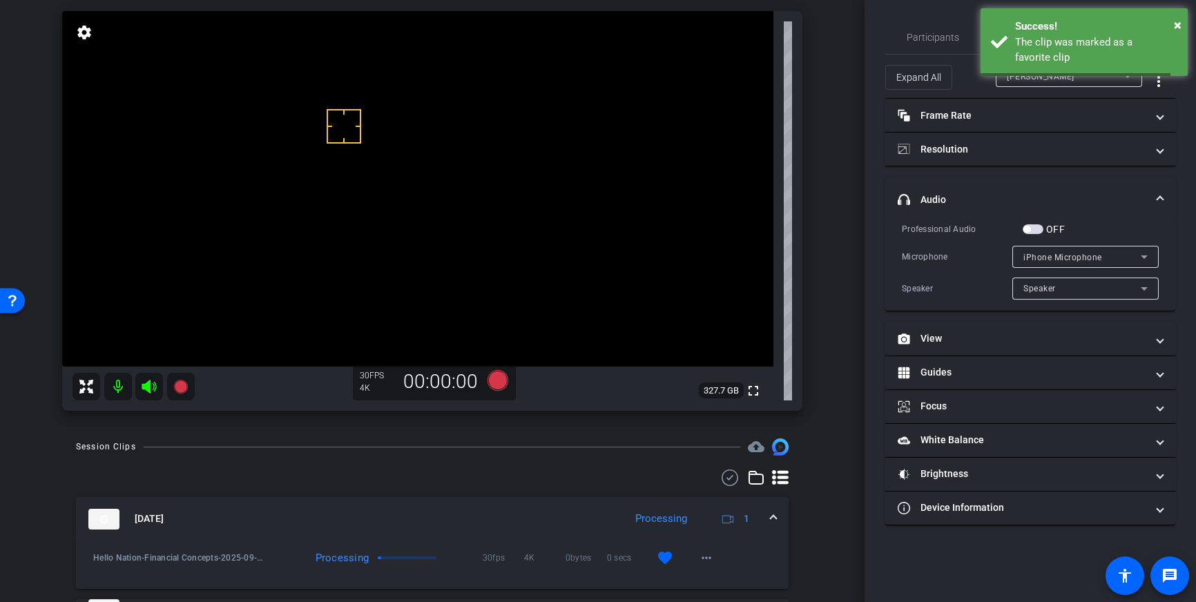
click at [775, 518] on span at bounding box center [773, 519] width 6 height 14
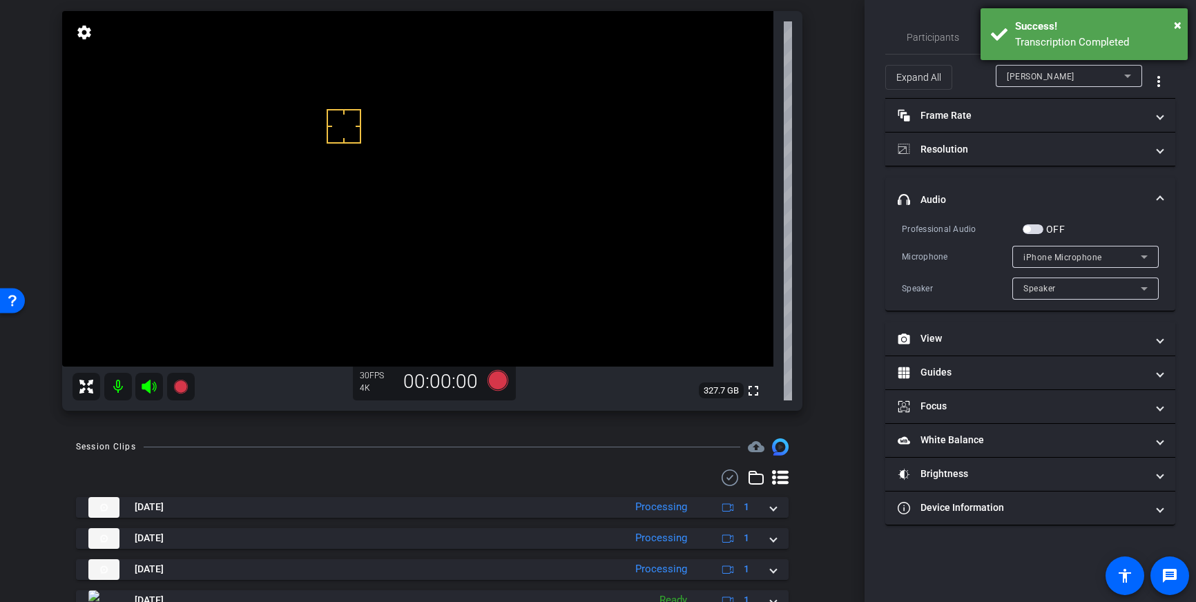
click at [1038, 45] on div "Transcription Completed" at bounding box center [1096, 43] width 162 height 16
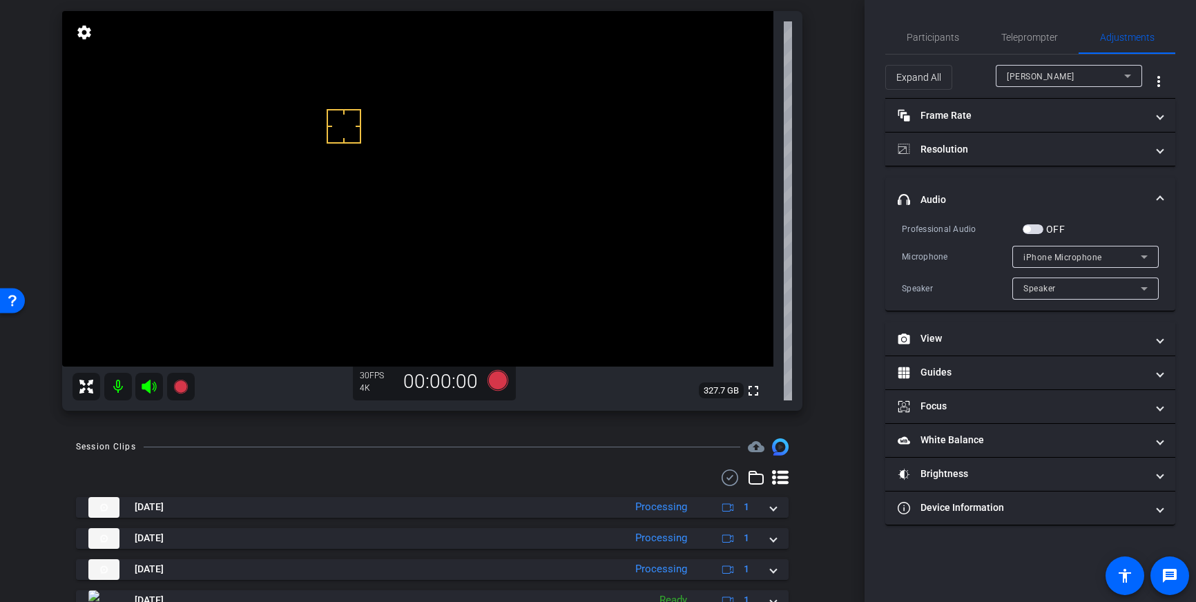
drag, startPoint x: 1033, startPoint y: 37, endPoint x: 1038, endPoint y: 55, distance: 18.4
click at [1033, 37] on span "Teleprompter" at bounding box center [1029, 37] width 57 height 10
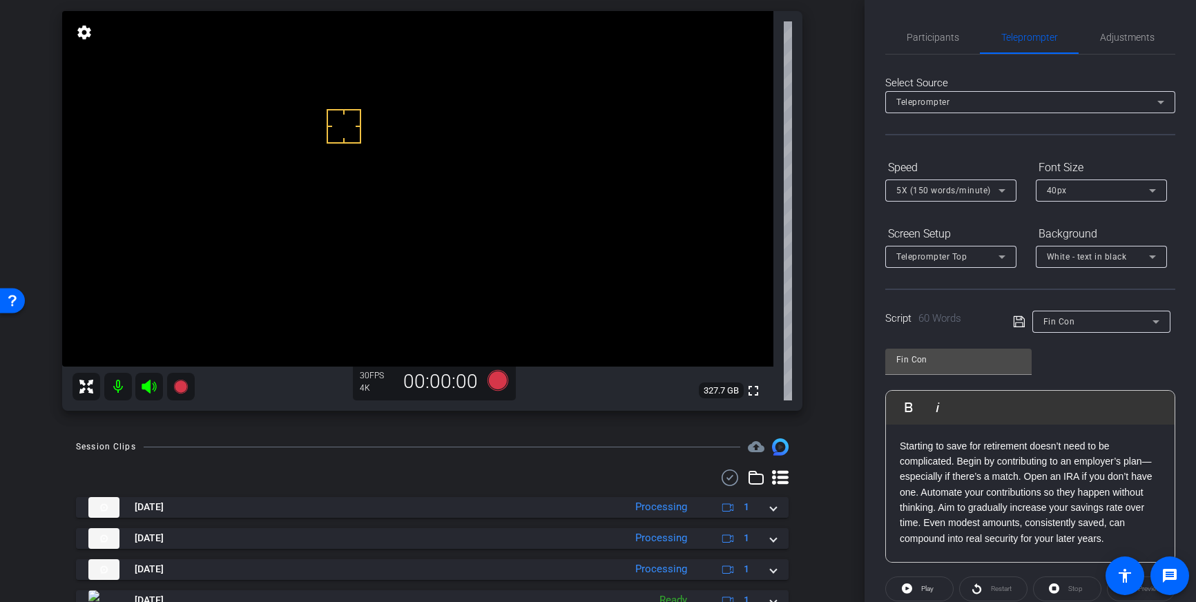
scroll to position [153, 0]
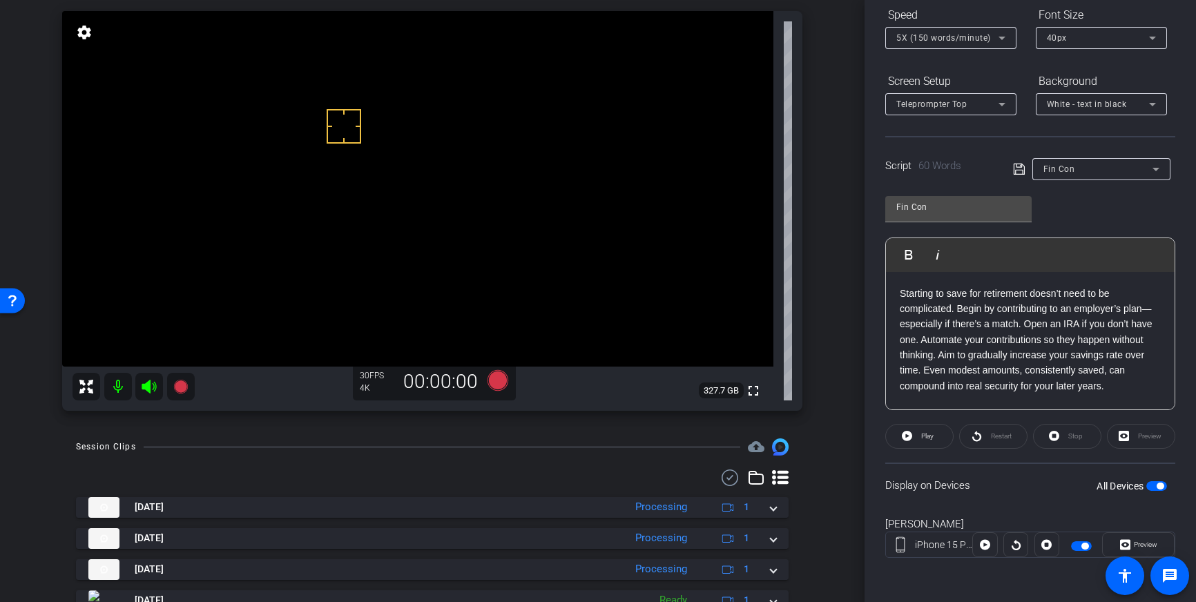
click at [1160, 490] on span "button" at bounding box center [1156, 486] width 21 height 10
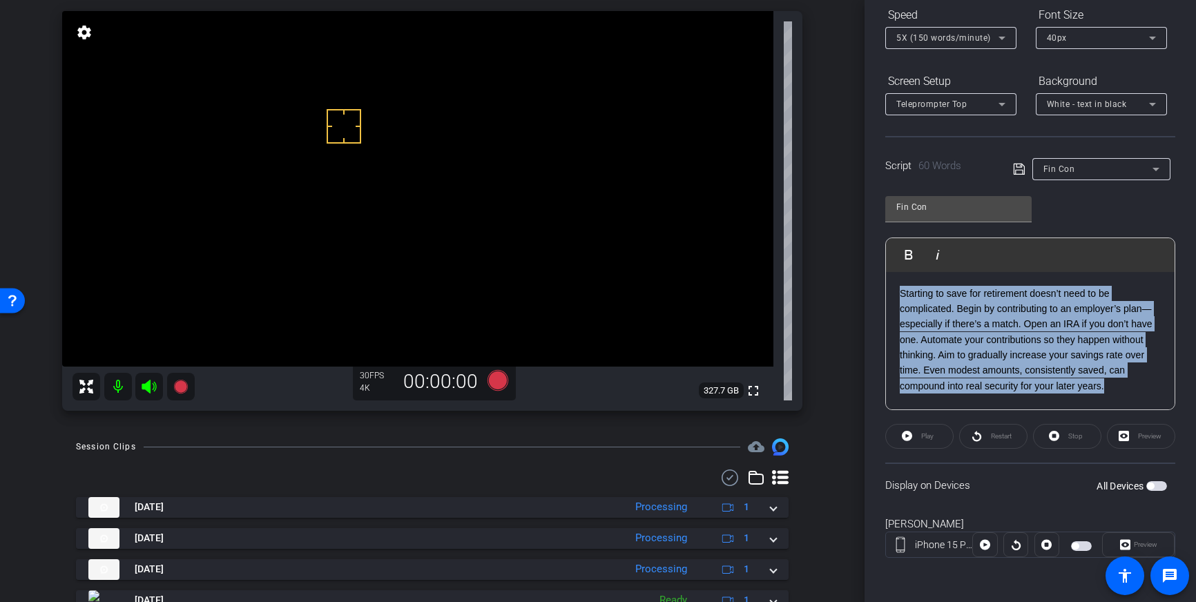
drag, startPoint x: 1118, startPoint y: 391, endPoint x: 844, endPoint y: 255, distance: 306.3
click at [844, 255] on div "arrow_back Financial Concepts Back to project Send invite account_box grid_on s…" at bounding box center [598, 301] width 1196 height 602
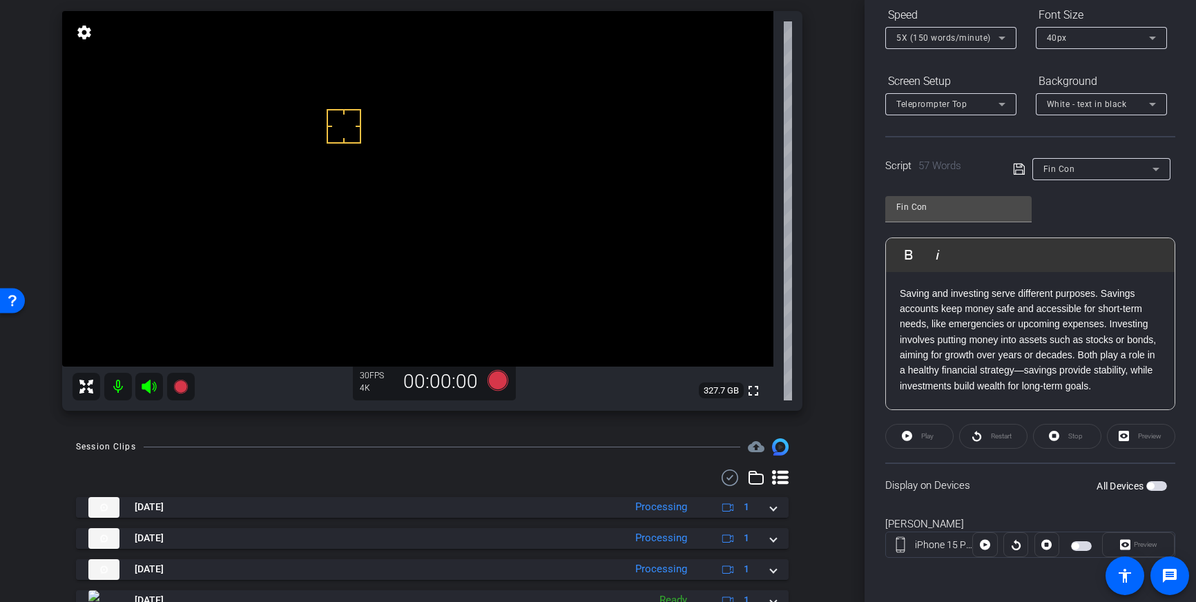
drag, startPoint x: 1018, startPoint y: 171, endPoint x: 1022, endPoint y: 182, distance: 12.4
click at [1018, 171] on icon at bounding box center [1019, 169] width 12 height 17
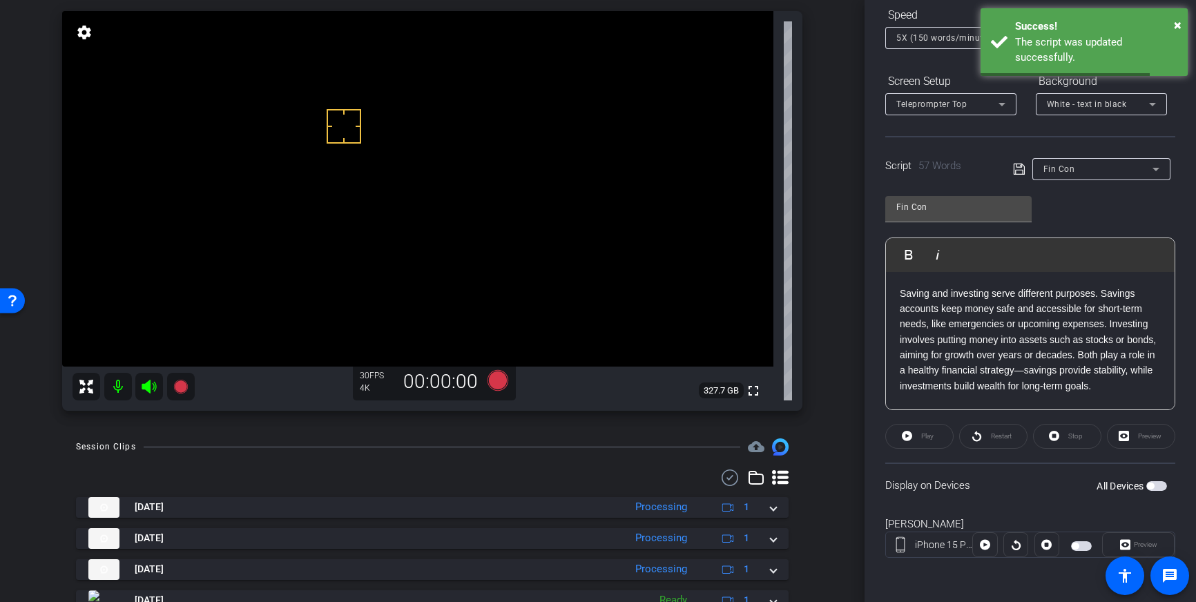
click at [1157, 485] on span "button" at bounding box center [1156, 486] width 21 height 10
click at [1022, 165] on icon at bounding box center [1018, 169] width 11 height 11
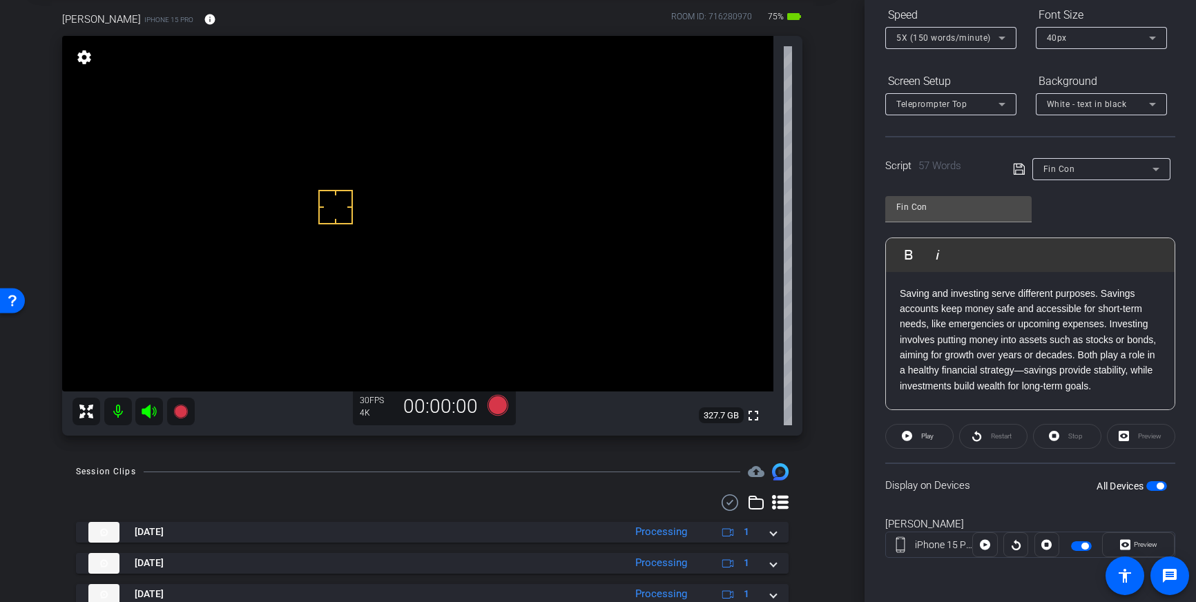
drag, startPoint x: 336, startPoint y: 207, endPoint x: 331, endPoint y: 195, distance: 12.4
click at [499, 409] on icon at bounding box center [497, 405] width 21 height 21
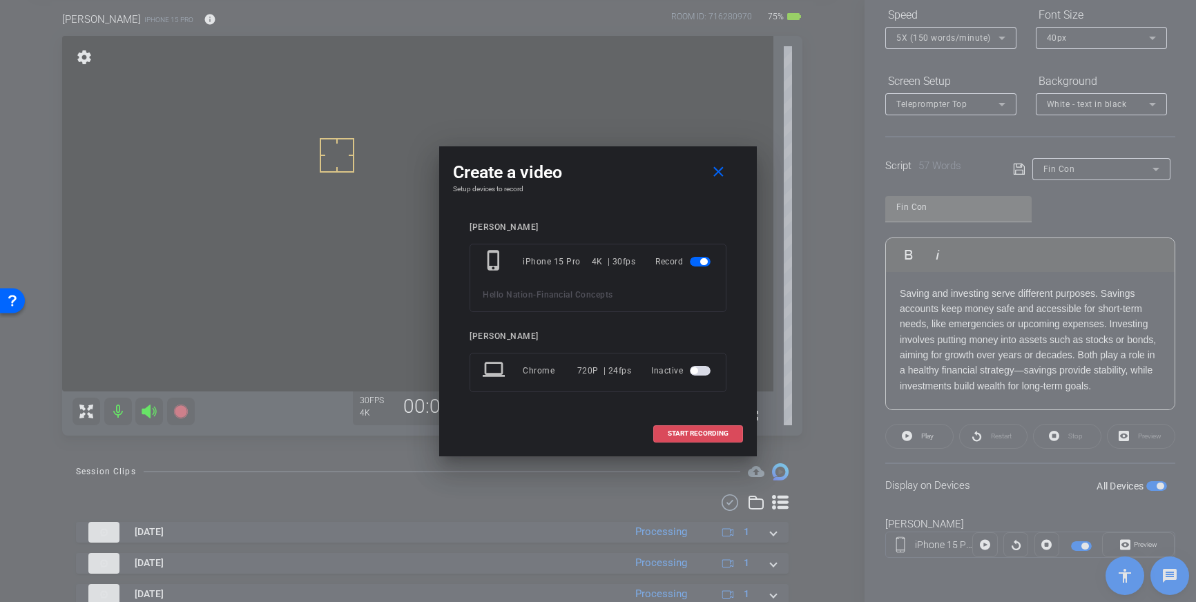
drag, startPoint x: 676, startPoint y: 432, endPoint x: 693, endPoint y: 430, distance: 17.4
click at [676, 432] on span "START RECORDING" at bounding box center [698, 433] width 61 height 7
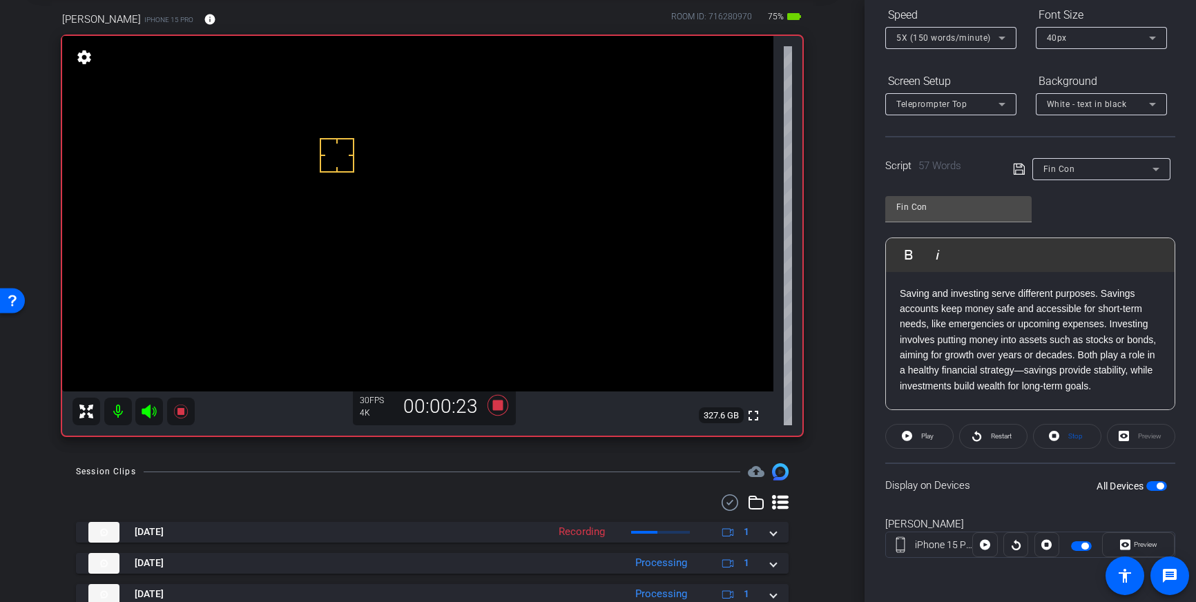
scroll to position [0, 0]
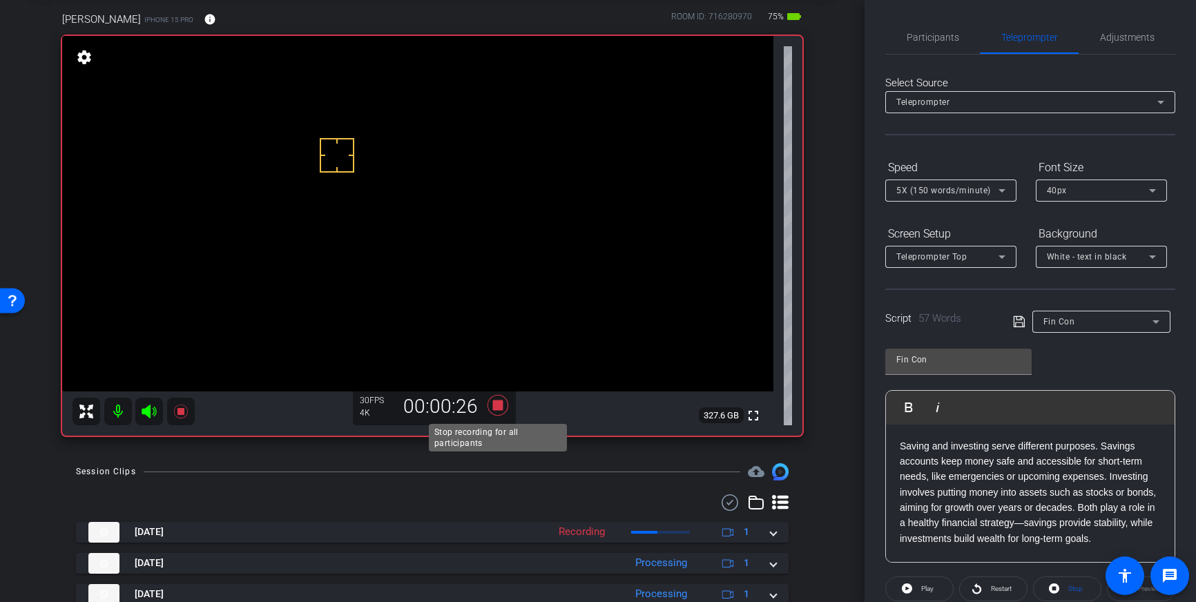
click at [501, 409] on icon at bounding box center [497, 405] width 21 height 21
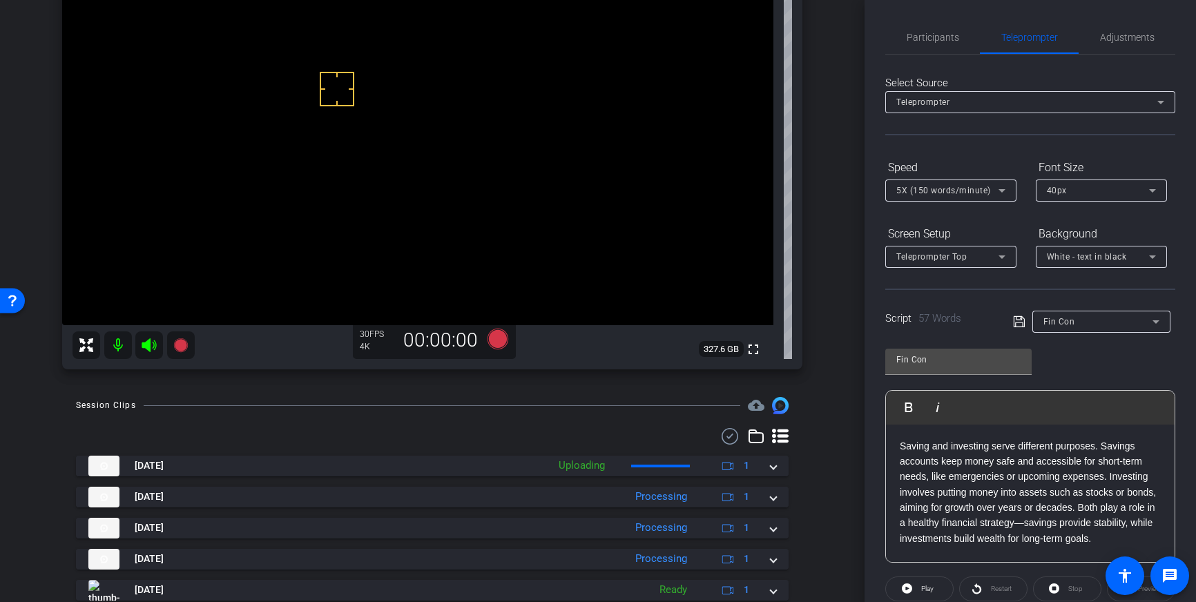
scroll to position [139, 0]
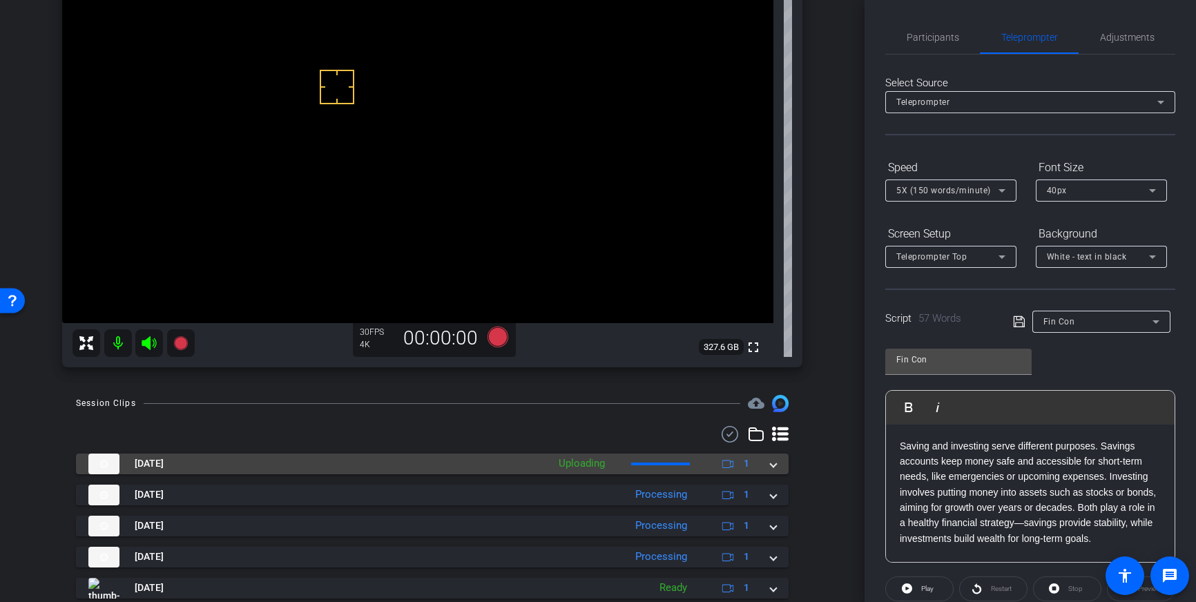
click at [771, 463] on span at bounding box center [773, 463] width 6 height 14
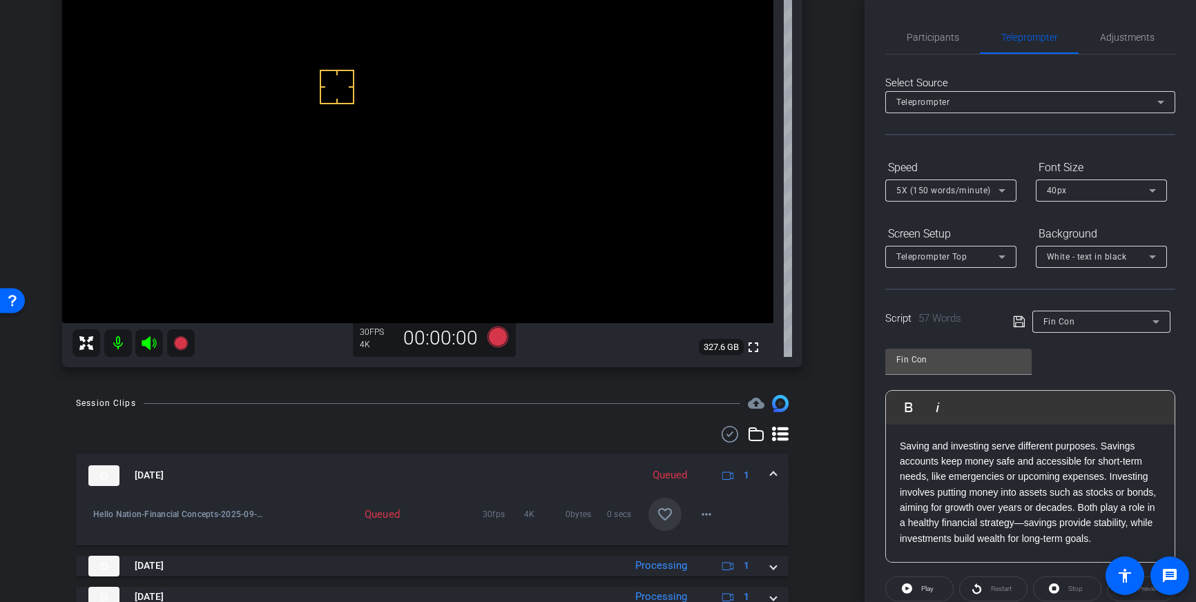
click at [654, 508] on span at bounding box center [664, 514] width 33 height 33
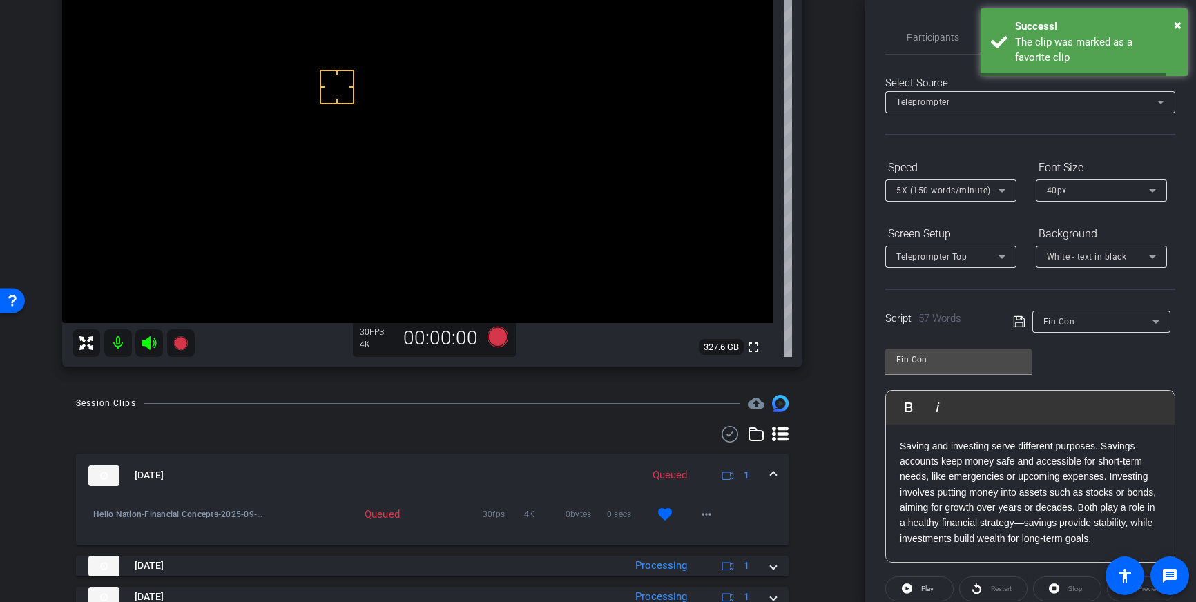
click at [772, 462] on mat-expansion-panel-header "[DATE] Queued 1" at bounding box center [432, 476] width 712 height 44
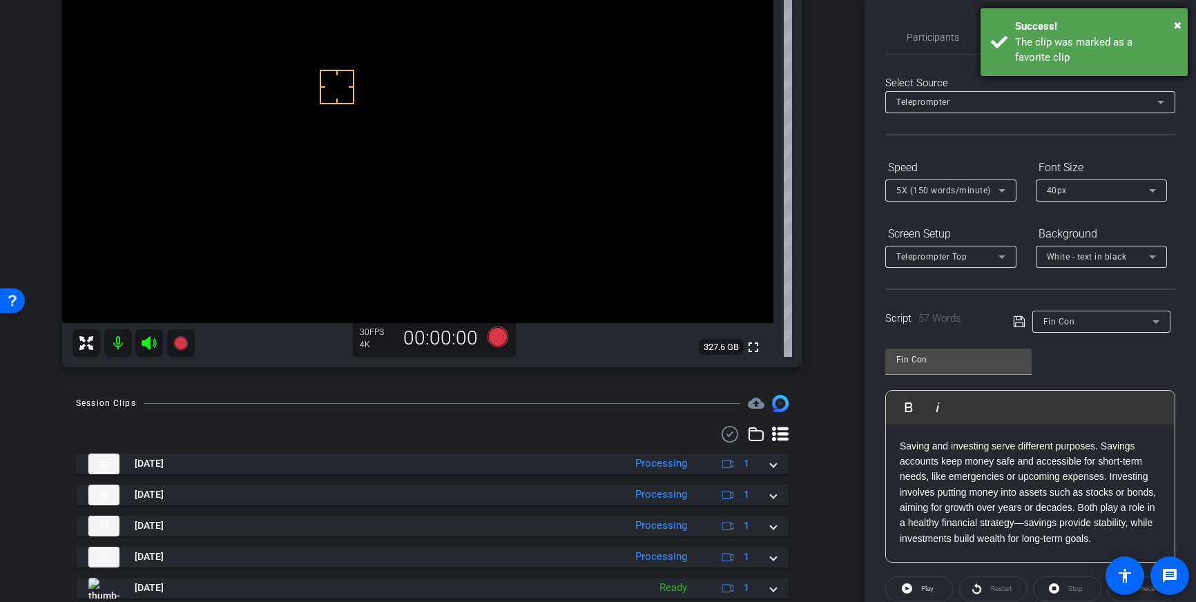
click at [1080, 25] on div "Success!" at bounding box center [1096, 27] width 162 height 16
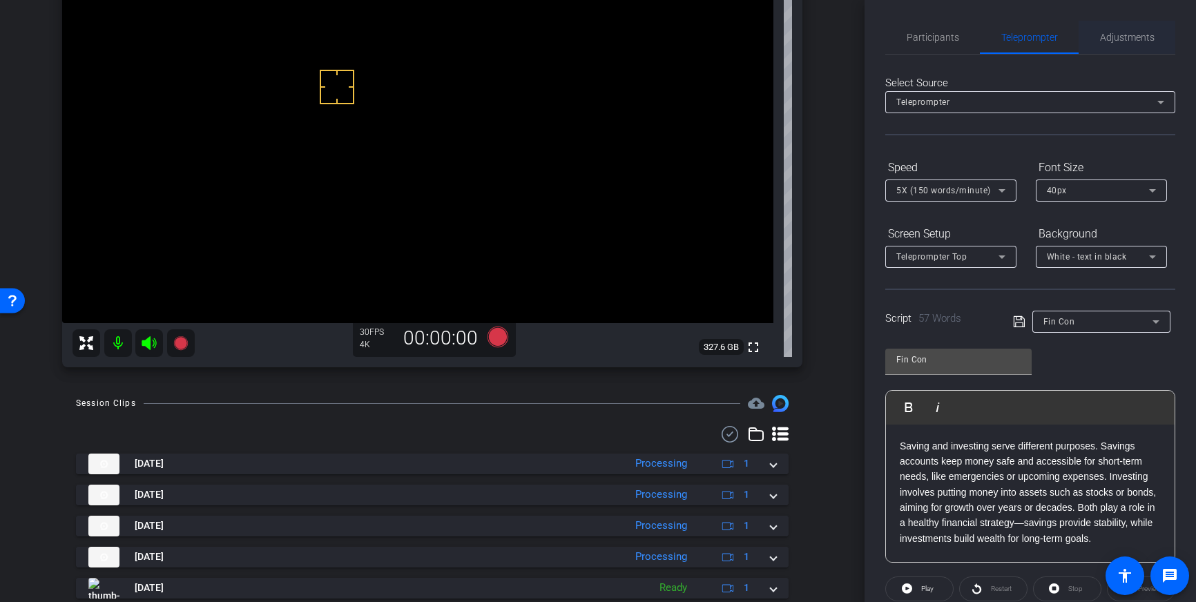
click at [1129, 39] on span "Adjustments" at bounding box center [1127, 37] width 55 height 10
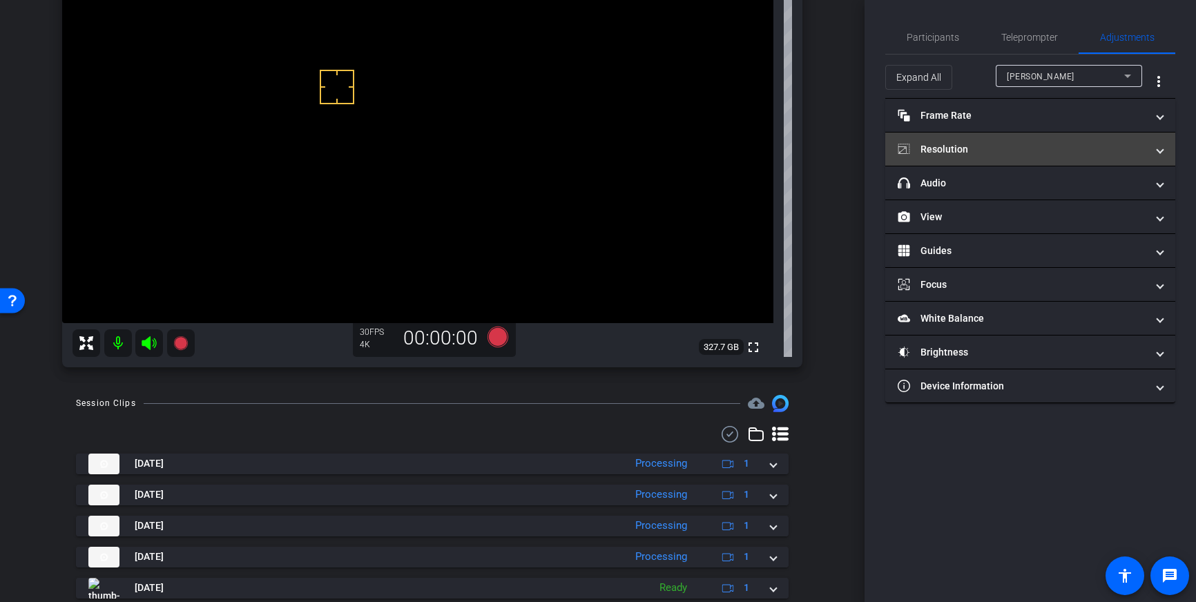
click at [1060, 142] on mat-panel-title "Resolution" at bounding box center [1021, 149] width 249 height 14
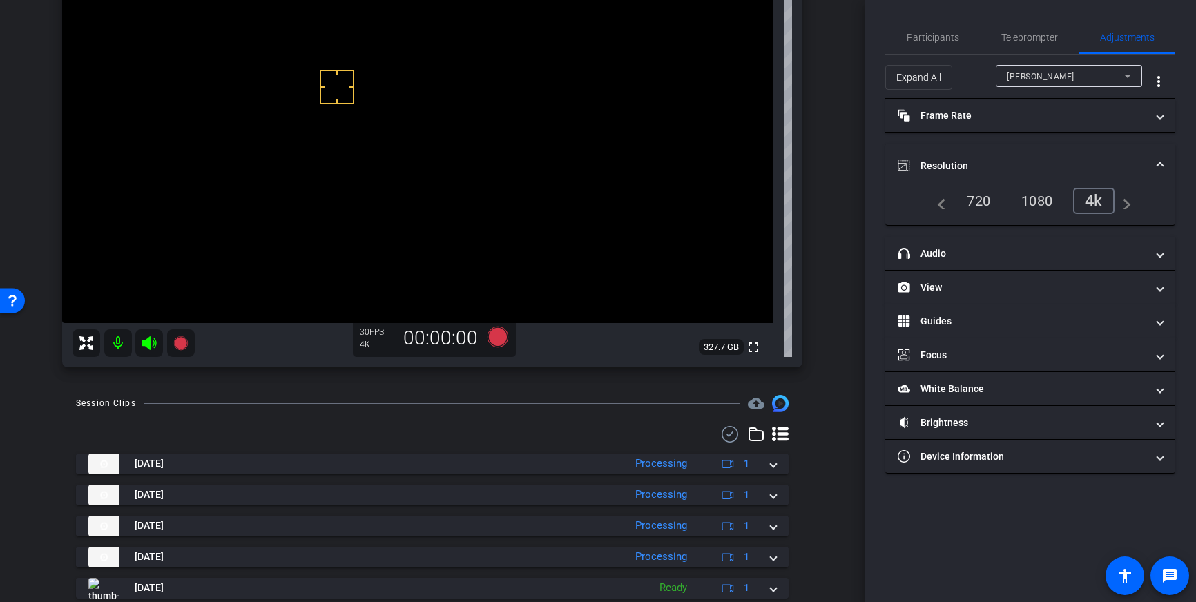
click at [1076, 148] on mat-expansion-panel-header "Resolution" at bounding box center [1030, 166] width 290 height 44
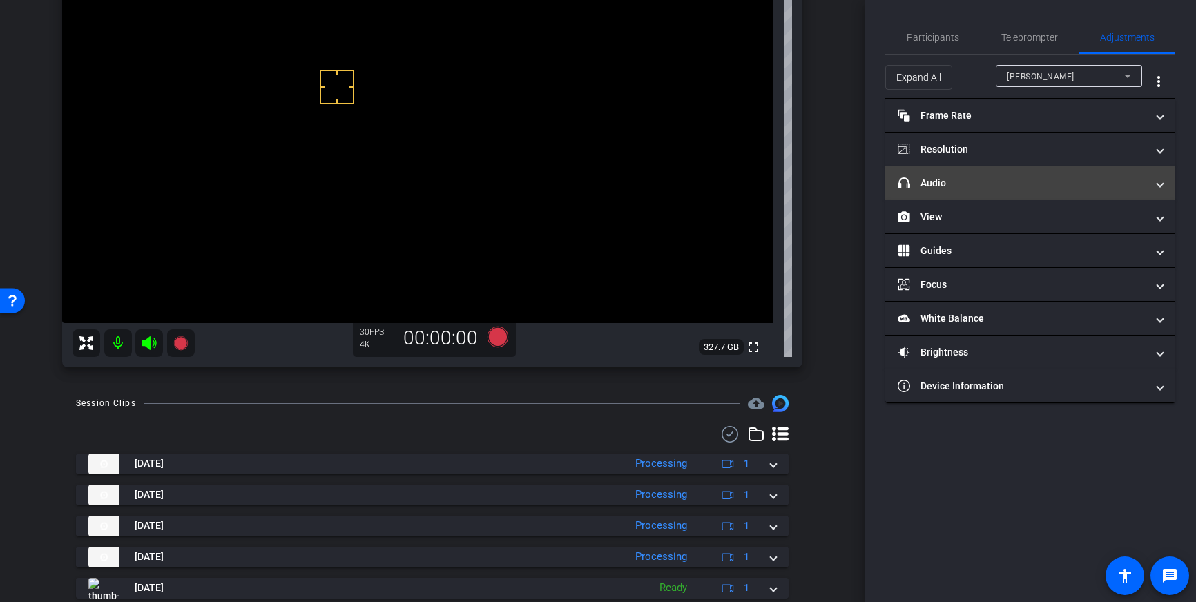
click at [1053, 184] on mat-panel-title "headphone icon Audio" at bounding box center [1021, 183] width 249 height 14
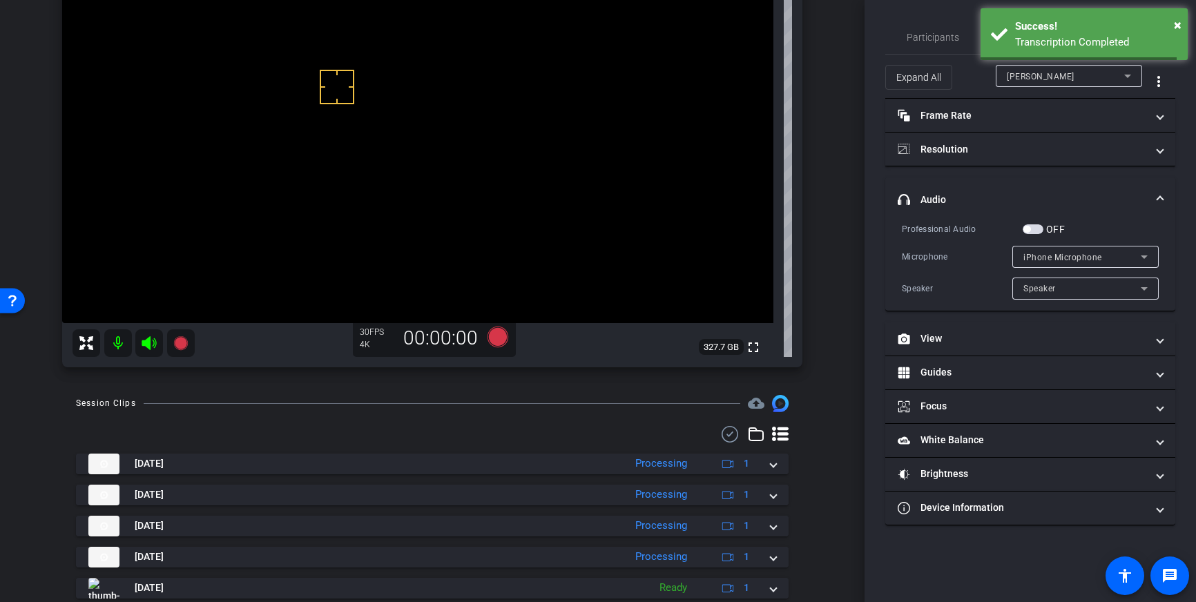
click at [1032, 225] on span "button" at bounding box center [1032, 229] width 21 height 10
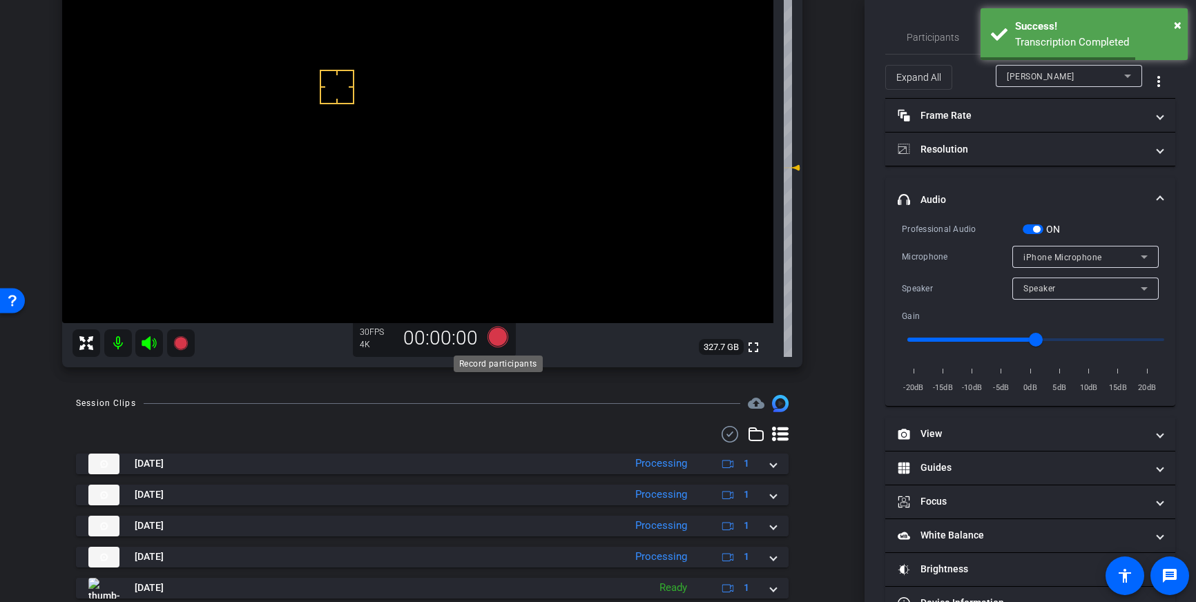
click at [496, 334] on icon at bounding box center [497, 337] width 21 height 21
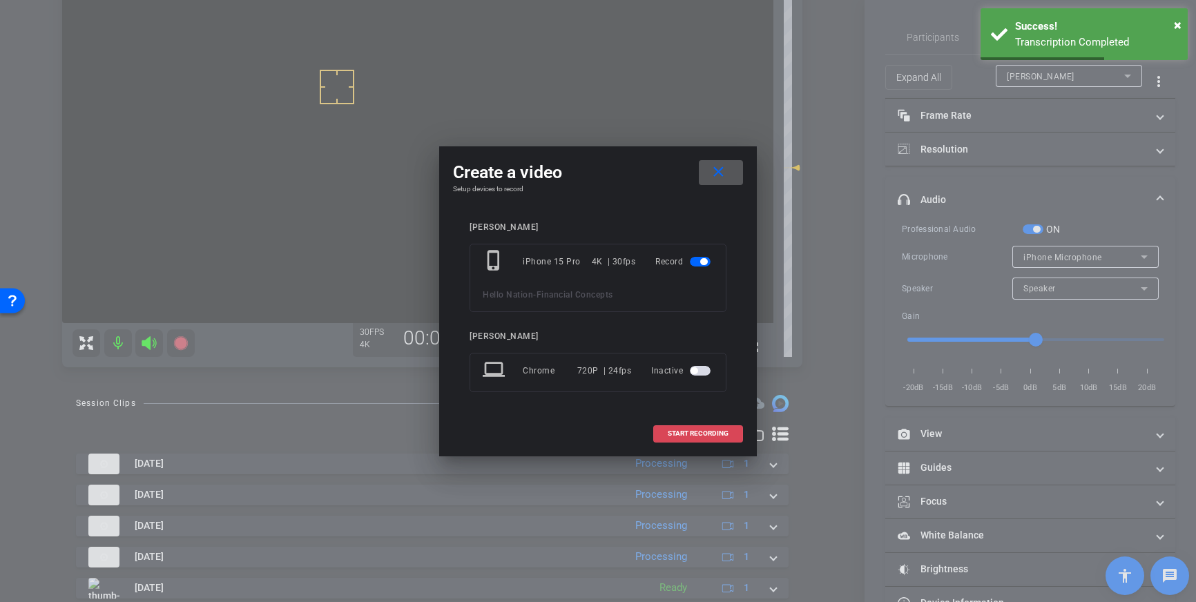
click at [671, 431] on span "START RECORDING" at bounding box center [698, 433] width 61 height 7
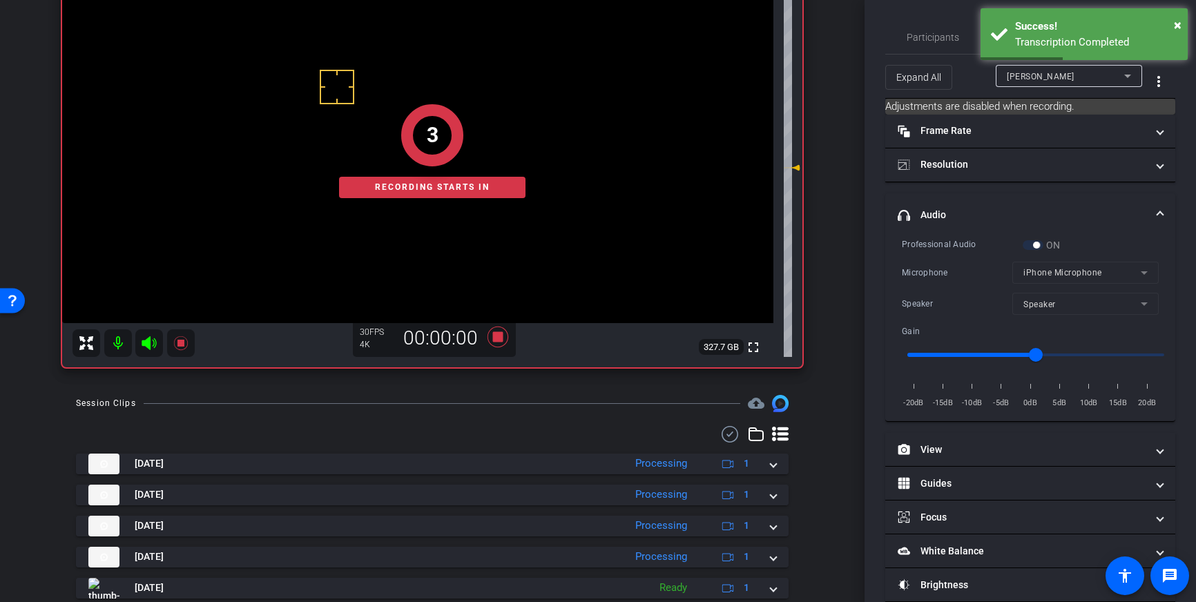
click at [936, 56] on div "Expand All [PERSON_NAME] more_vert" at bounding box center [1030, 77] width 290 height 44
click at [936, 46] on span "Participants" at bounding box center [932, 37] width 52 height 33
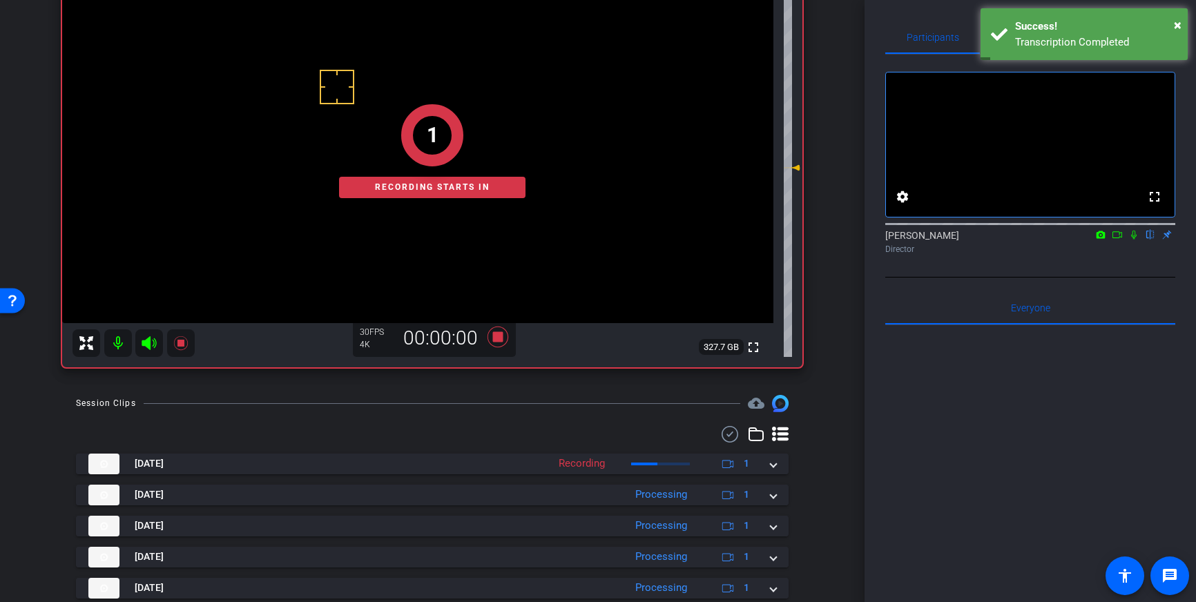
click at [1132, 240] on icon at bounding box center [1133, 235] width 11 height 10
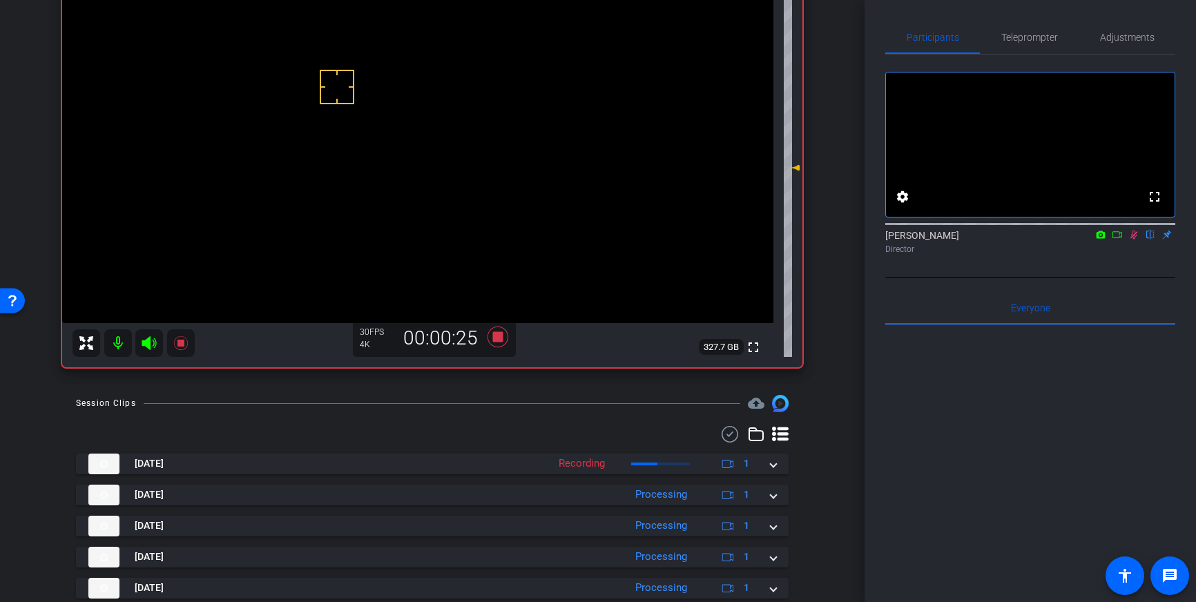
click at [1132, 240] on icon at bounding box center [1134, 235] width 8 height 9
click at [501, 333] on icon at bounding box center [497, 337] width 21 height 21
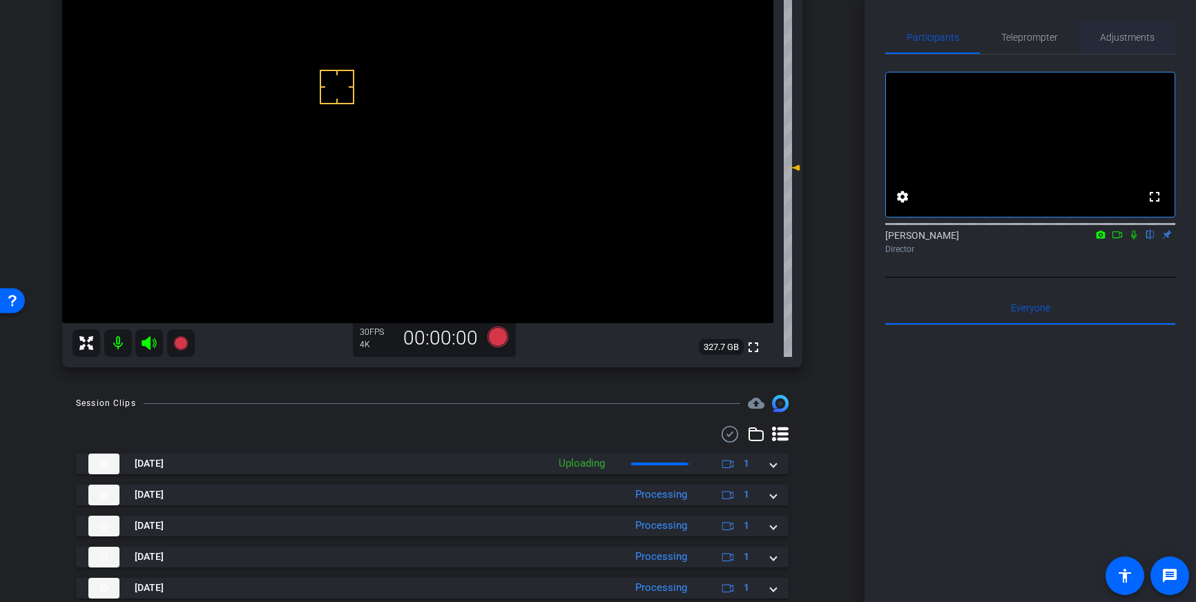
click at [1118, 41] on span "Adjustments" at bounding box center [1127, 37] width 55 height 10
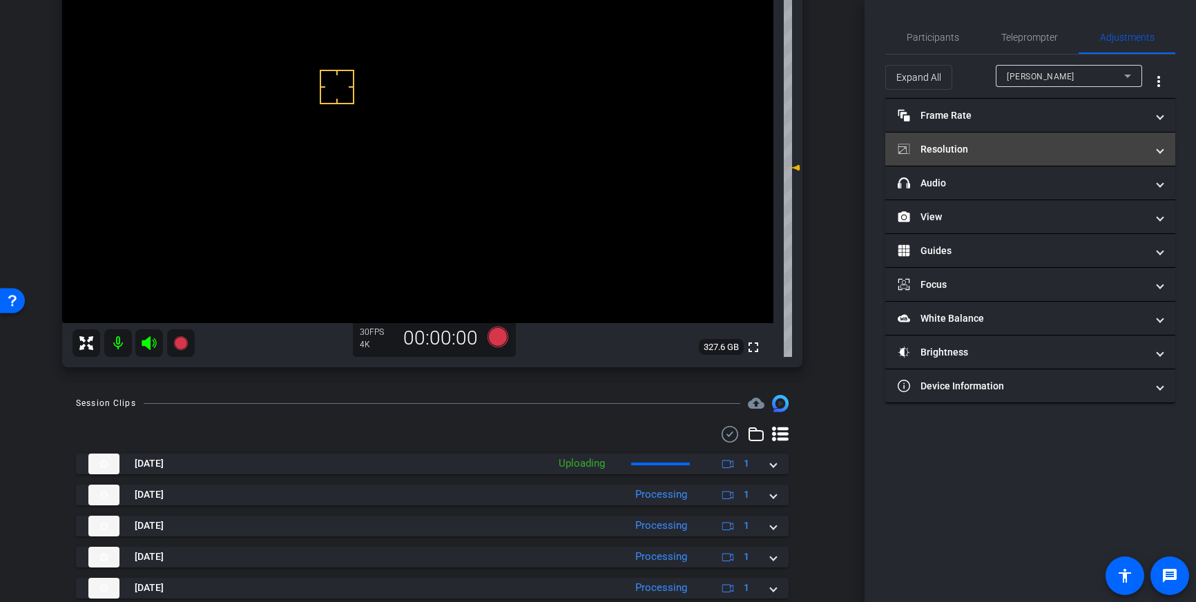
click at [1072, 153] on mat-panel-title "Resolution" at bounding box center [1021, 149] width 249 height 14
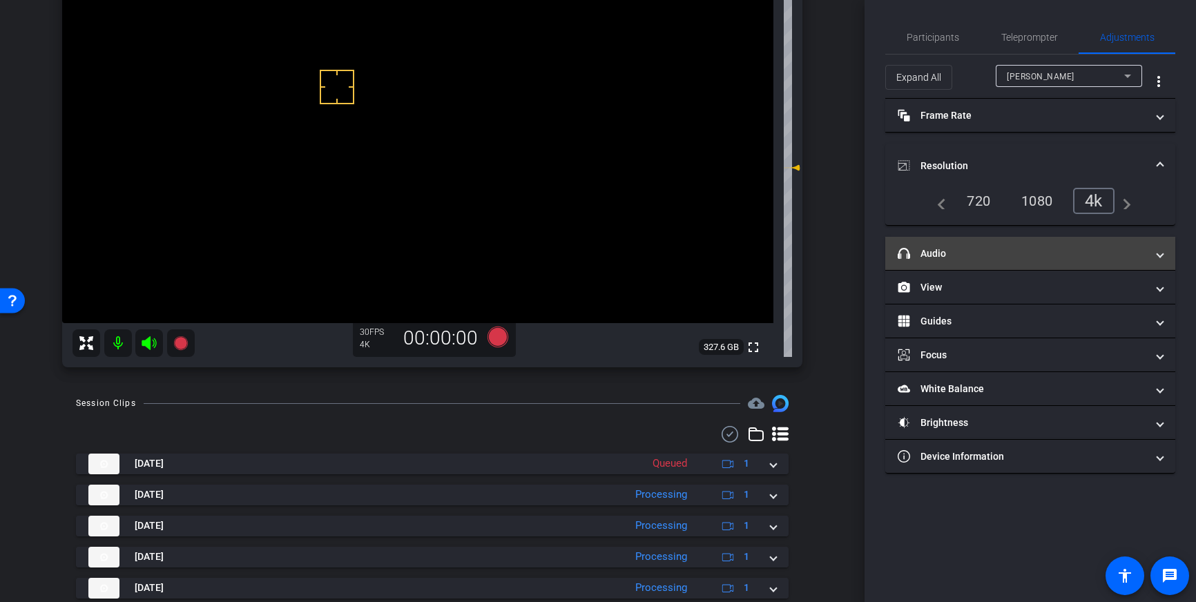
click at [1018, 255] on mat-panel-title "headphone icon Audio" at bounding box center [1021, 253] width 249 height 14
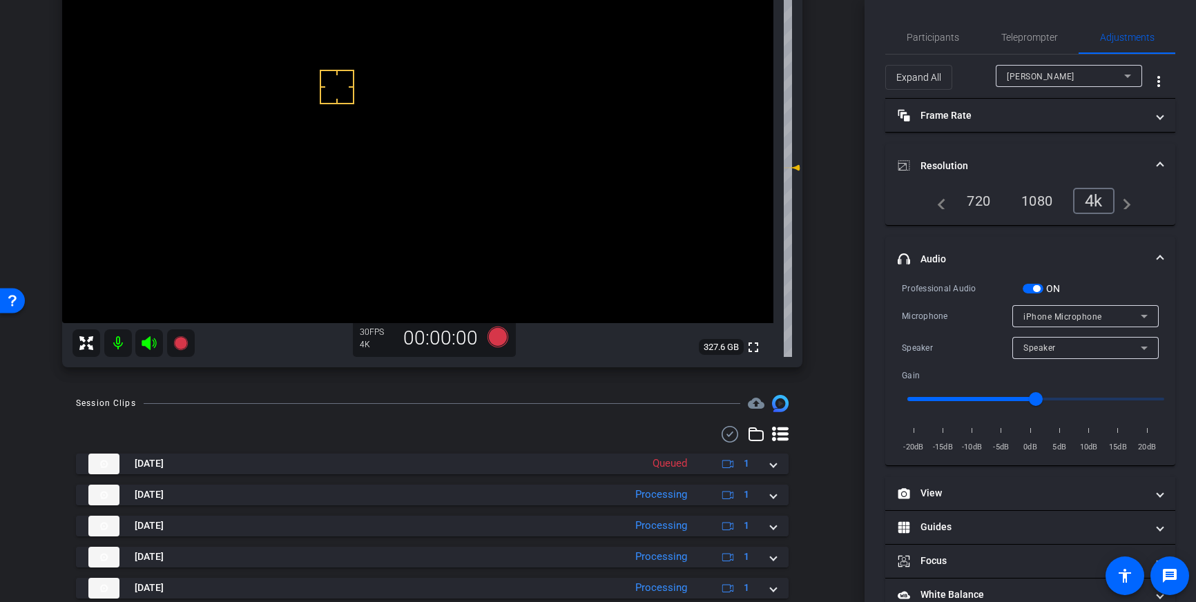
click at [1033, 289] on span "button" at bounding box center [1036, 288] width 7 height 7
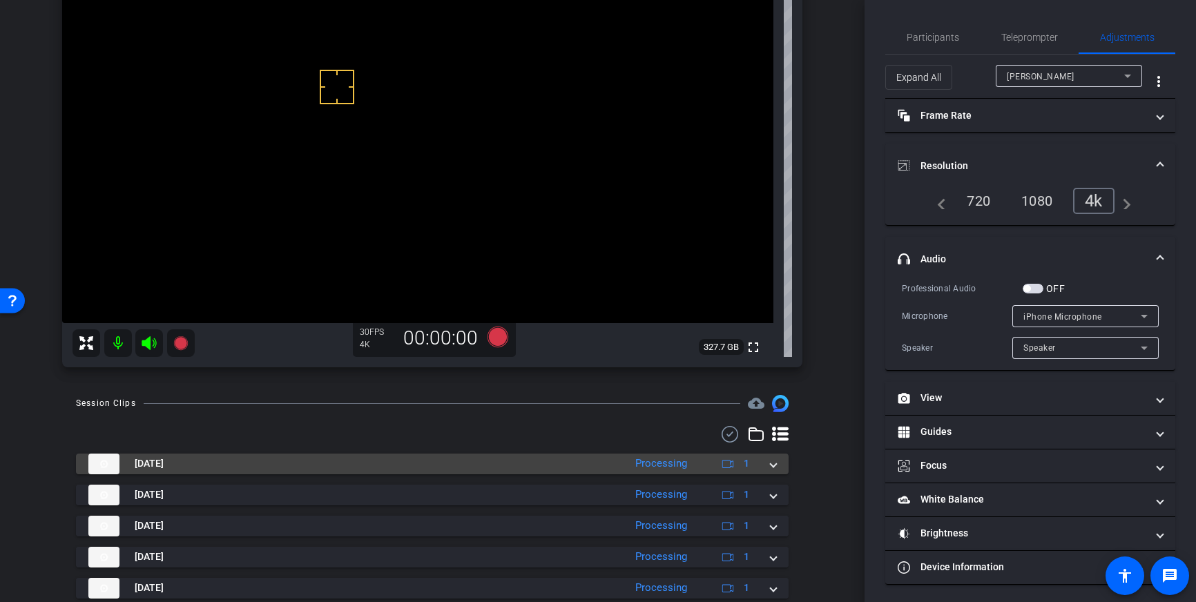
click at [773, 467] on span at bounding box center [773, 463] width 6 height 14
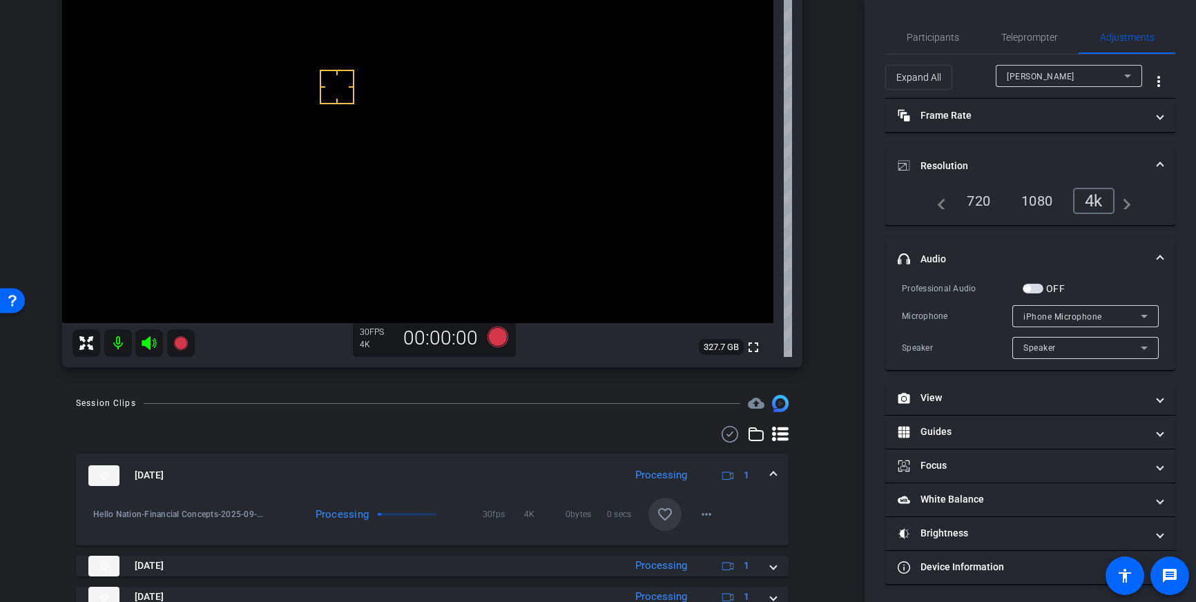
click at [674, 504] on span at bounding box center [664, 514] width 33 height 33
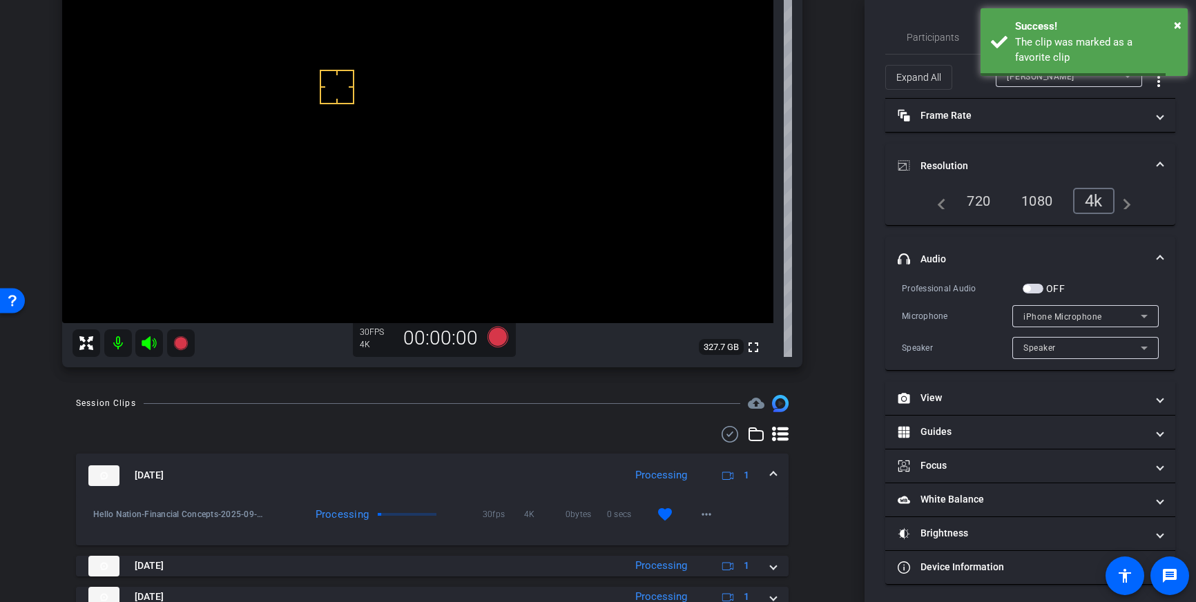
click at [762, 477] on div "[DATE] Processing 1" at bounding box center [429, 475] width 682 height 21
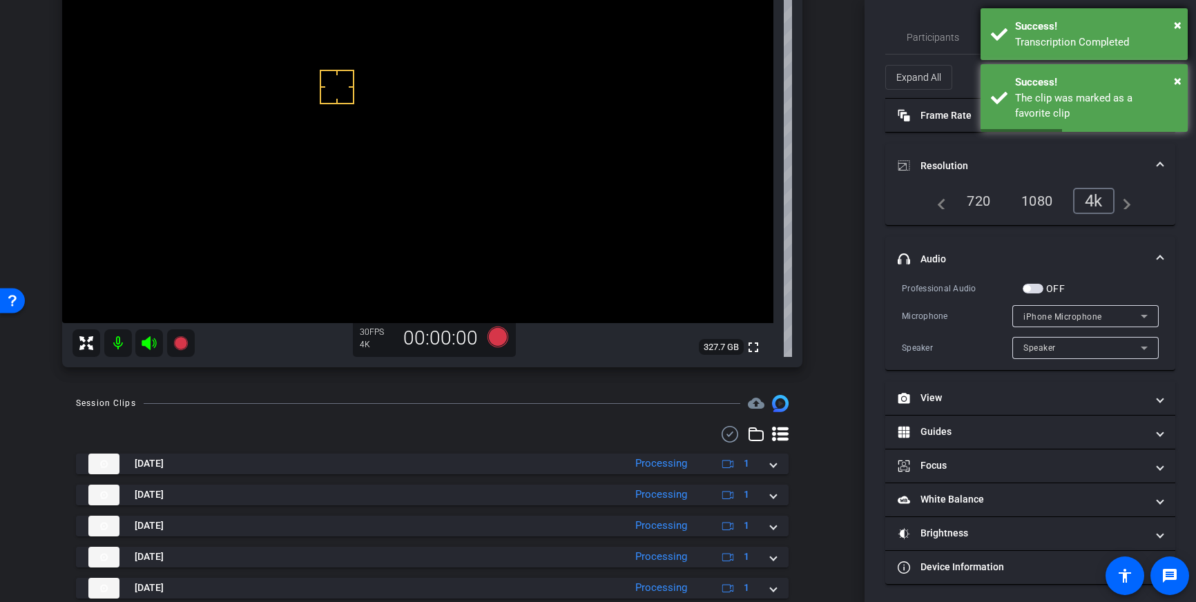
click at [1080, 54] on div "× Success! Transcription Completed" at bounding box center [1083, 34] width 207 height 52
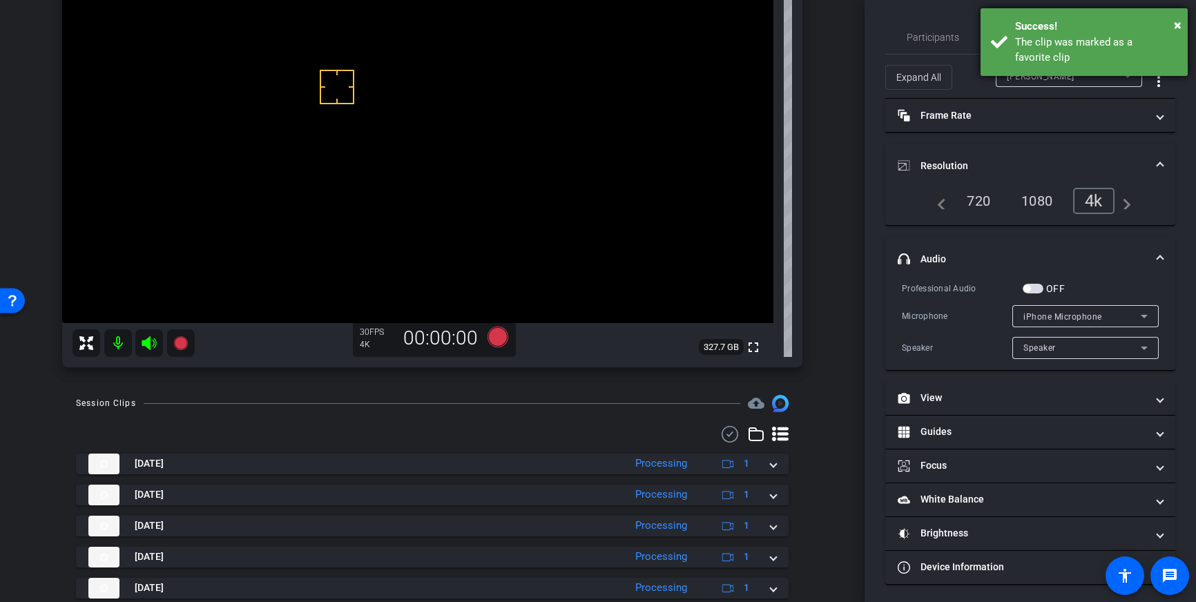
click at [1037, 45] on div "The clip was marked as a favorite clip" at bounding box center [1096, 50] width 162 height 31
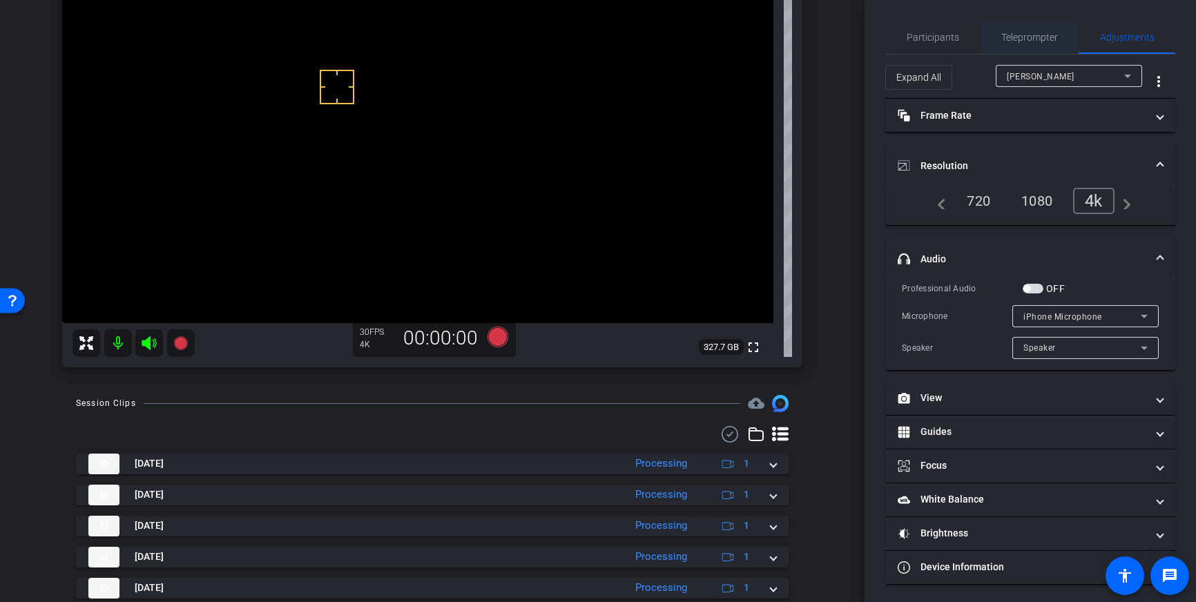
click at [1024, 44] on span "Teleprompter" at bounding box center [1029, 37] width 57 height 33
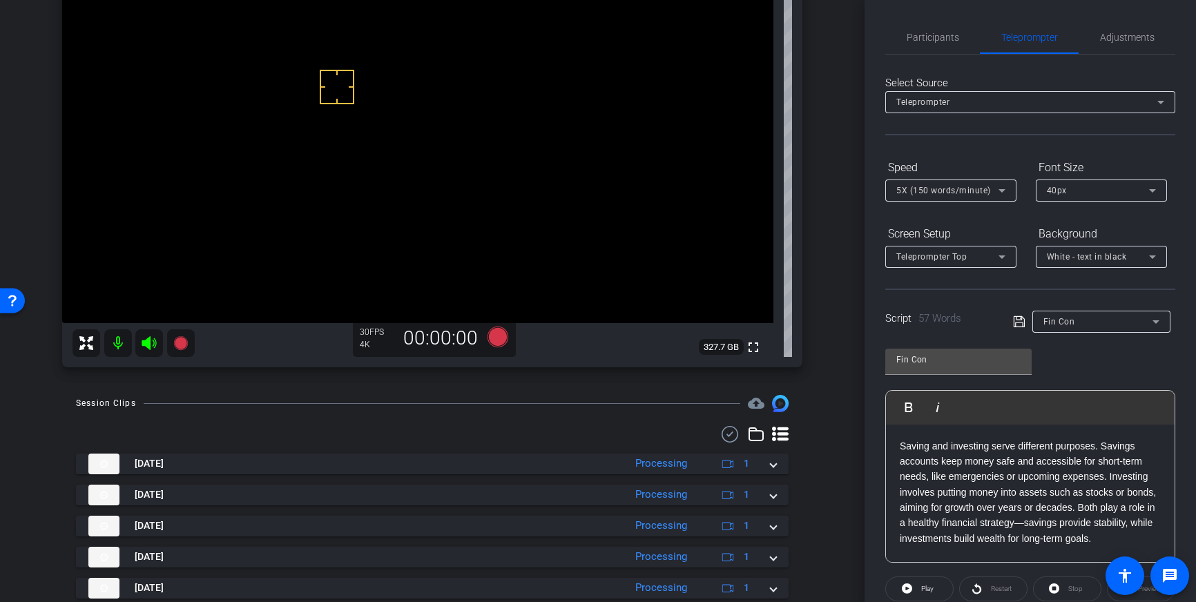
scroll to position [153, 0]
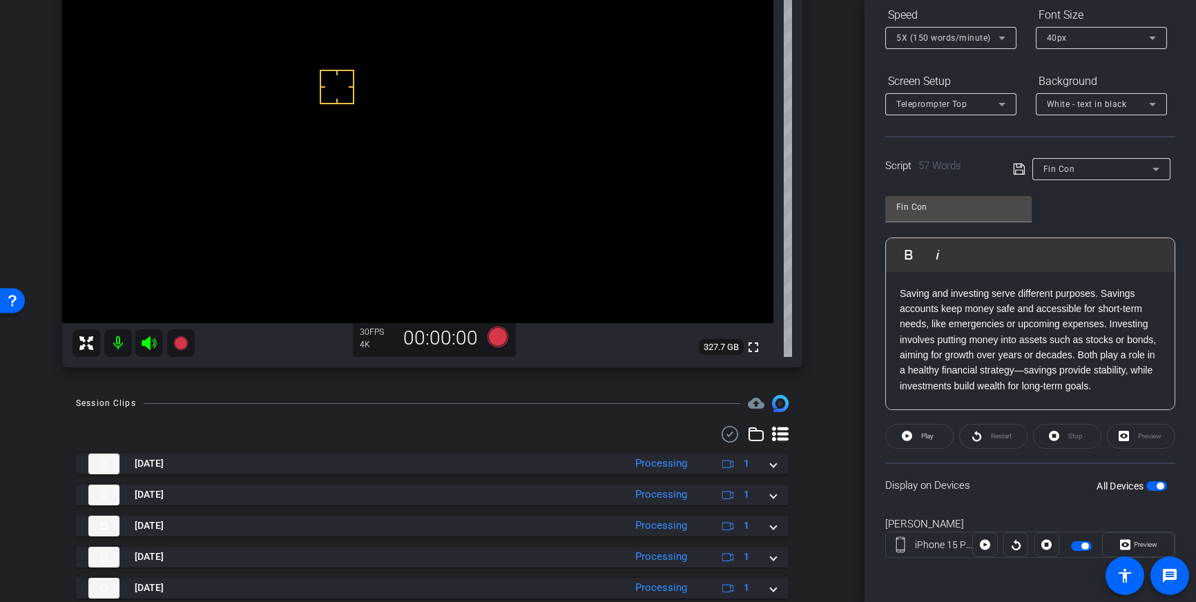
click at [1159, 485] on span "button" at bounding box center [1159, 486] width 7 height 7
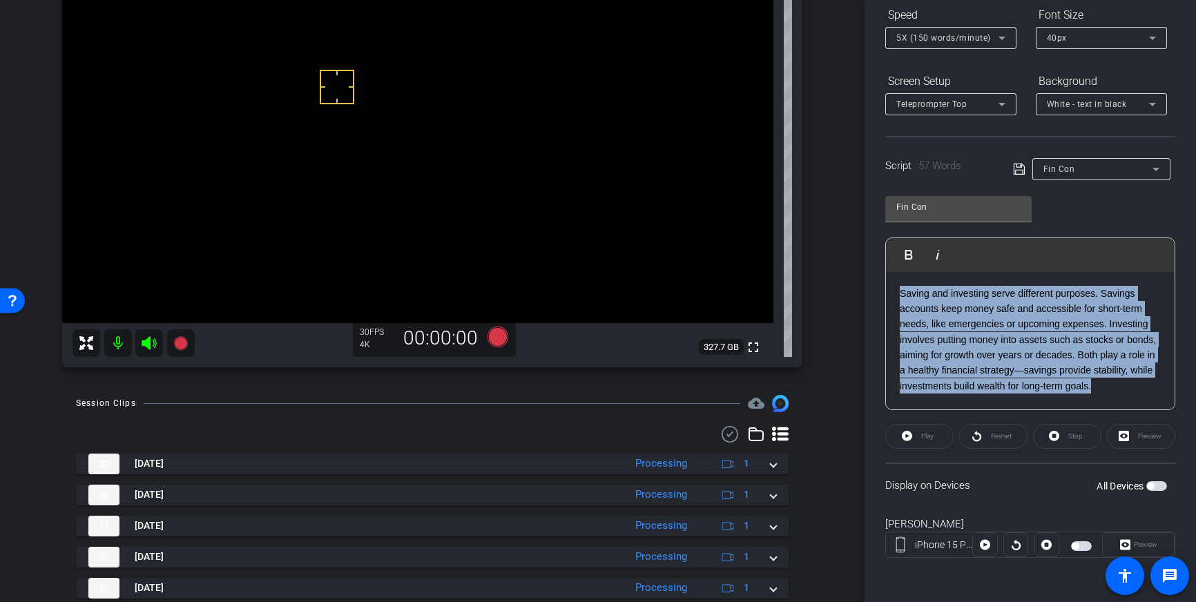
drag, startPoint x: 1100, startPoint y: 384, endPoint x: 888, endPoint y: 295, distance: 230.5
click at [888, 295] on div "Saving and investing serve different purposes. Savings accounts keep money safe…" at bounding box center [1030, 341] width 289 height 138
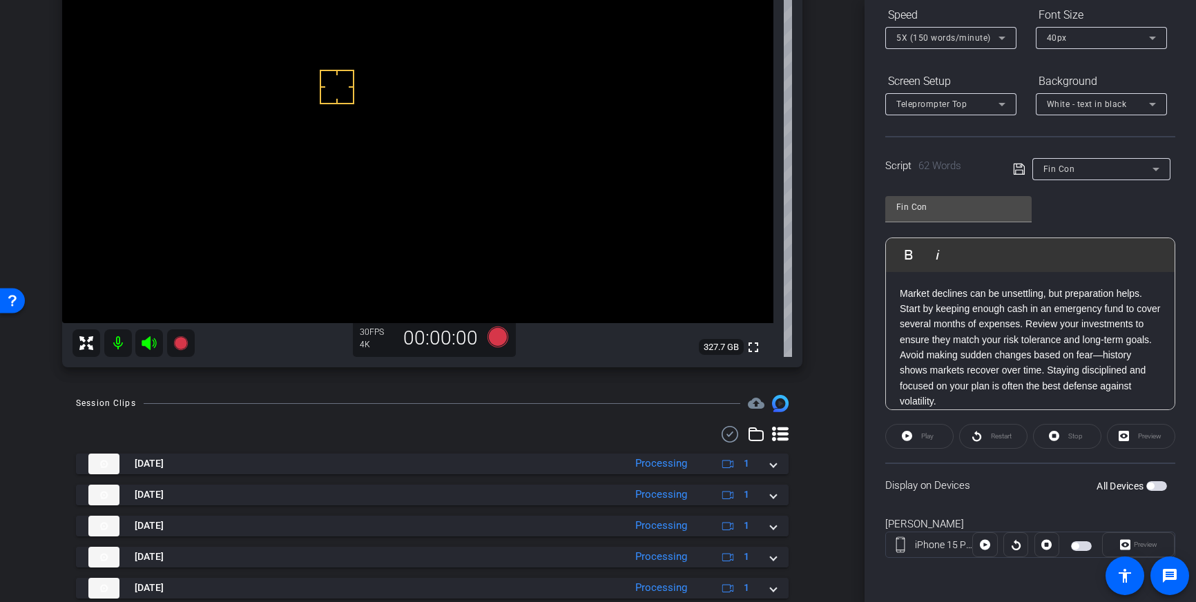
click at [1020, 168] on icon at bounding box center [1019, 169] width 12 height 17
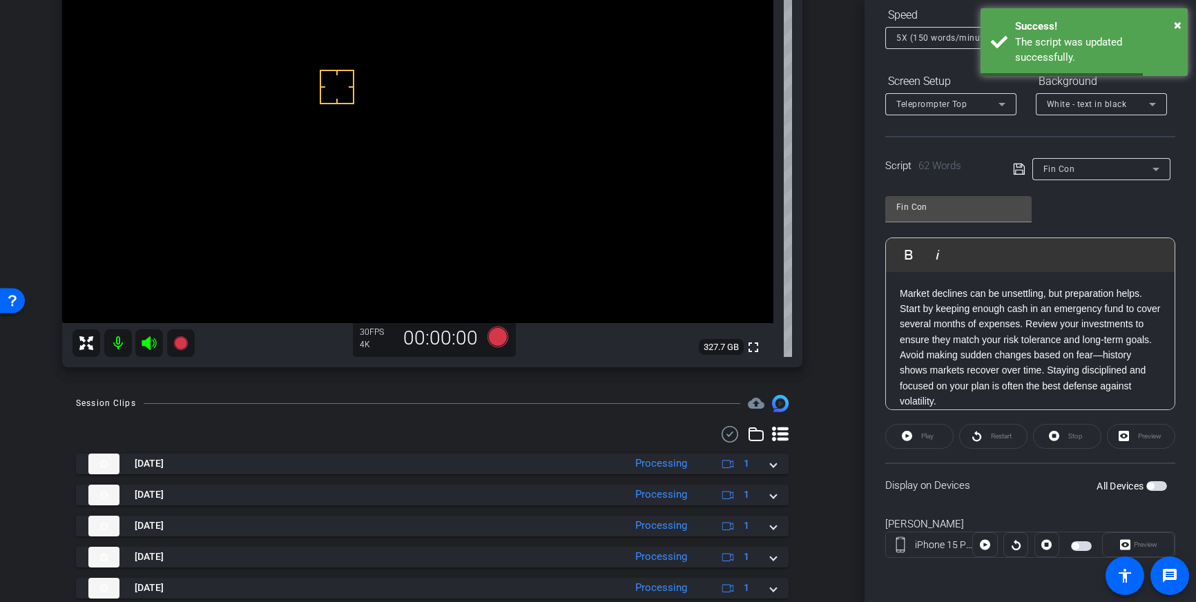
click at [1158, 485] on span "button" at bounding box center [1156, 486] width 21 height 10
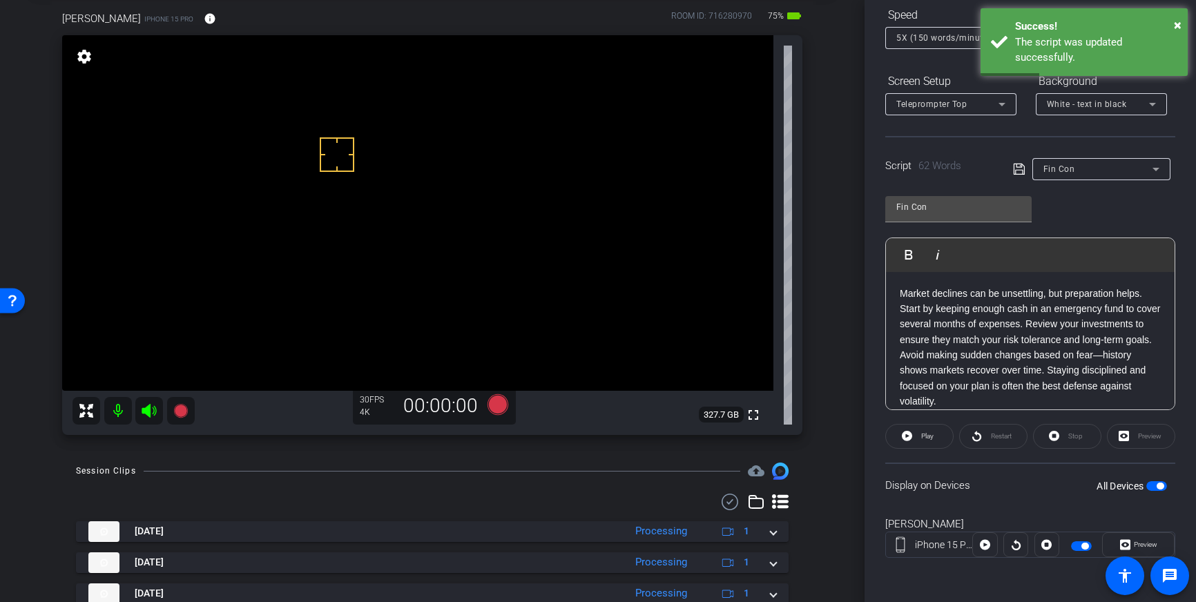
scroll to position [66, 0]
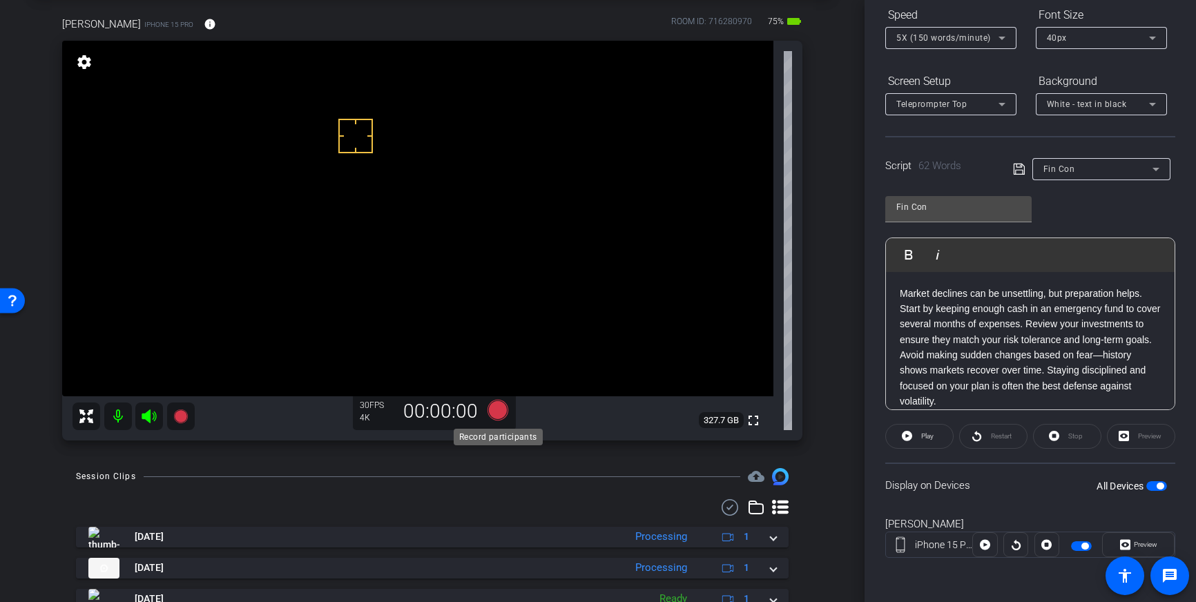
click at [498, 414] on icon at bounding box center [497, 410] width 21 height 21
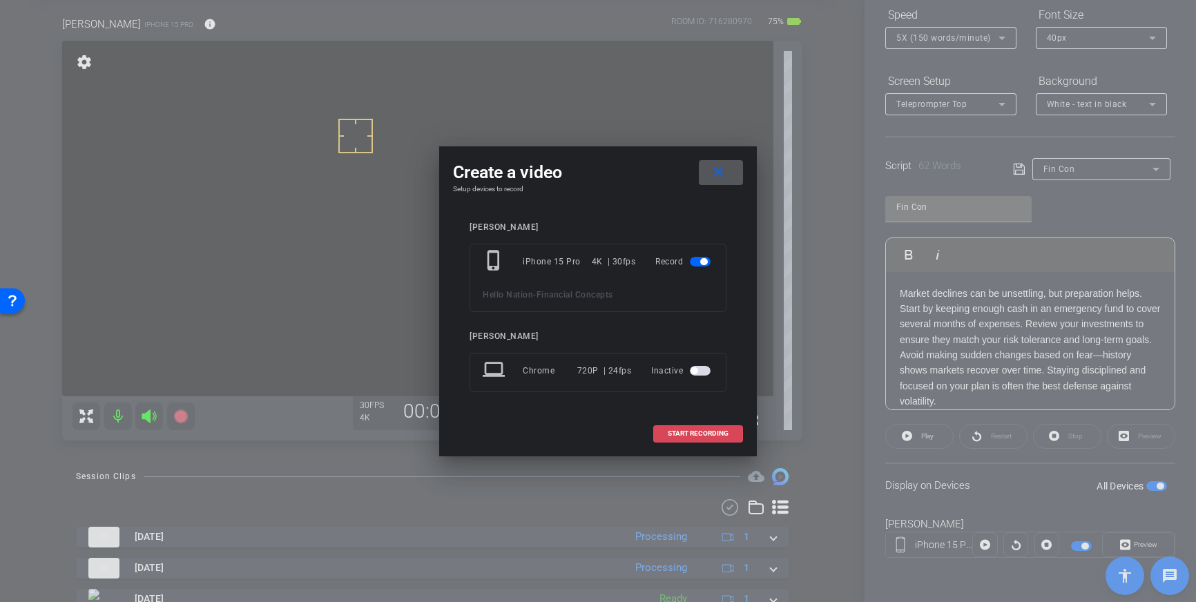
click at [707, 432] on span "START RECORDING" at bounding box center [698, 433] width 61 height 7
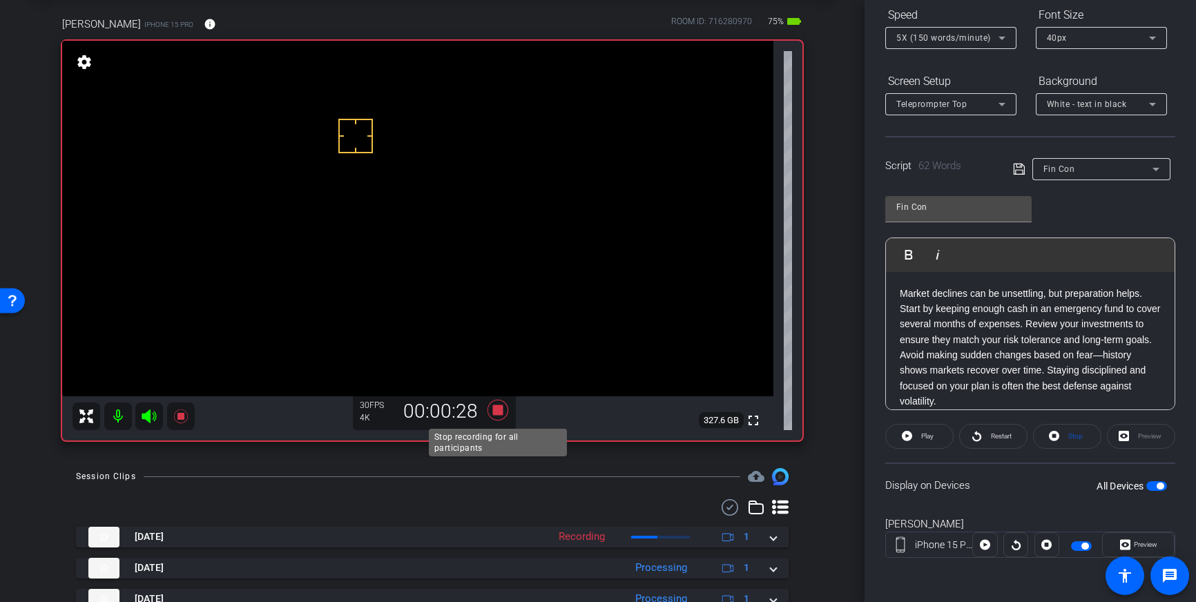
click at [499, 410] on icon at bounding box center [497, 410] width 21 height 21
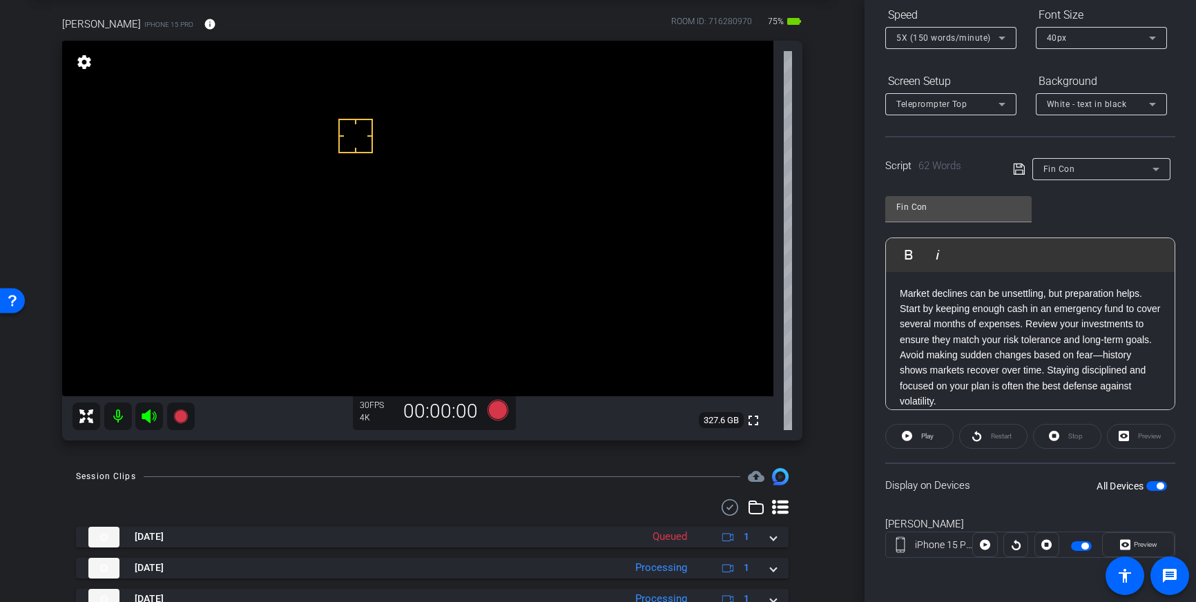
scroll to position [0, 0]
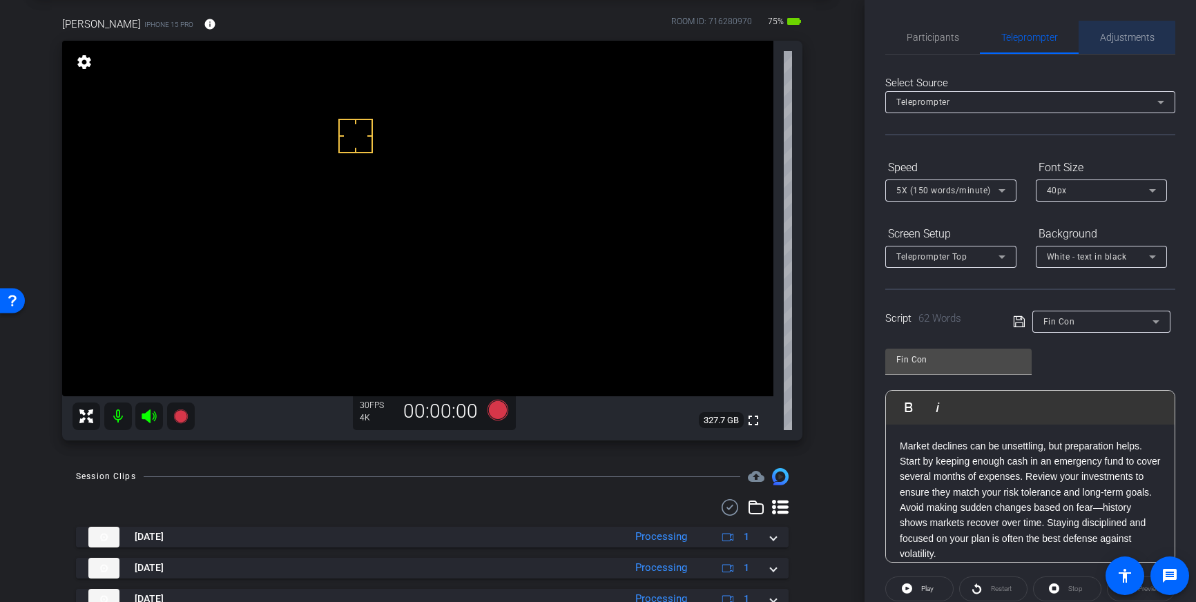
click at [1127, 40] on span "Adjustments" at bounding box center [1127, 37] width 55 height 10
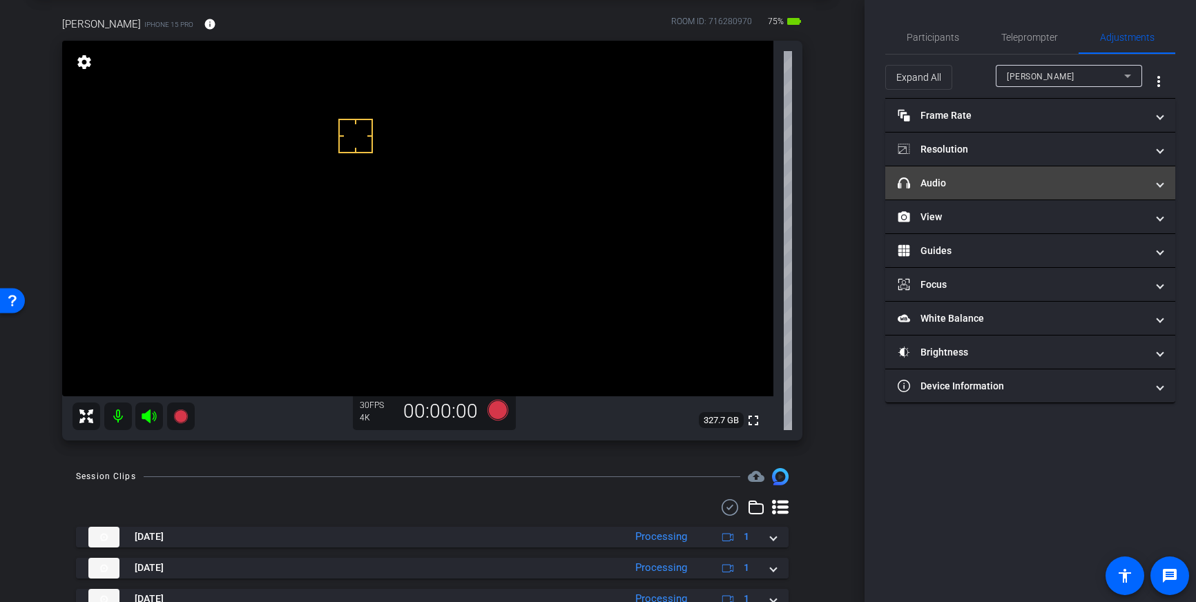
click at [1053, 173] on mat-expansion-panel-header "headphone icon Audio" at bounding box center [1030, 182] width 290 height 33
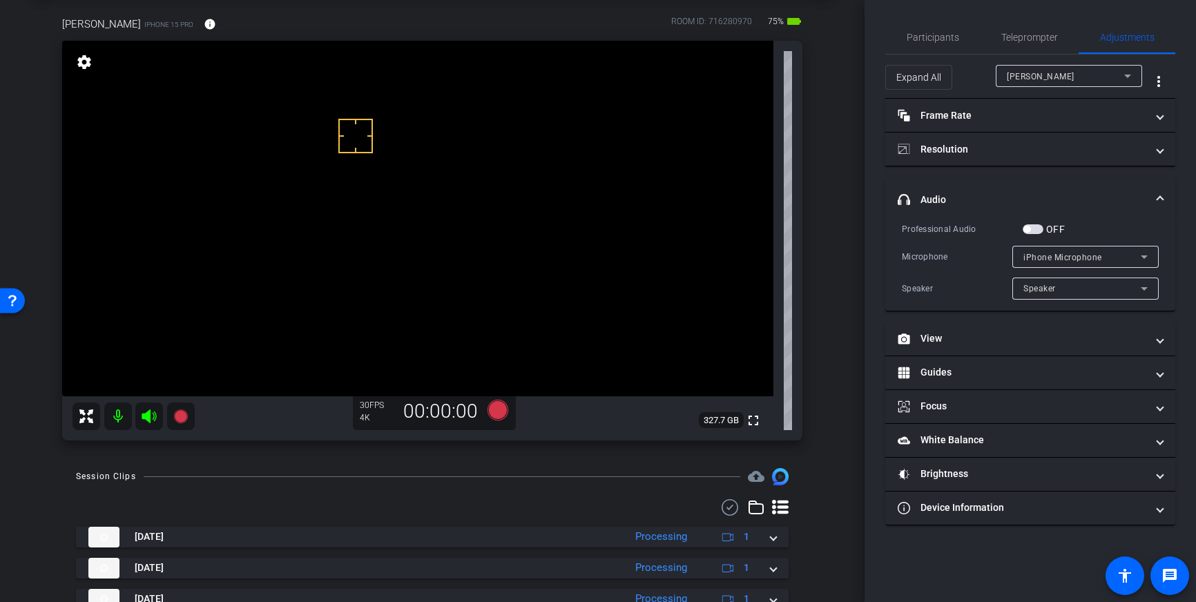
click at [1035, 232] on span "button" at bounding box center [1032, 229] width 21 height 10
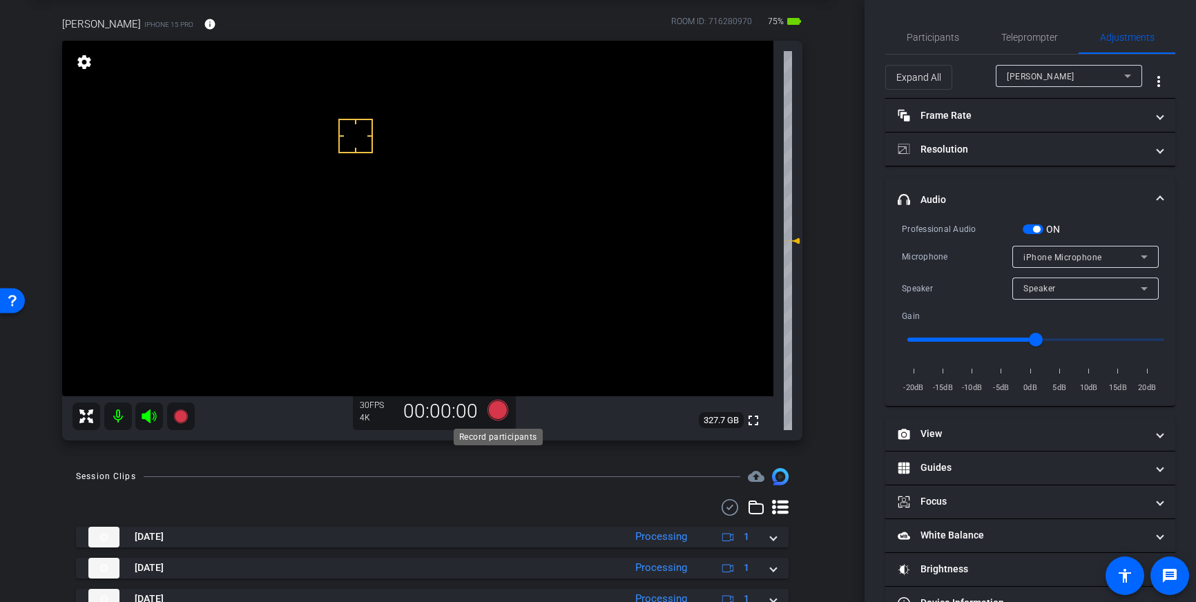
click at [499, 414] on icon at bounding box center [497, 410] width 21 height 21
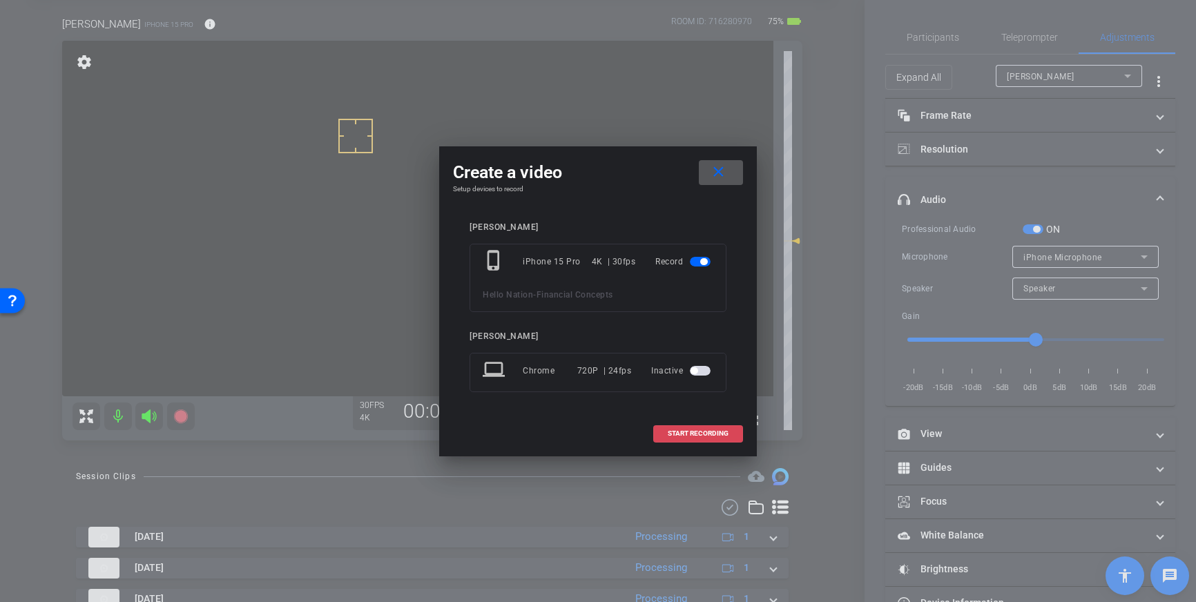
drag, startPoint x: 707, startPoint y: 429, endPoint x: 722, endPoint y: 425, distance: 15.7
click at [707, 430] on span "START RECORDING" at bounding box center [698, 433] width 61 height 7
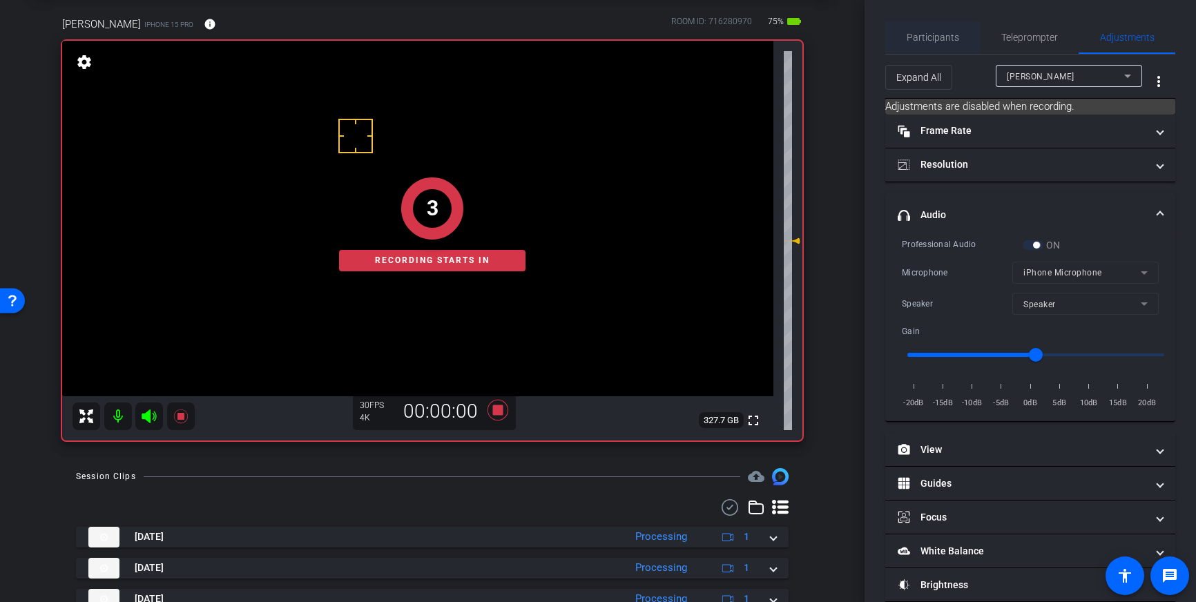
click at [930, 43] on span "Participants" at bounding box center [932, 37] width 52 height 33
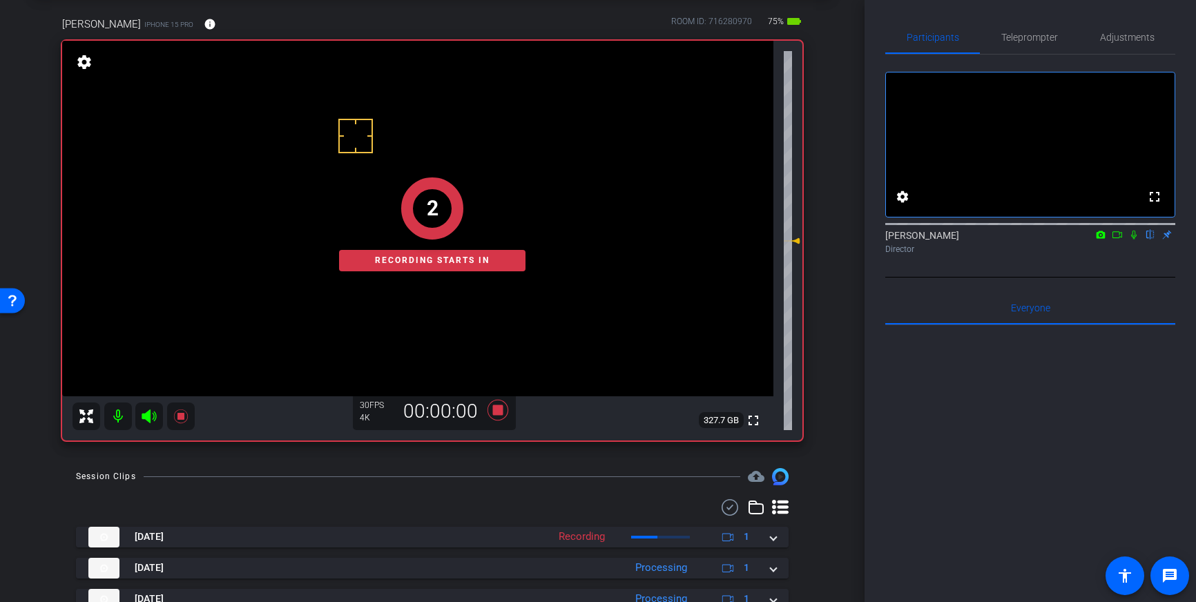
click at [1132, 240] on icon at bounding box center [1133, 235] width 11 height 10
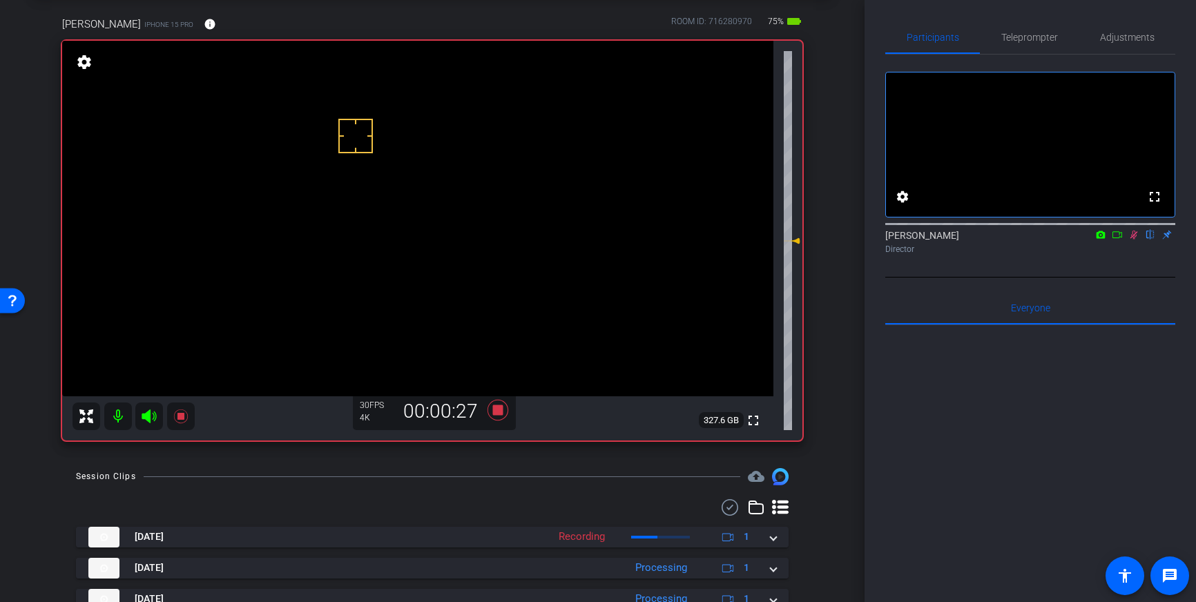
click at [1134, 240] on icon at bounding box center [1133, 235] width 11 height 10
click at [497, 410] on icon at bounding box center [497, 410] width 21 height 21
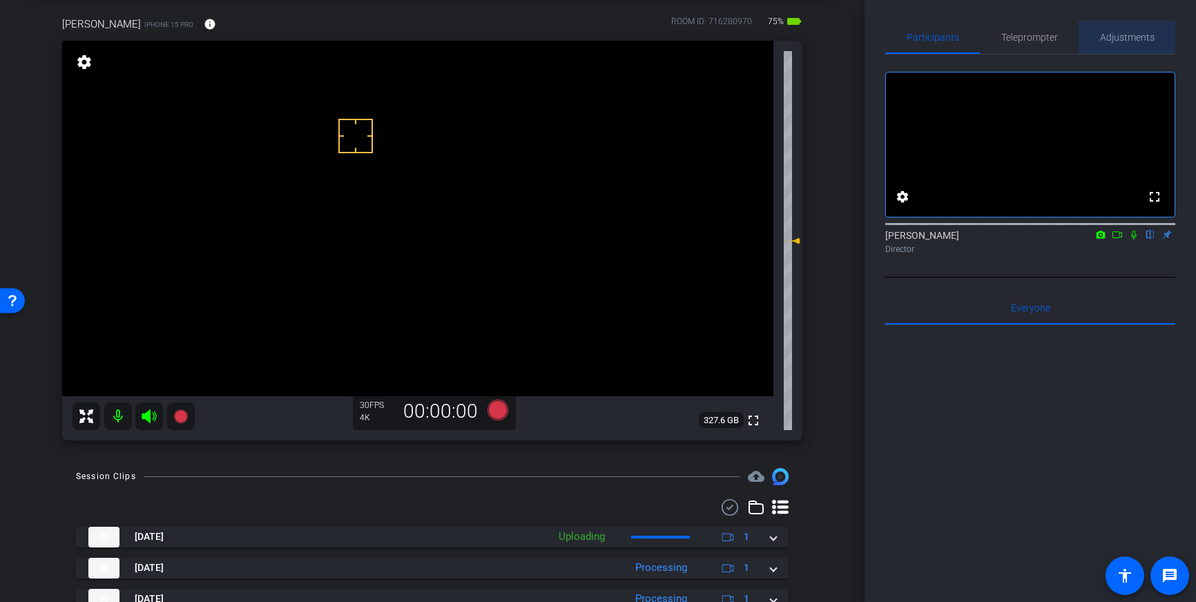
click at [1119, 40] on span "Adjustments" at bounding box center [1127, 37] width 55 height 10
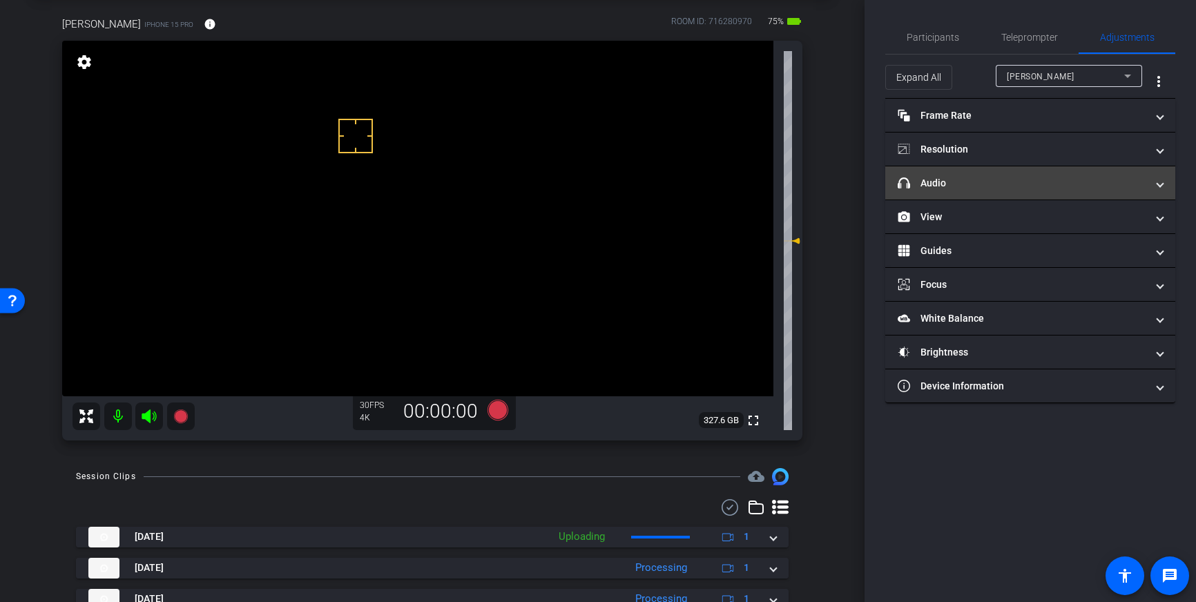
click at [1062, 185] on mat-panel-title "headphone icon Audio" at bounding box center [1021, 183] width 249 height 14
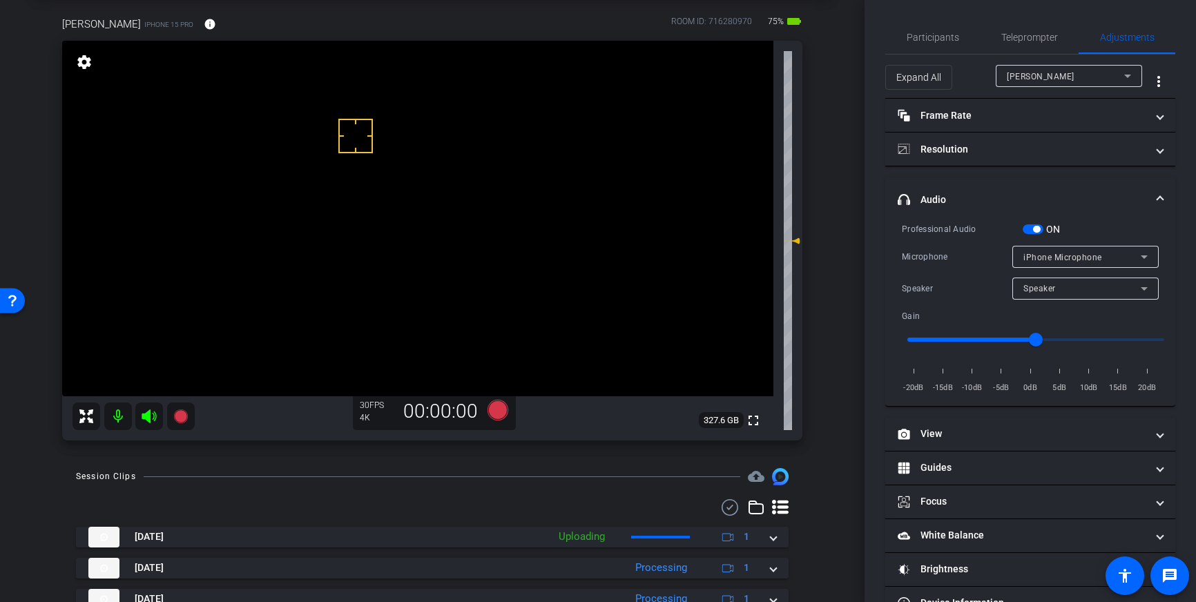
click at [1028, 231] on span "button" at bounding box center [1032, 229] width 21 height 10
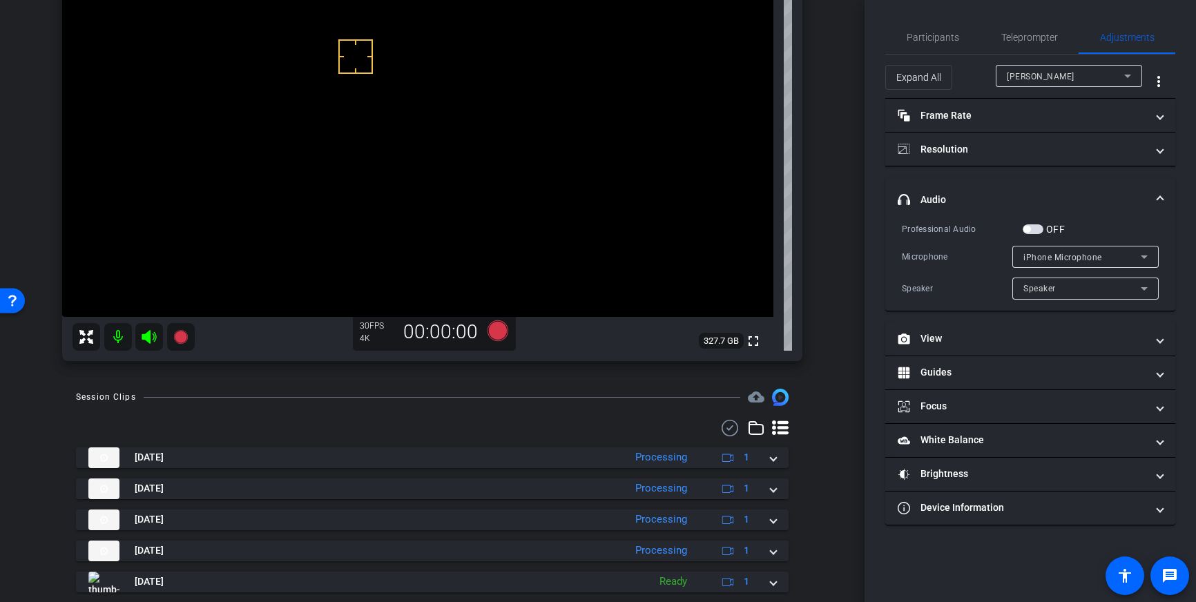
scroll to position [157, 0]
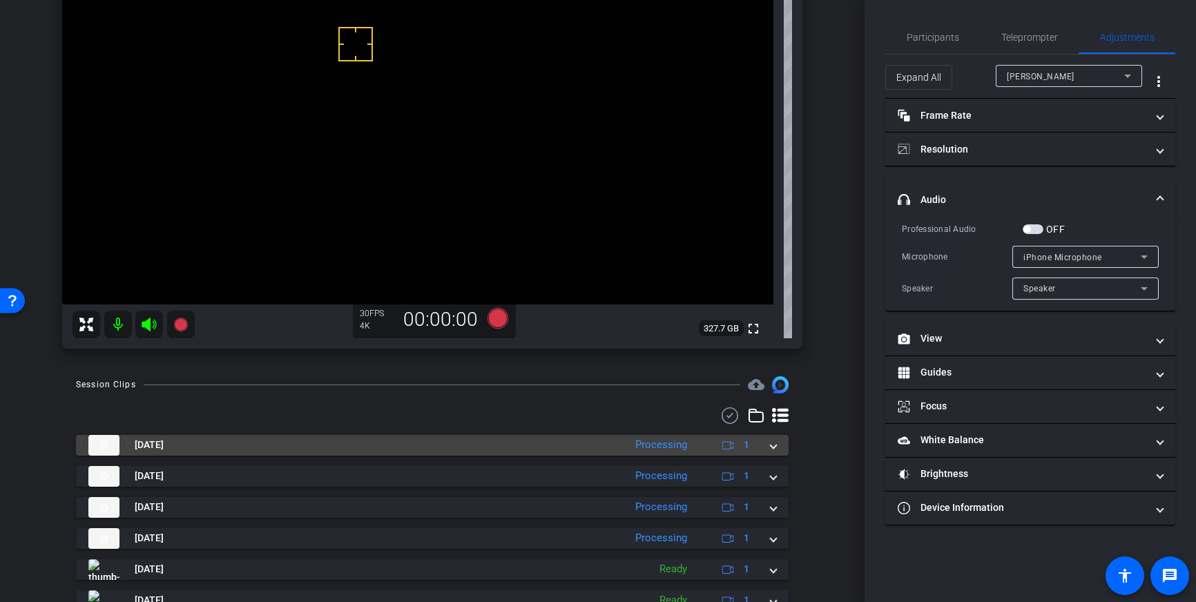
click at [773, 446] on span at bounding box center [773, 445] width 6 height 14
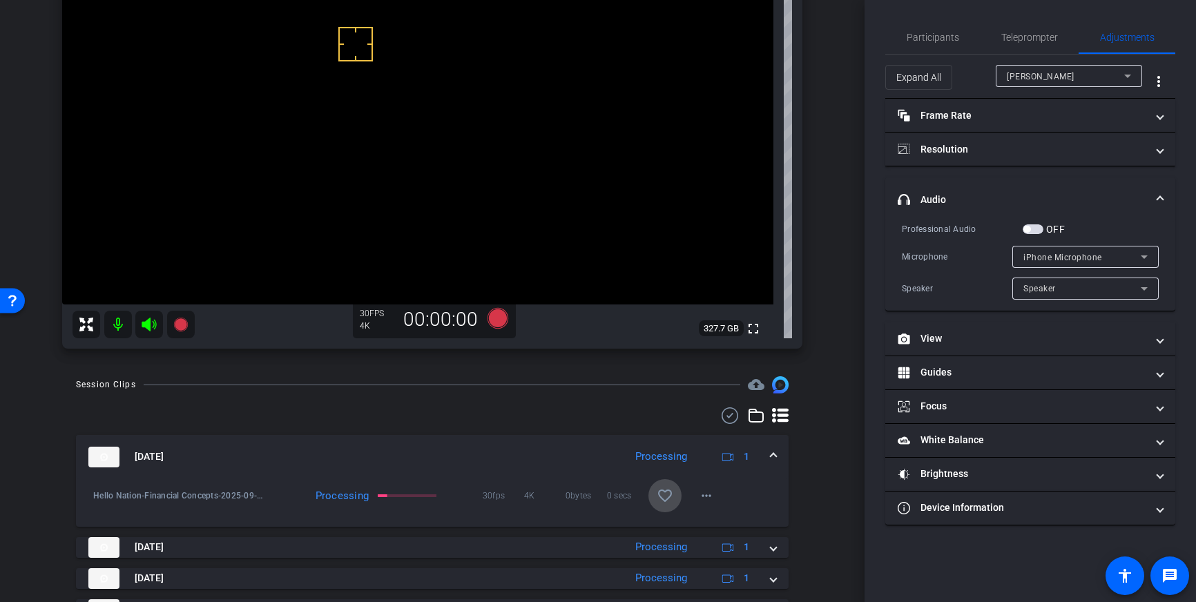
click at [661, 502] on mat-icon "favorite_border" at bounding box center [665, 495] width 17 height 17
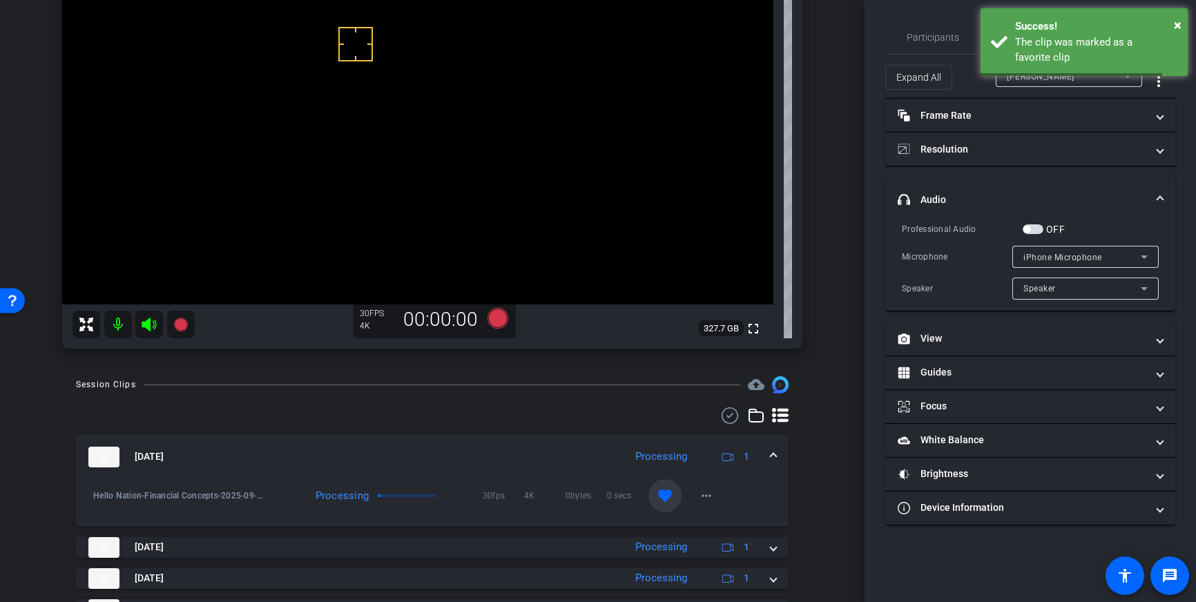
click at [770, 458] on span at bounding box center [773, 456] width 6 height 14
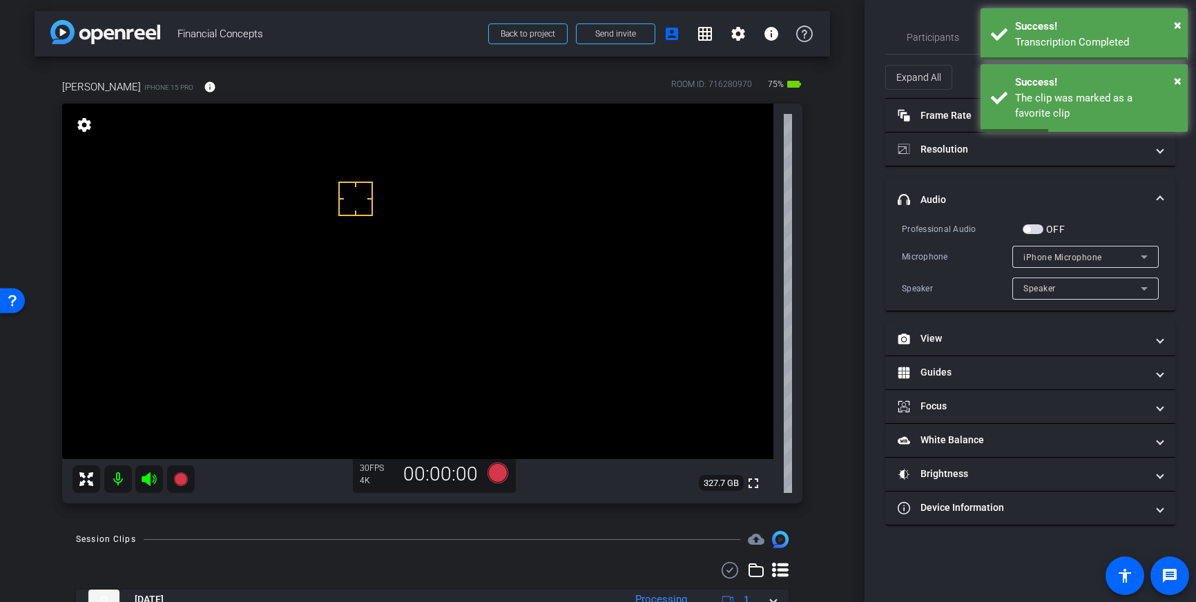
scroll to position [0, 0]
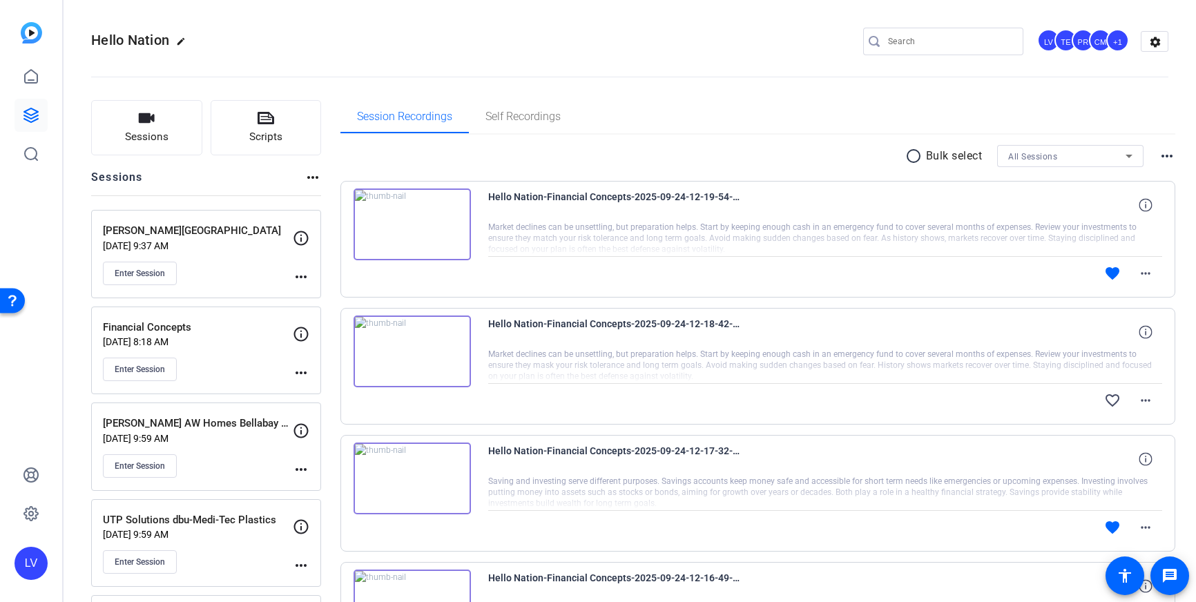
click at [229, 358] on div "Enter Session" at bounding box center [198, 369] width 190 height 23
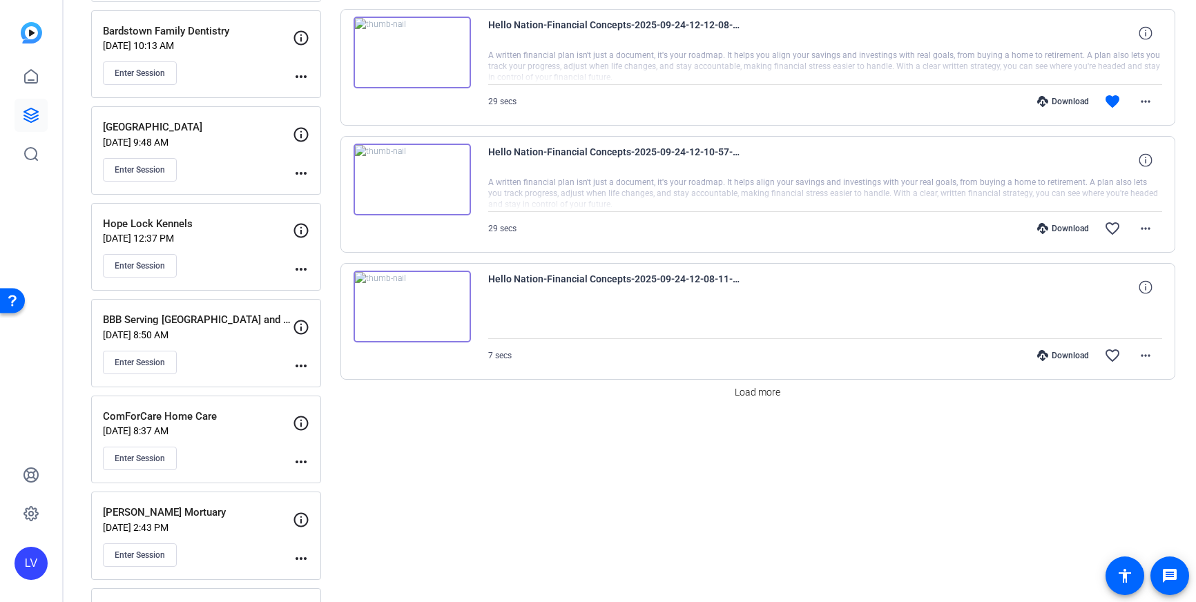
scroll to position [1161, 0]
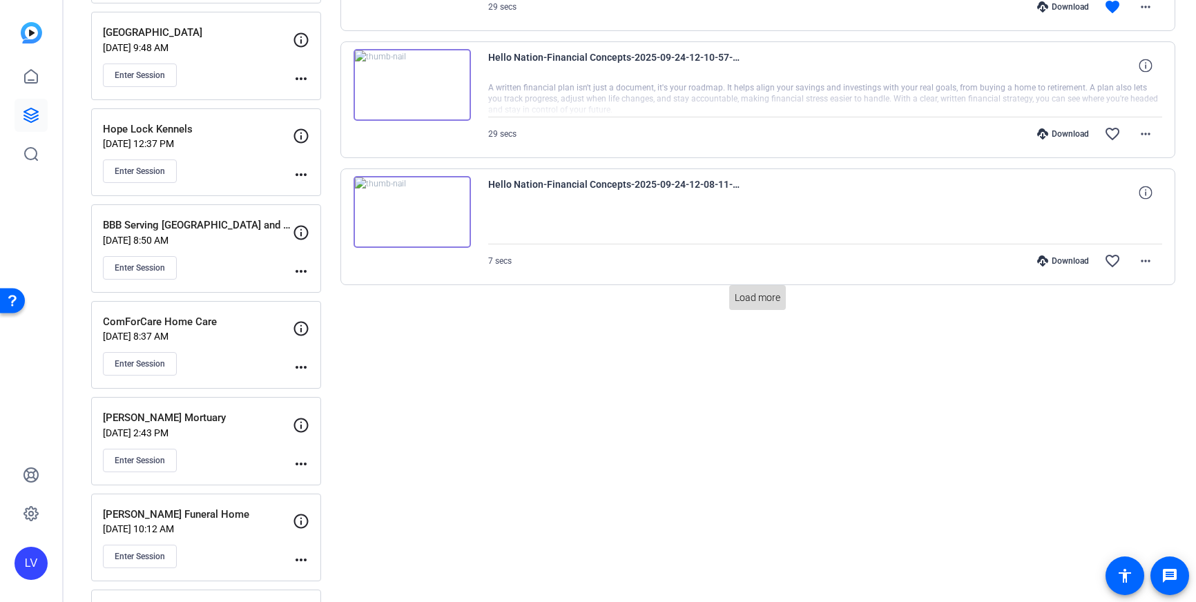
click at [760, 300] on span "Load more" at bounding box center [758, 298] width 46 height 14
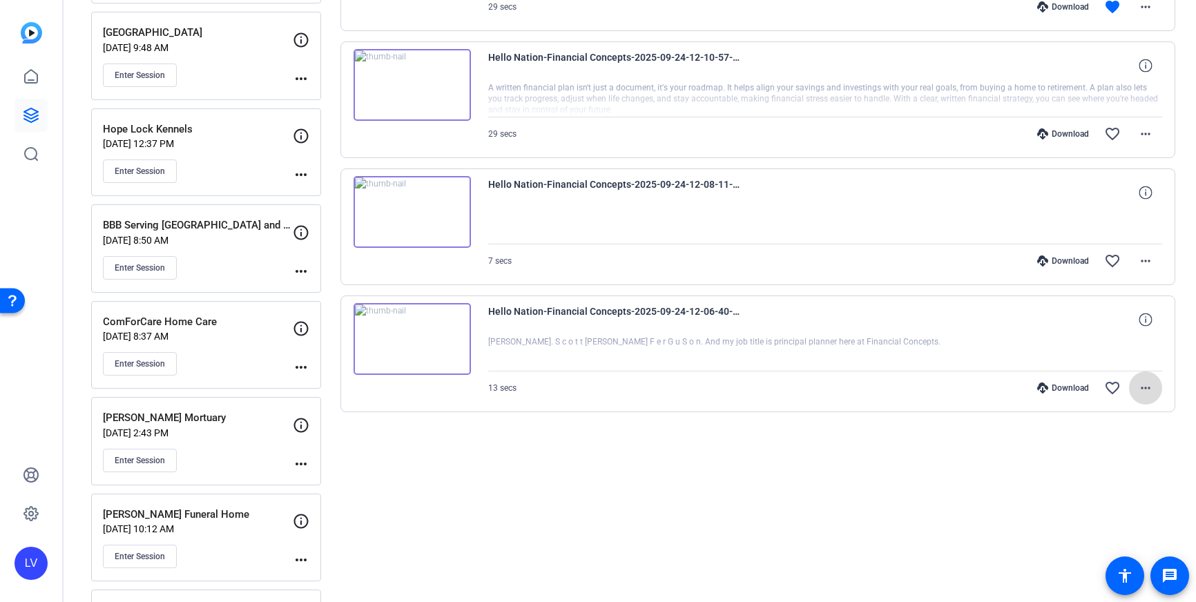
click at [1140, 382] on mat-icon "more_horiz" at bounding box center [1145, 388] width 17 height 17
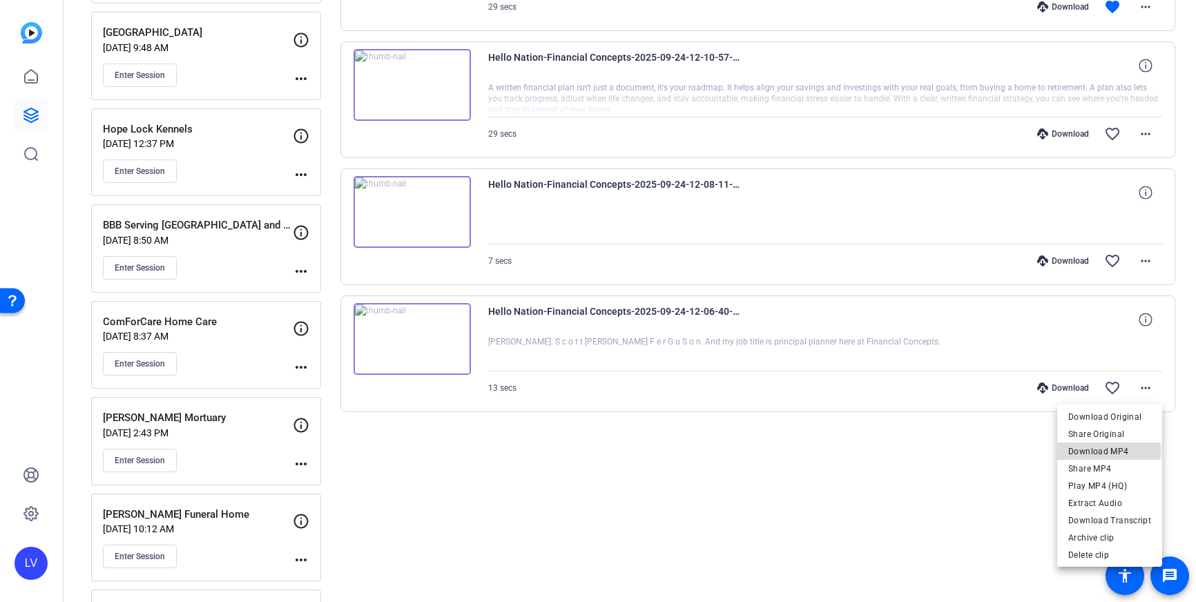
click at [1109, 450] on span "Download MP4" at bounding box center [1109, 451] width 83 height 17
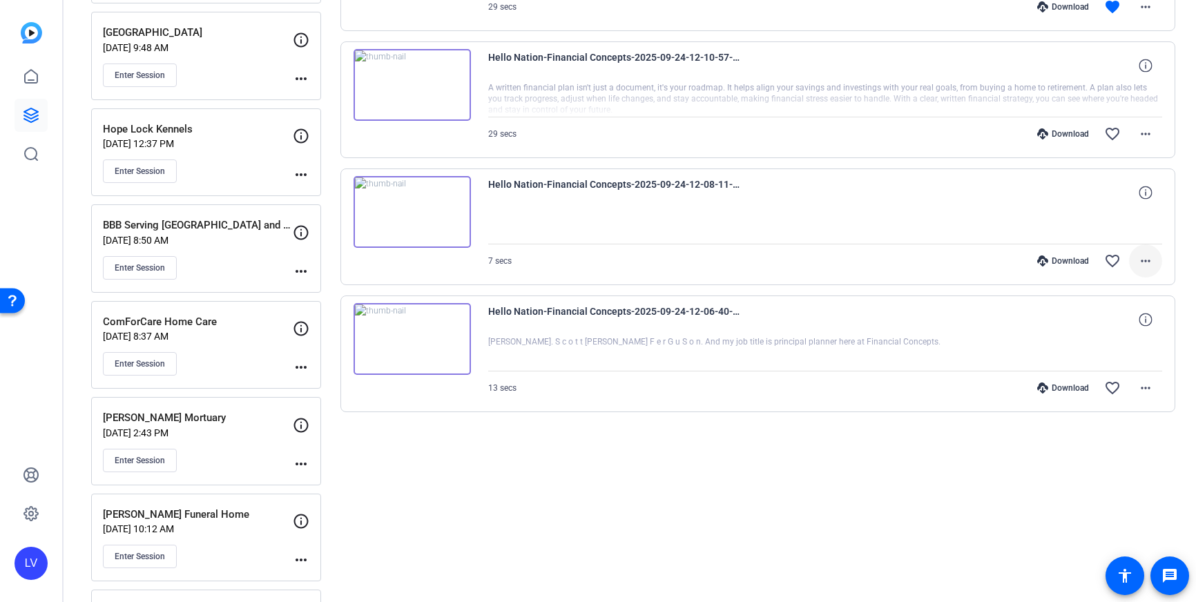
click at [1150, 256] on mat-icon "more_horiz" at bounding box center [1145, 261] width 17 height 17
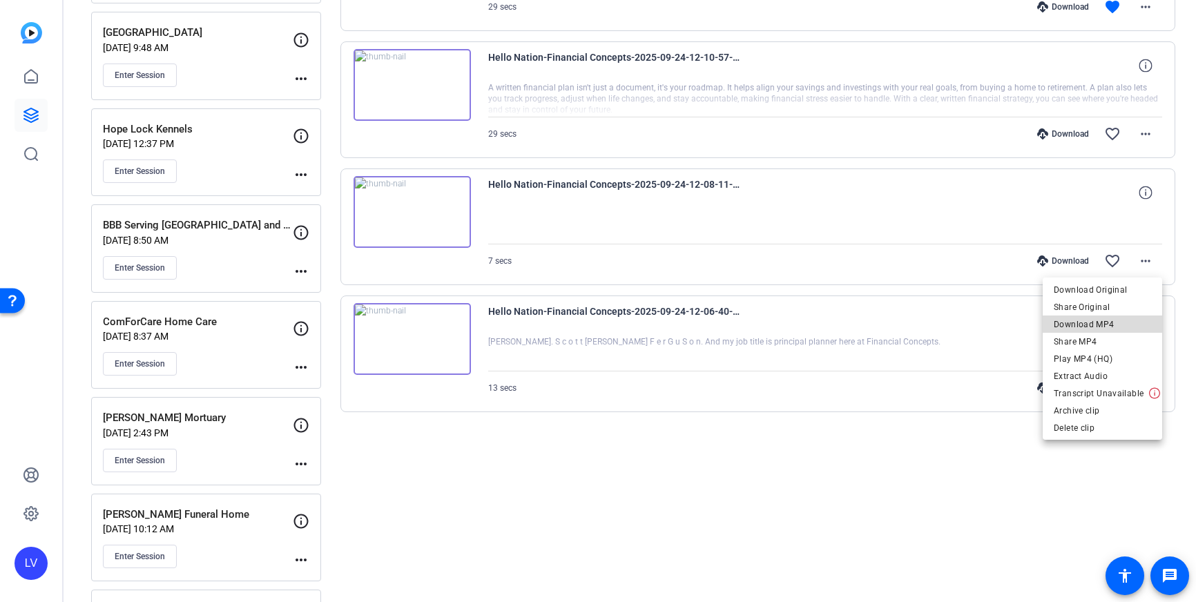
click at [1130, 324] on span "Download MP4" at bounding box center [1102, 324] width 97 height 17
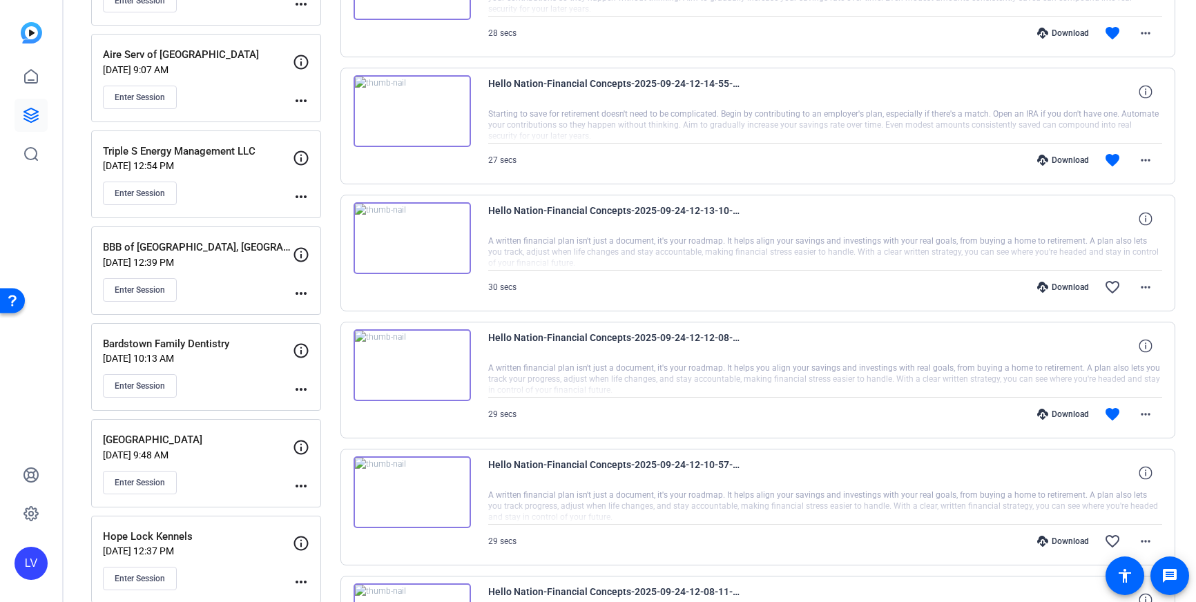
scroll to position [745, 0]
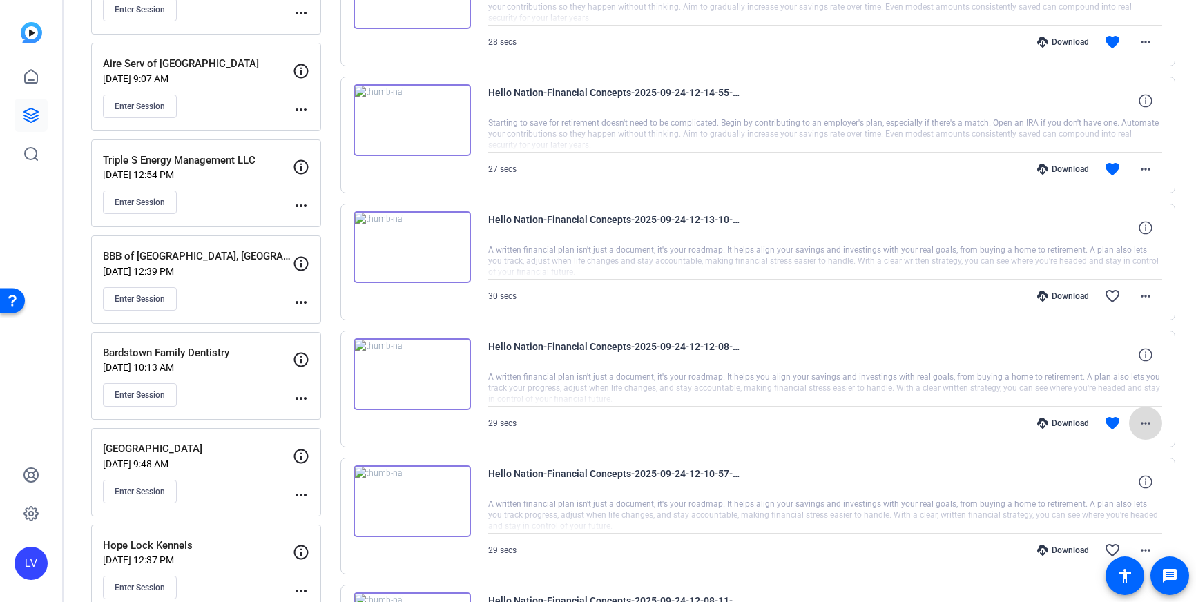
click at [1144, 423] on mat-icon "more_horiz" at bounding box center [1145, 423] width 17 height 17
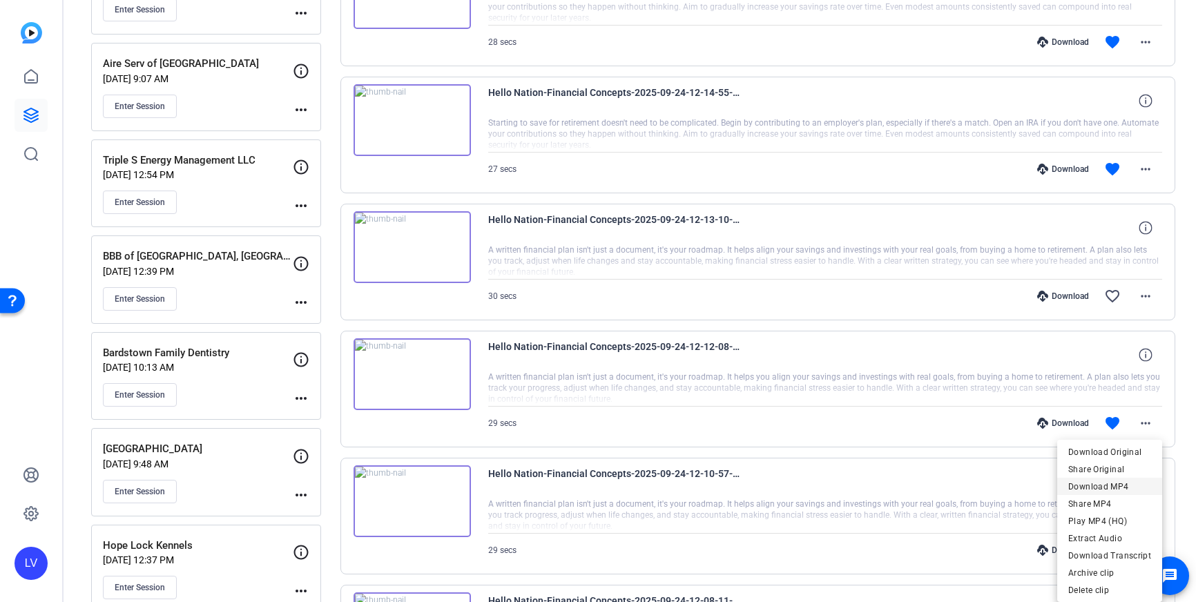
click at [1118, 484] on span "Download MP4" at bounding box center [1109, 486] width 83 height 17
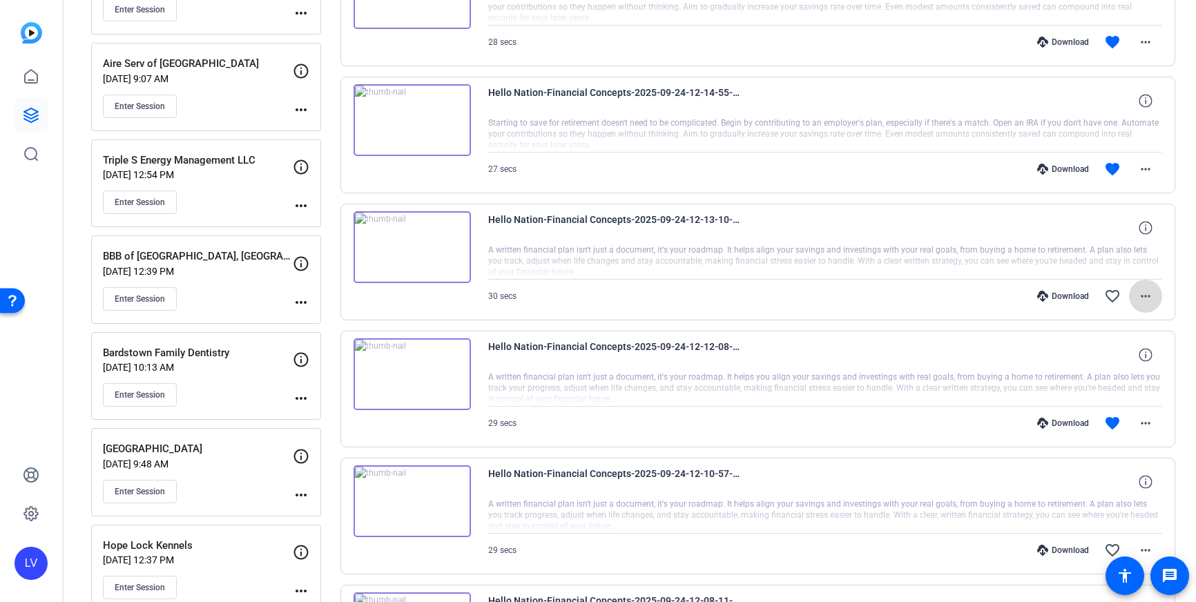
click at [1142, 299] on mat-icon "more_horiz" at bounding box center [1145, 296] width 17 height 17
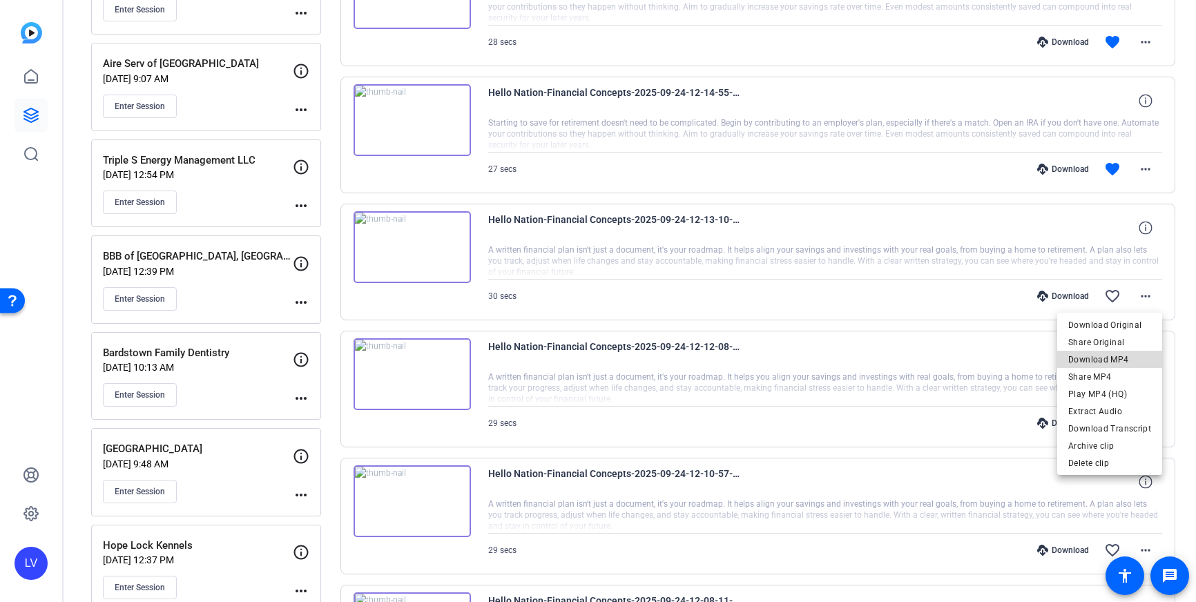
click at [1115, 358] on span "Download MP4" at bounding box center [1109, 359] width 83 height 17
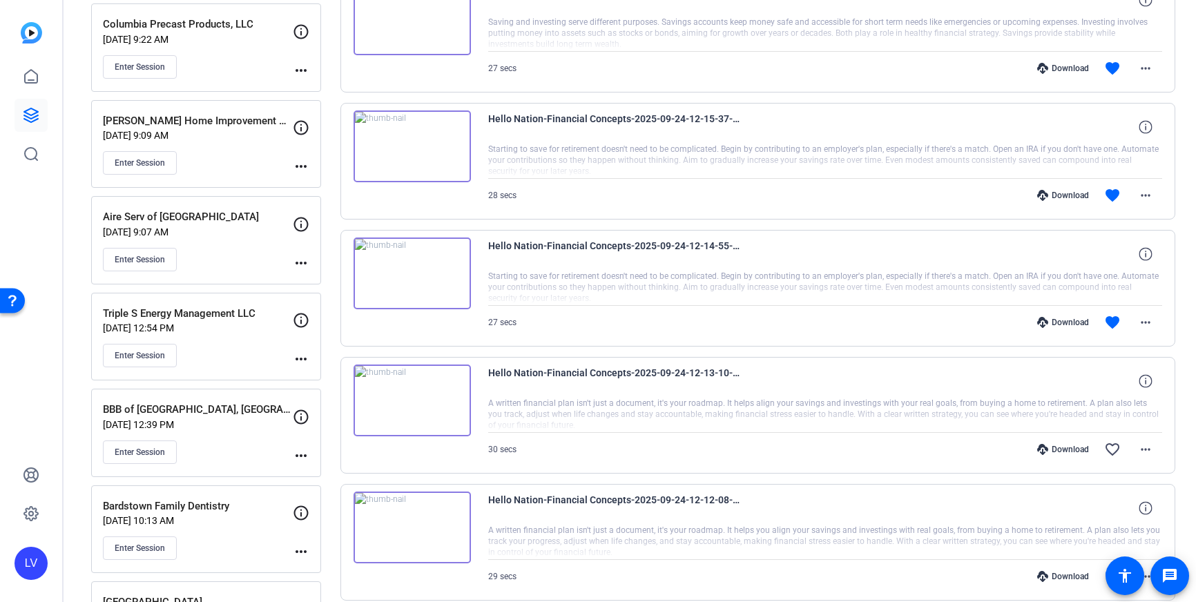
scroll to position [617, 0]
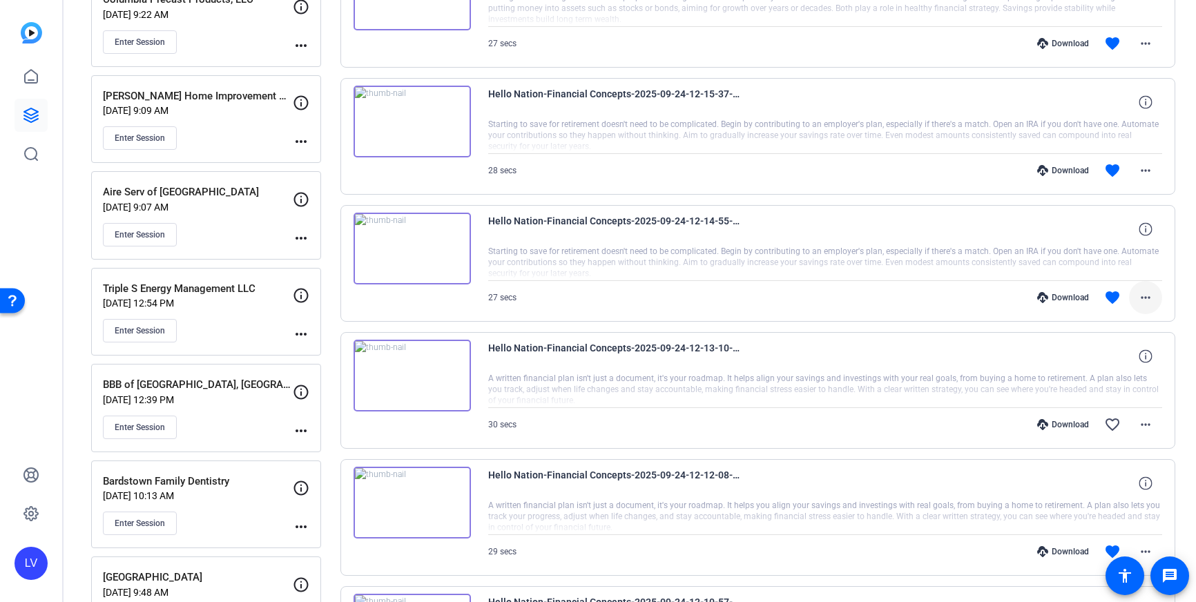
click at [1149, 298] on mat-icon "more_horiz" at bounding box center [1145, 297] width 17 height 17
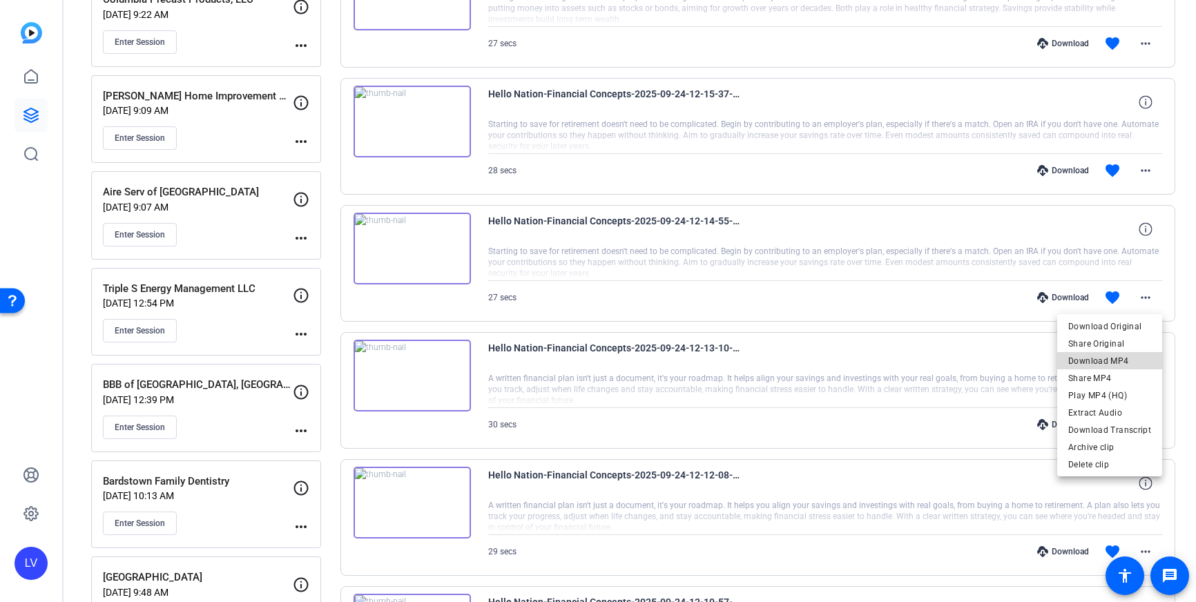
click at [1126, 359] on span "Download MP4" at bounding box center [1109, 361] width 83 height 17
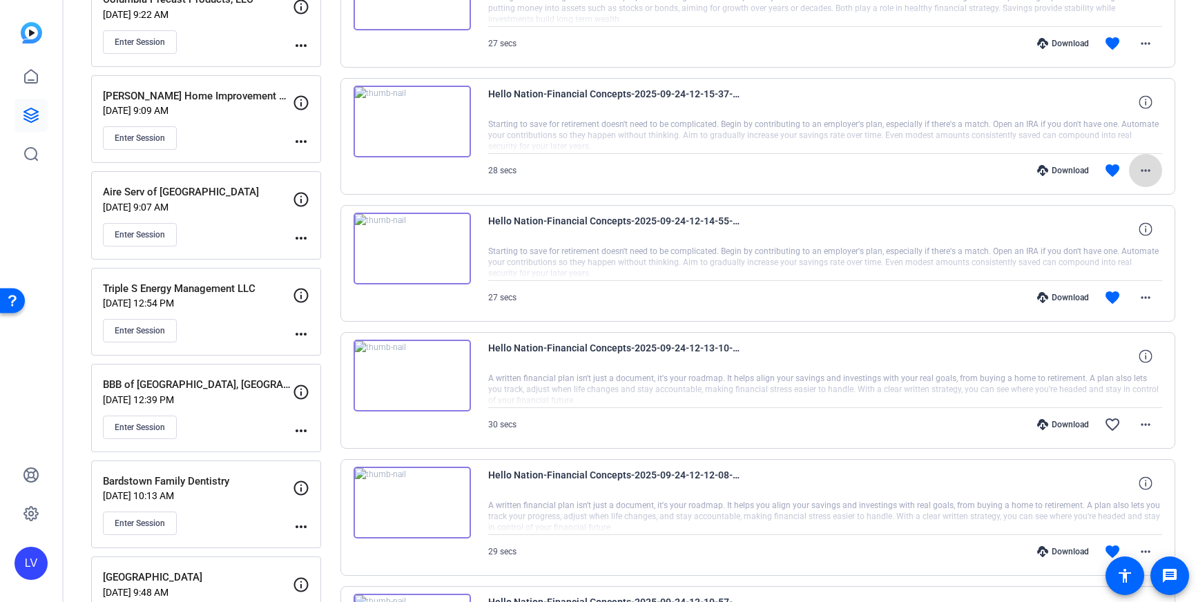
click at [1140, 166] on mat-icon "more_horiz" at bounding box center [1145, 170] width 17 height 17
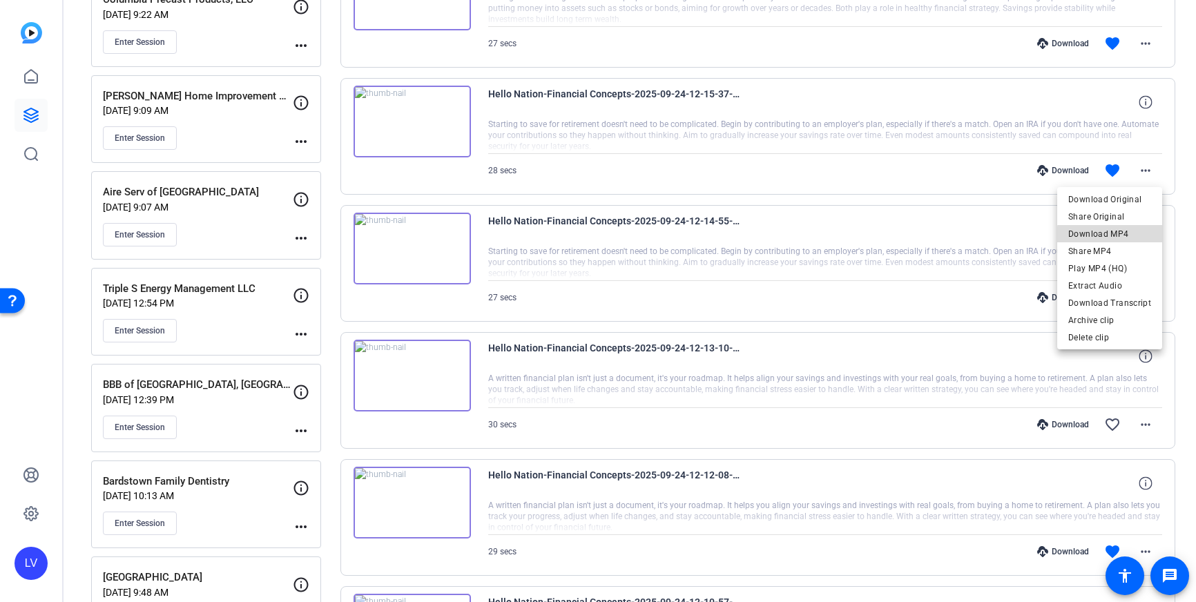
click at [1126, 236] on span "Download MP4" at bounding box center [1109, 234] width 83 height 17
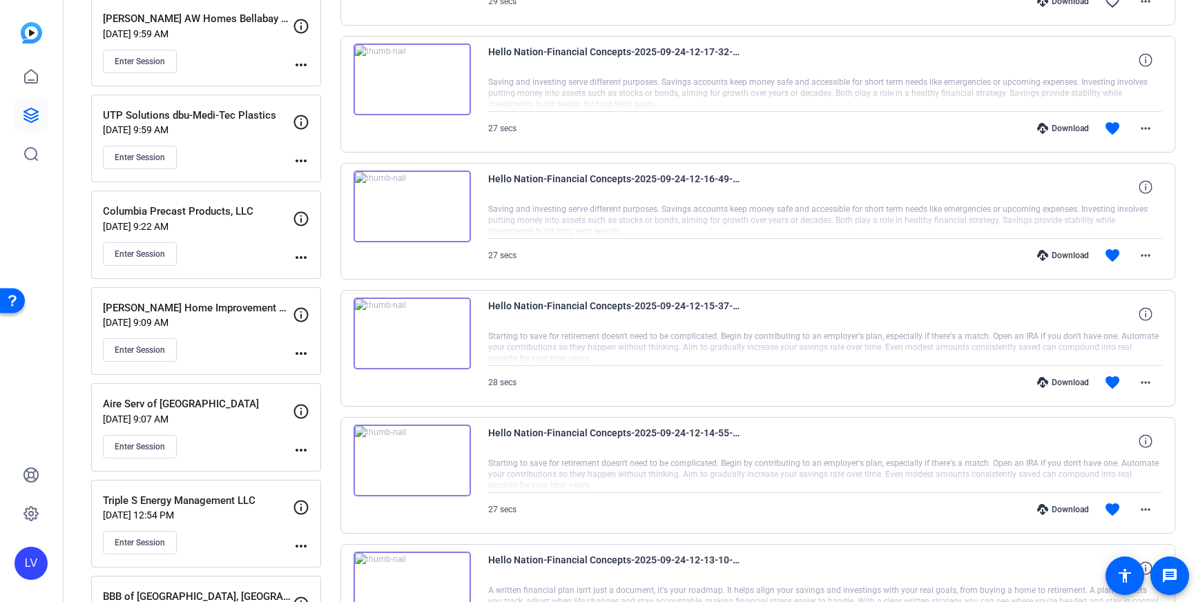
scroll to position [413, 0]
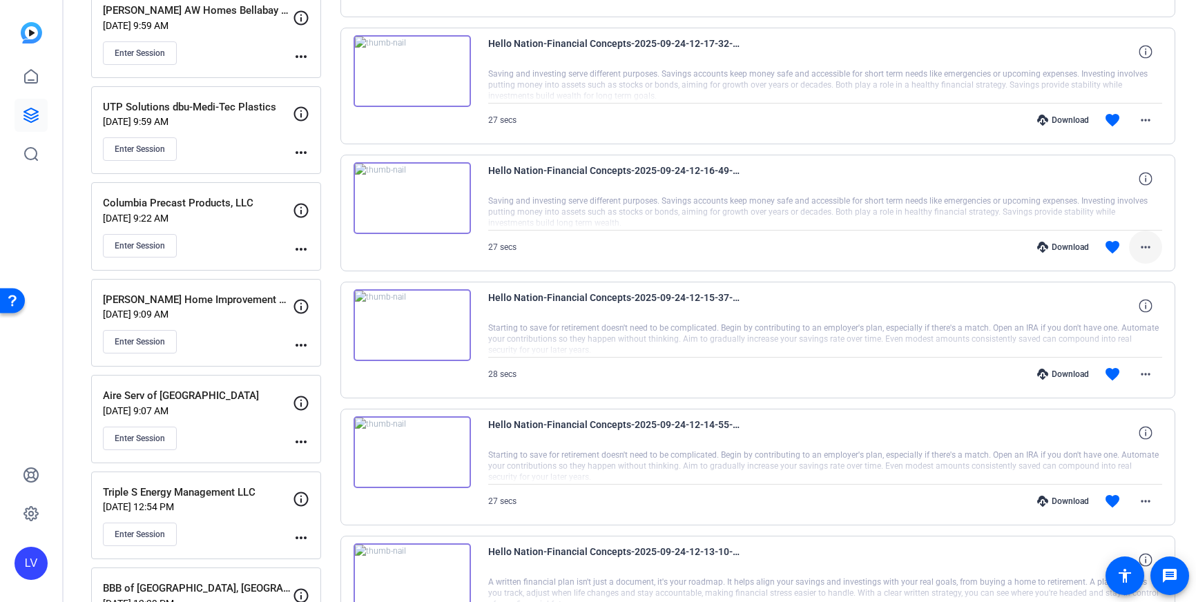
click at [1142, 255] on mat-icon "more_horiz" at bounding box center [1145, 247] width 17 height 17
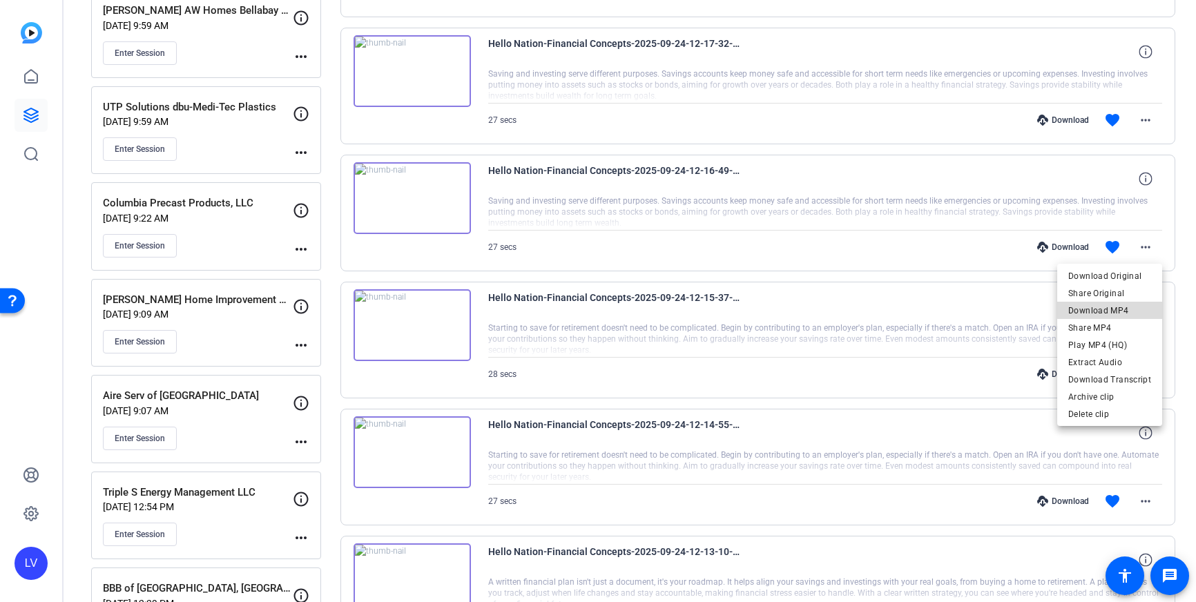
click at [1132, 309] on span "Download MP4" at bounding box center [1109, 310] width 83 height 17
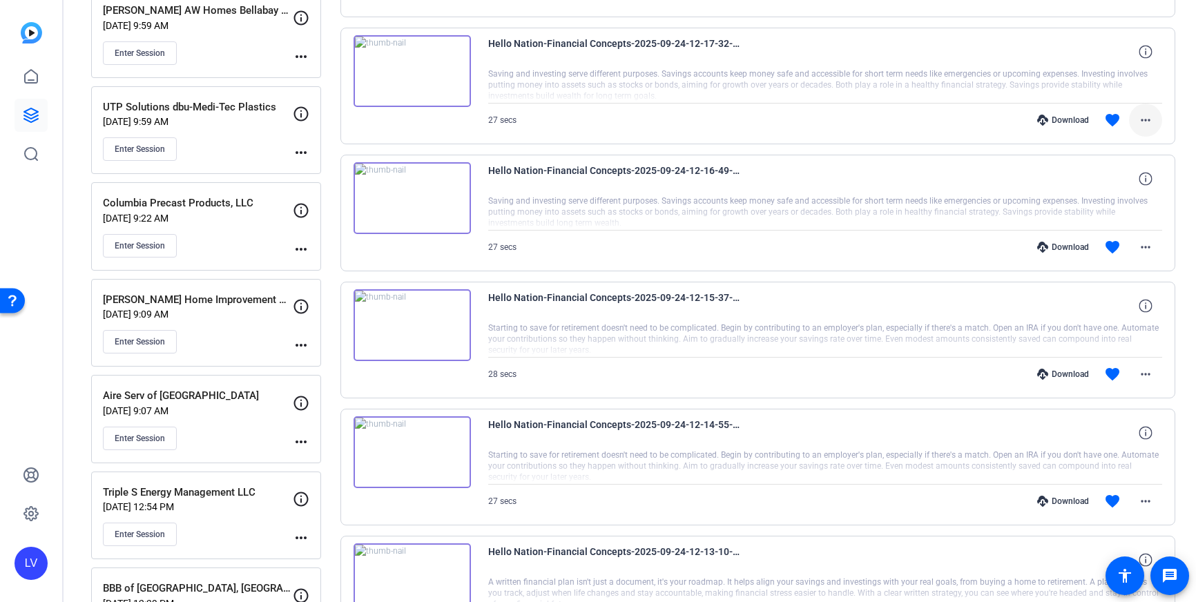
click at [1154, 123] on span at bounding box center [1145, 120] width 33 height 33
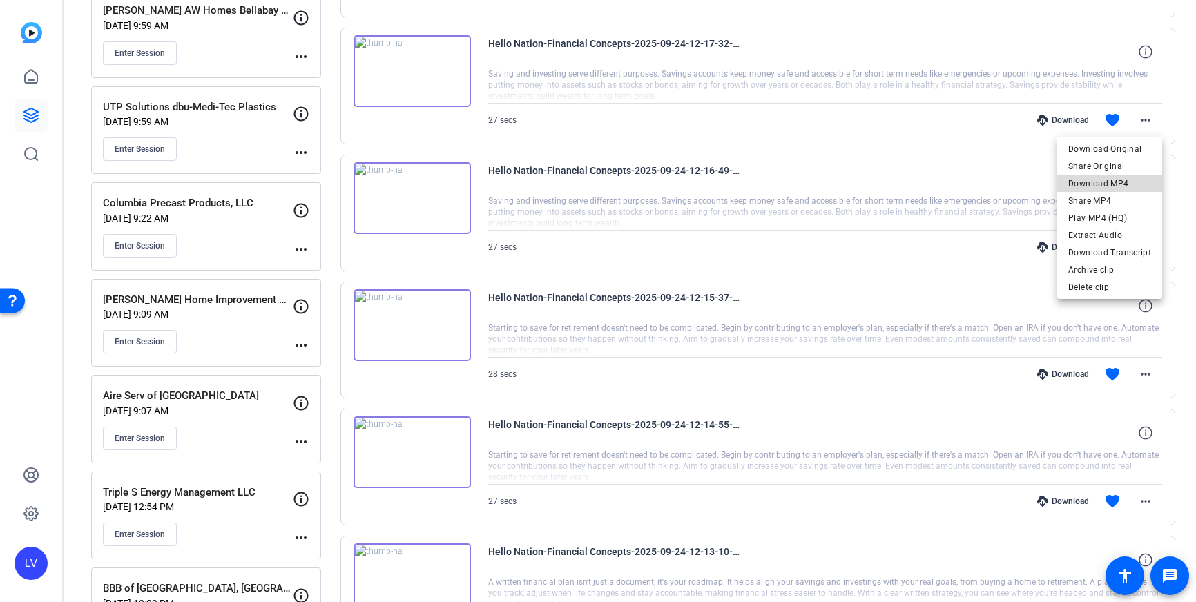
click at [1119, 178] on span "Download MP4" at bounding box center [1109, 183] width 83 height 17
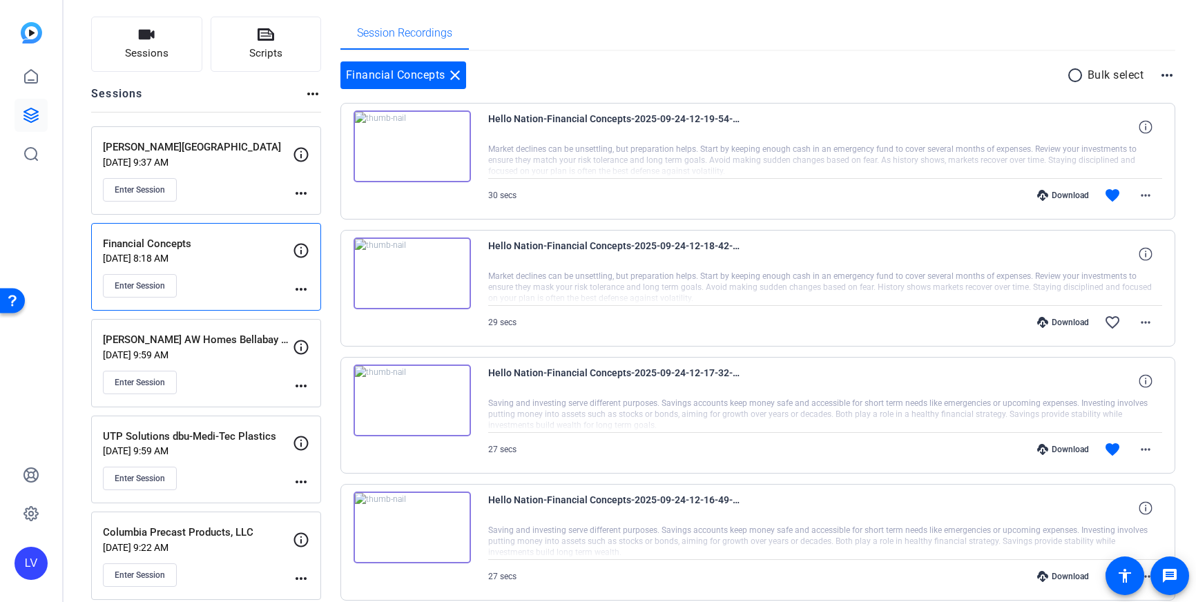
scroll to position [97, 0]
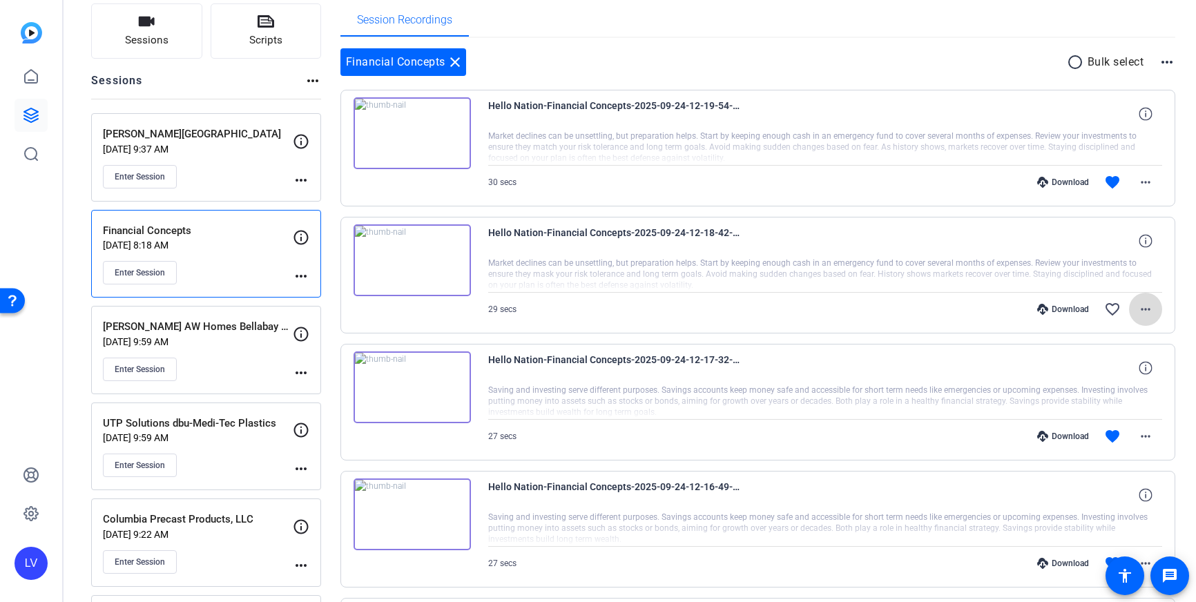
click at [1141, 311] on mat-icon "more_horiz" at bounding box center [1145, 309] width 17 height 17
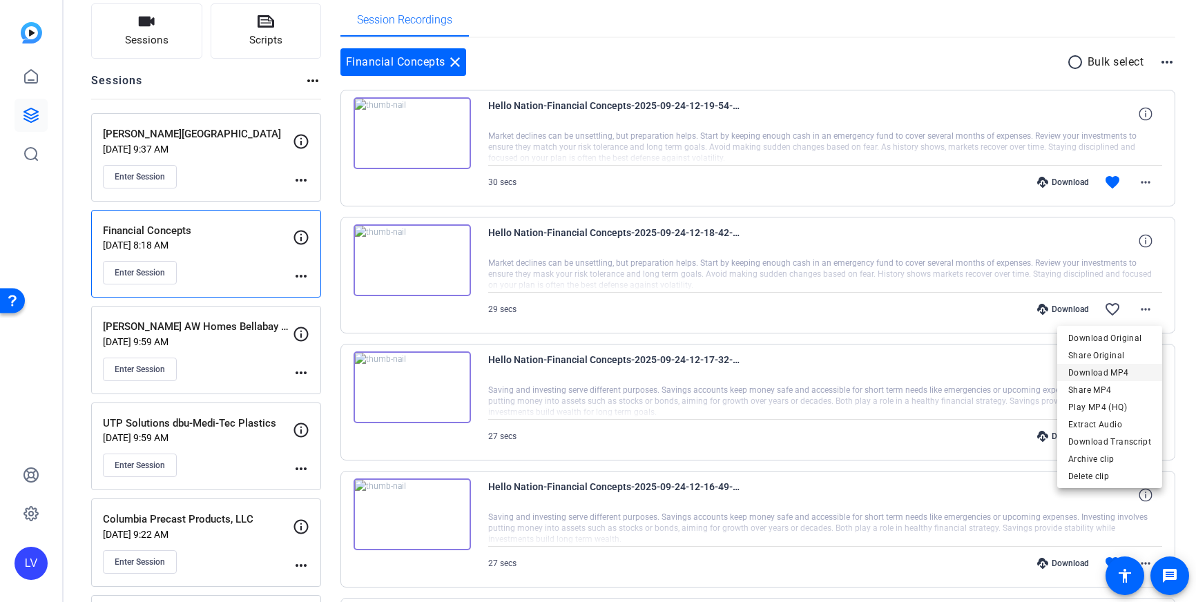
click at [1109, 369] on span "Download MP4" at bounding box center [1109, 373] width 83 height 17
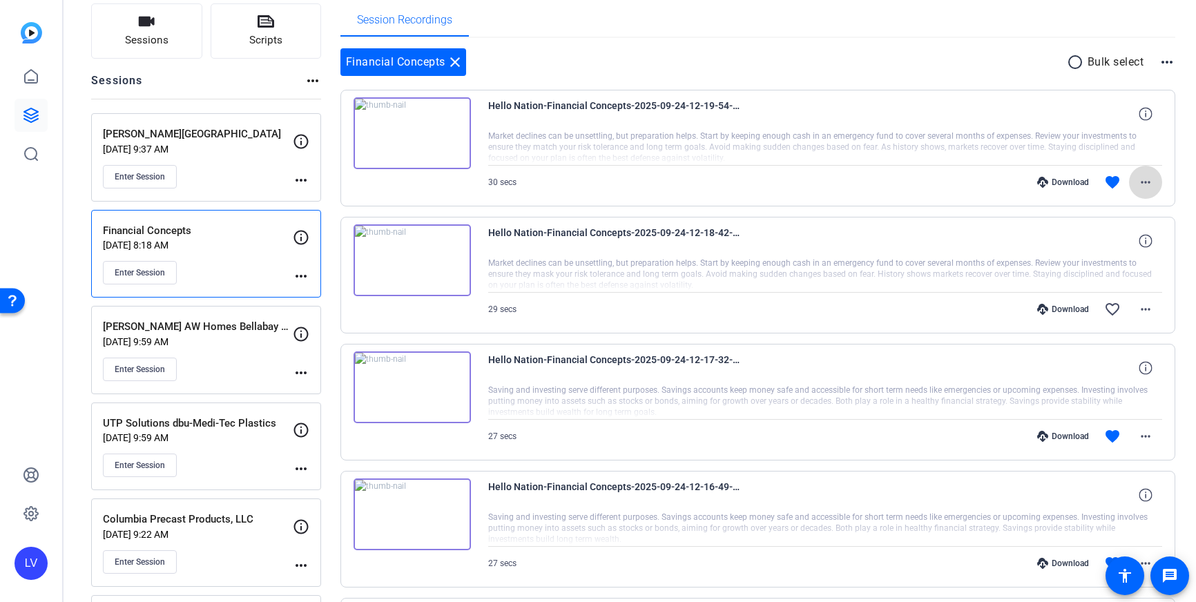
click at [1149, 188] on mat-icon "more_horiz" at bounding box center [1145, 182] width 17 height 17
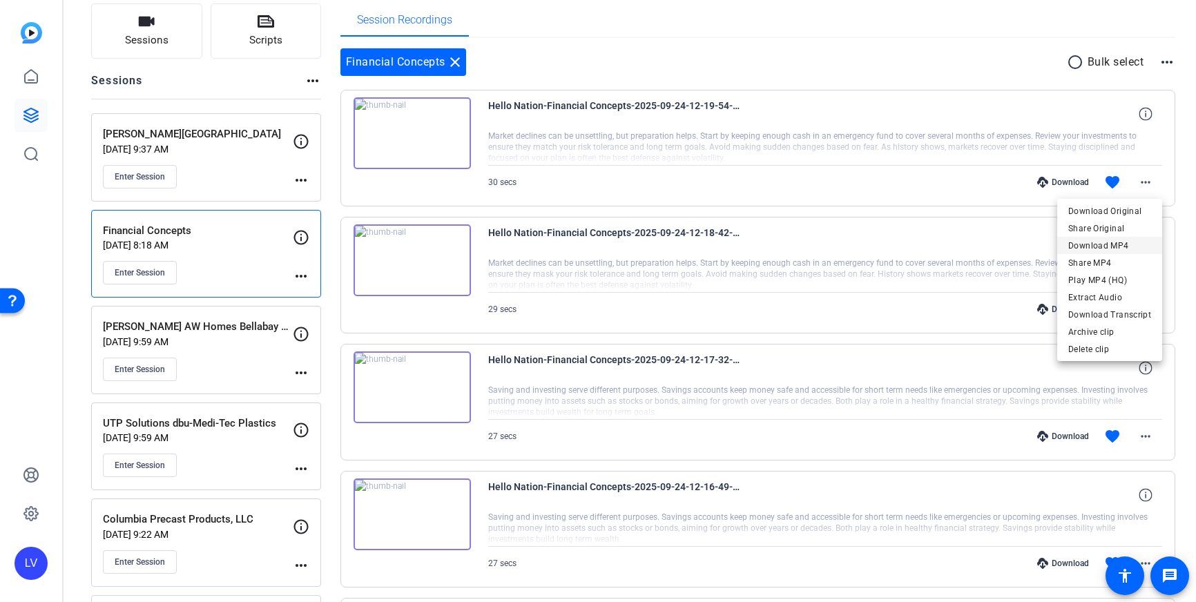
click at [1116, 244] on span "Download MP4" at bounding box center [1109, 245] width 83 height 17
